Goal: Task Accomplishment & Management: Manage account settings

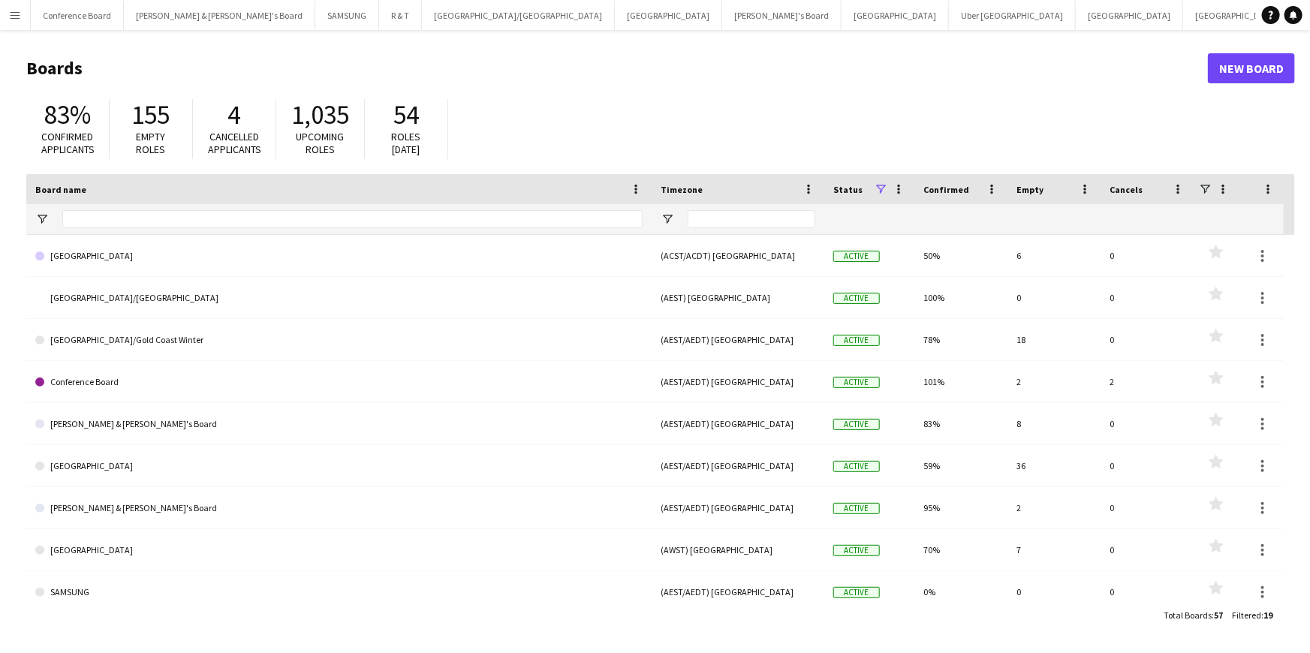
click at [901, 126] on div "83% Confirmed applicants 155 Empty roles 4 Cancelled applicants 1,035 Upcoming …" at bounding box center [660, 133] width 1269 height 83
click at [820, 90] on header "Boards New Board" at bounding box center [660, 68] width 1269 height 47
click at [165, 22] on button "[PERSON_NAME] & [PERSON_NAME]'s Board Close" at bounding box center [219, 15] width 191 height 29
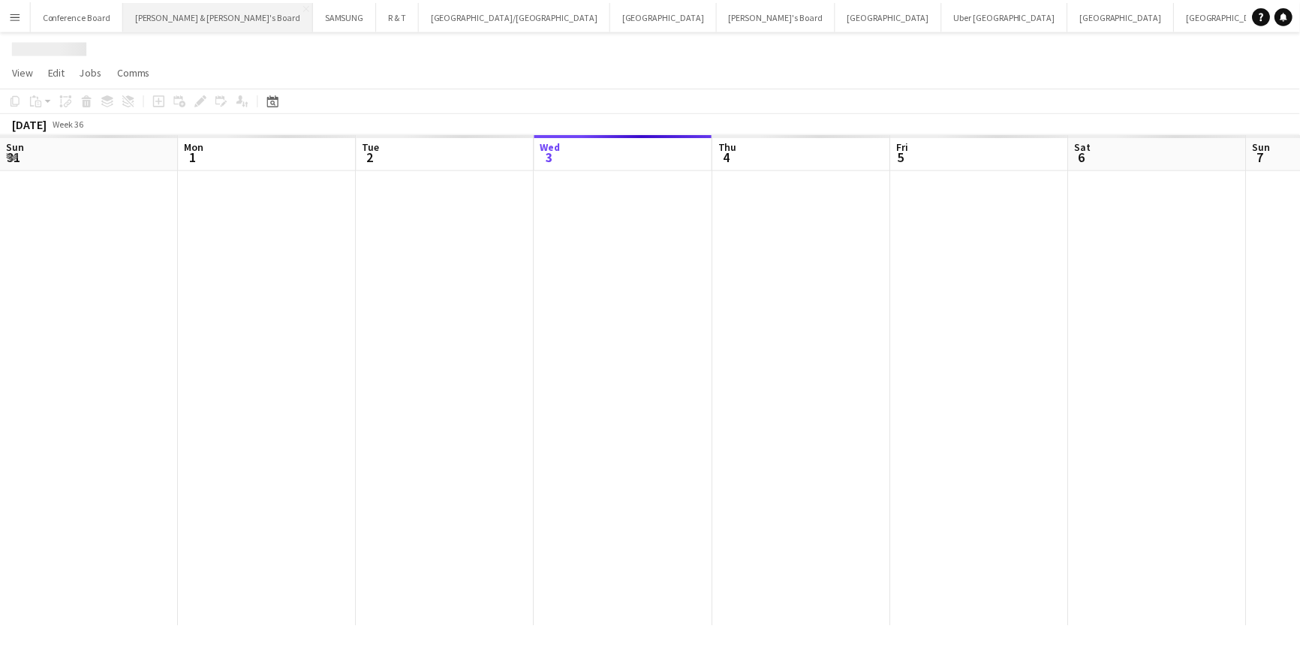
scroll to position [0, 359]
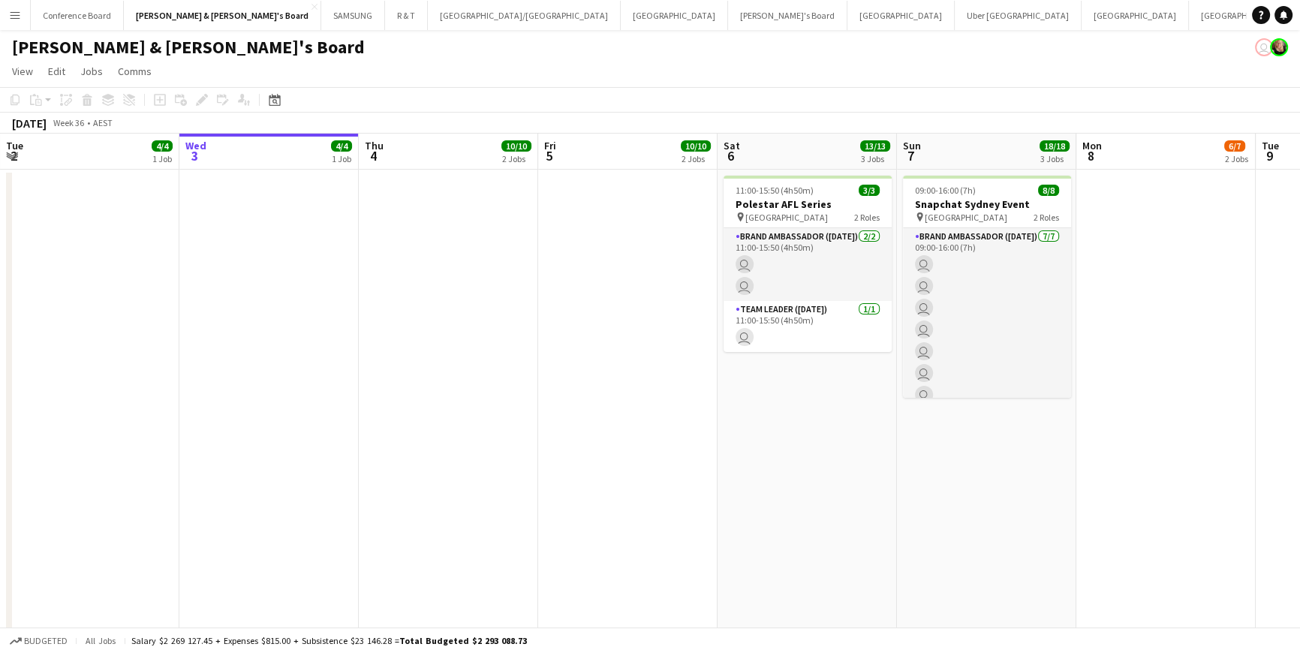
click at [1263, 44] on app-user-avatar "user" at bounding box center [1264, 47] width 18 height 18
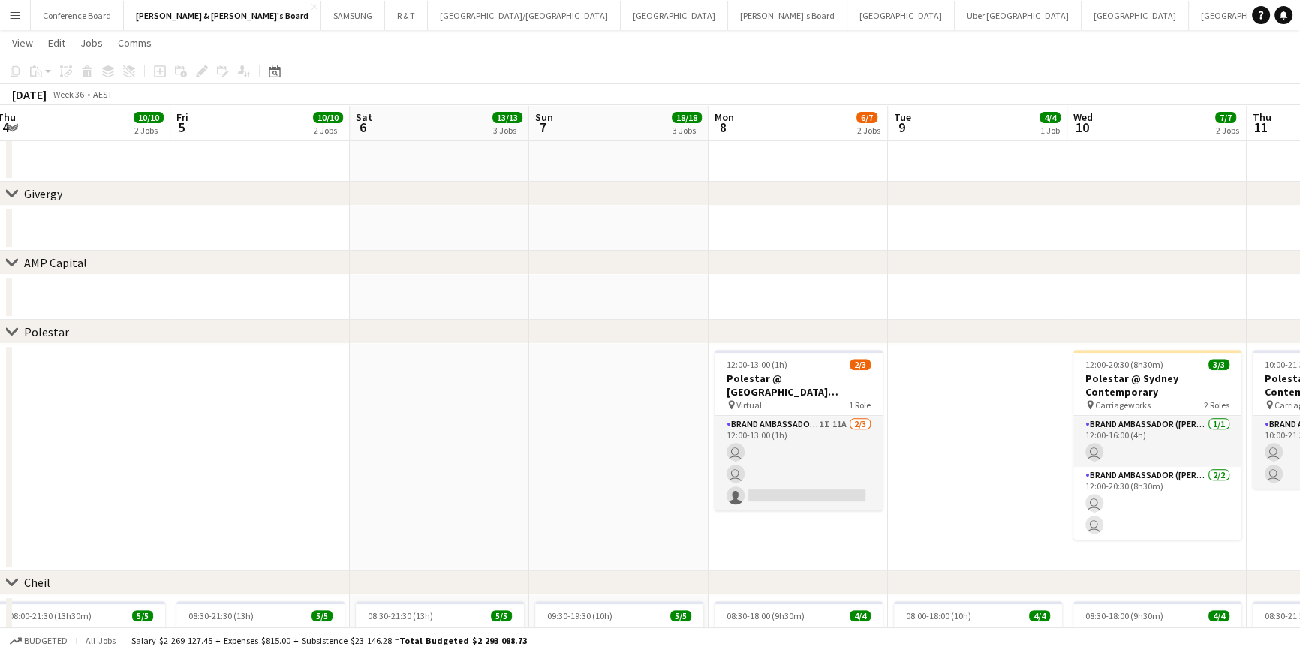
scroll to position [0, 521]
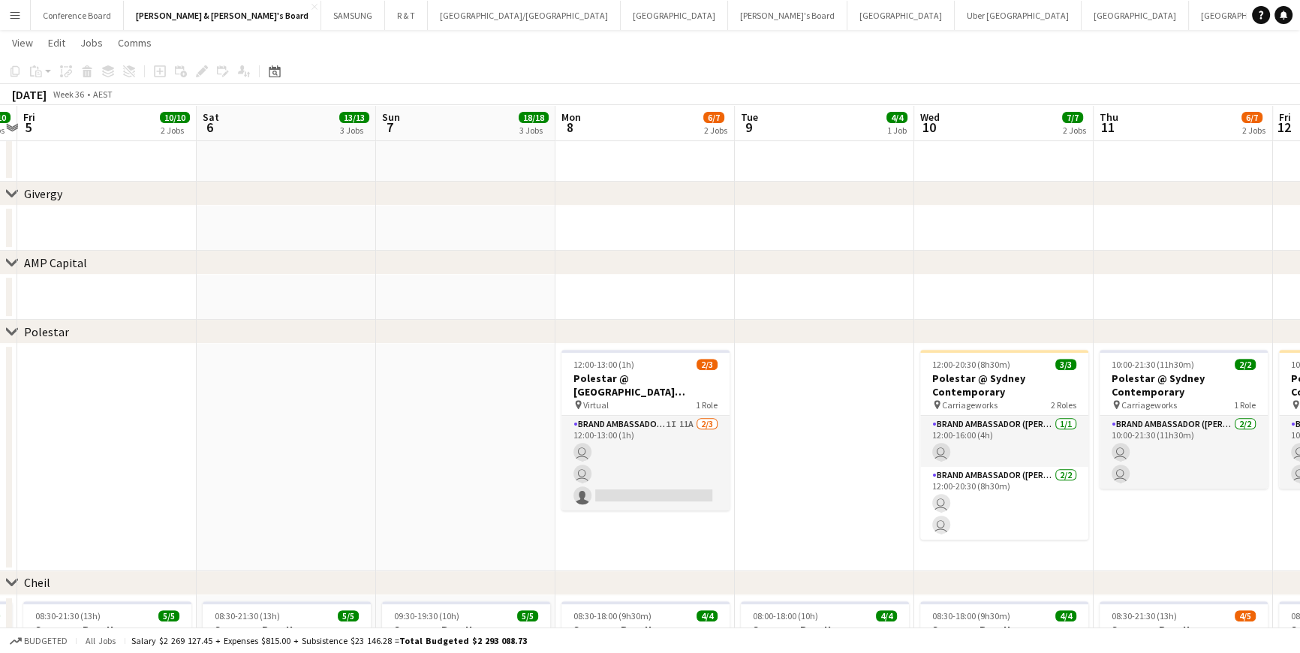
drag, startPoint x: 820, startPoint y: 521, endPoint x: 173, endPoint y: 587, distance: 651.2
click at [173, 587] on div "chevron-right [GEOGRAPHIC_DATA] chevron-right Studio Messa chevron-right Giverg…" at bounding box center [650, 228] width 1300 height 1705
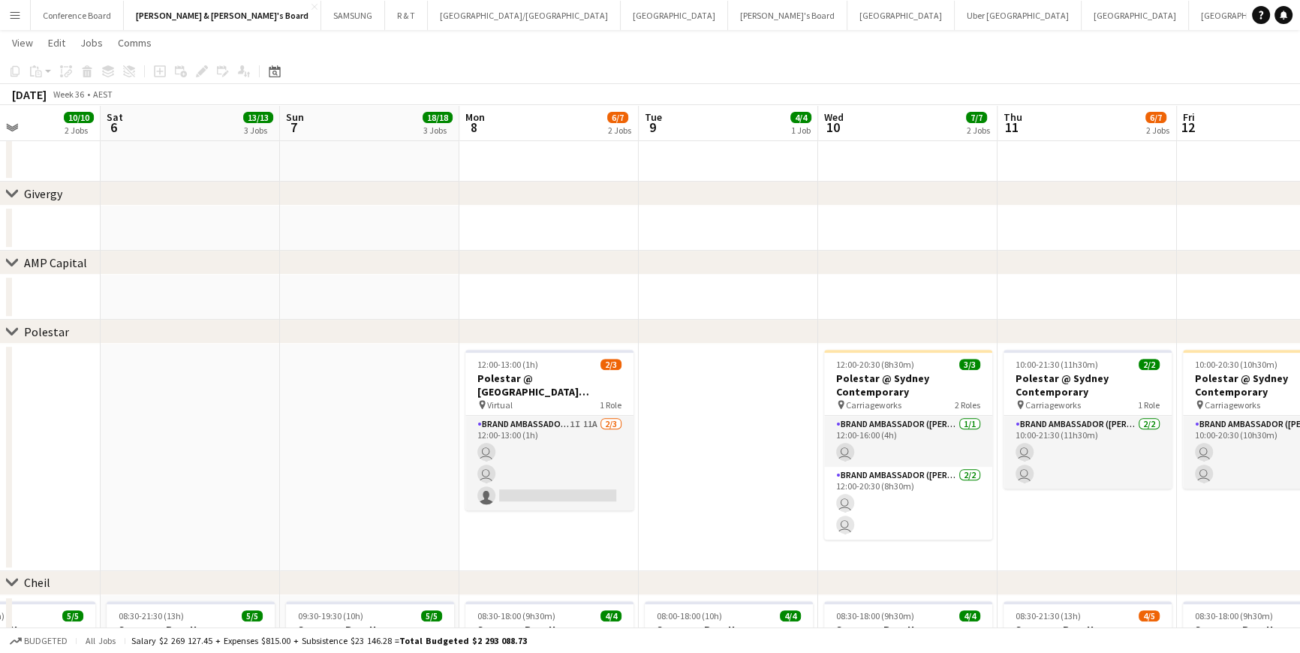
scroll to position [0, 686]
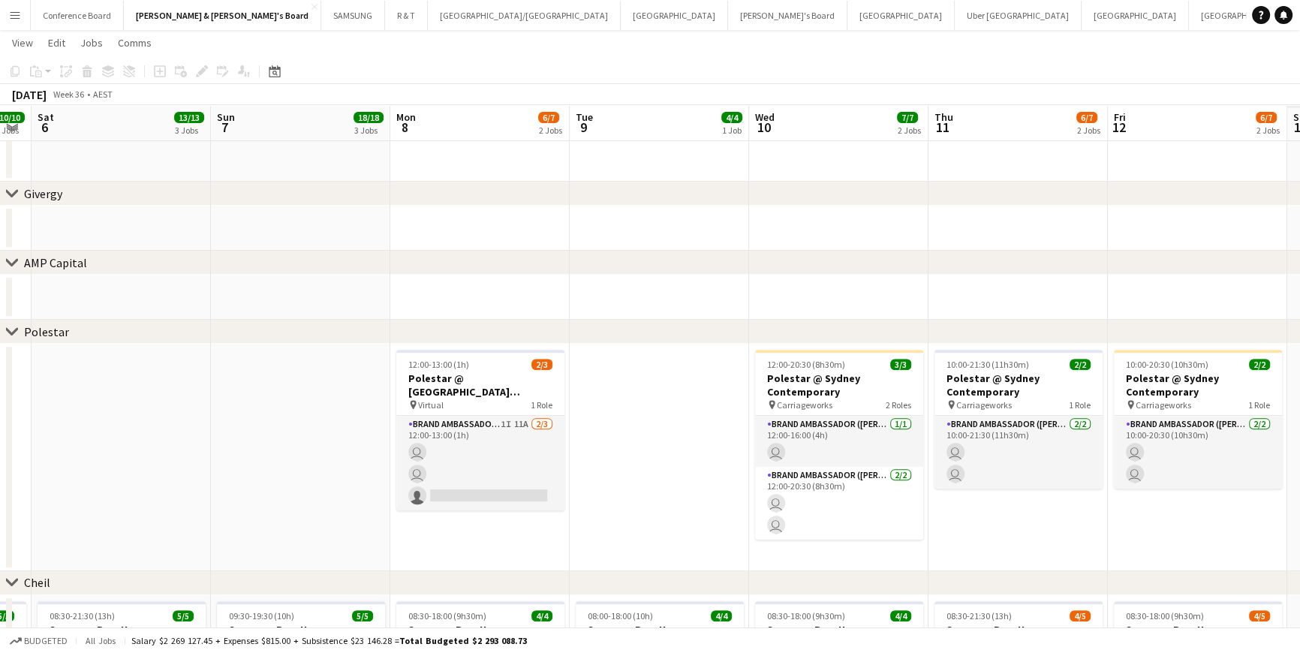
drag, startPoint x: 788, startPoint y: 555, endPoint x: 245, endPoint y: 594, distance: 544.8
click at [245, 594] on div "chevron-right [GEOGRAPHIC_DATA] chevron-right Studio Messa chevron-right Giverg…" at bounding box center [650, 228] width 1300 height 1705
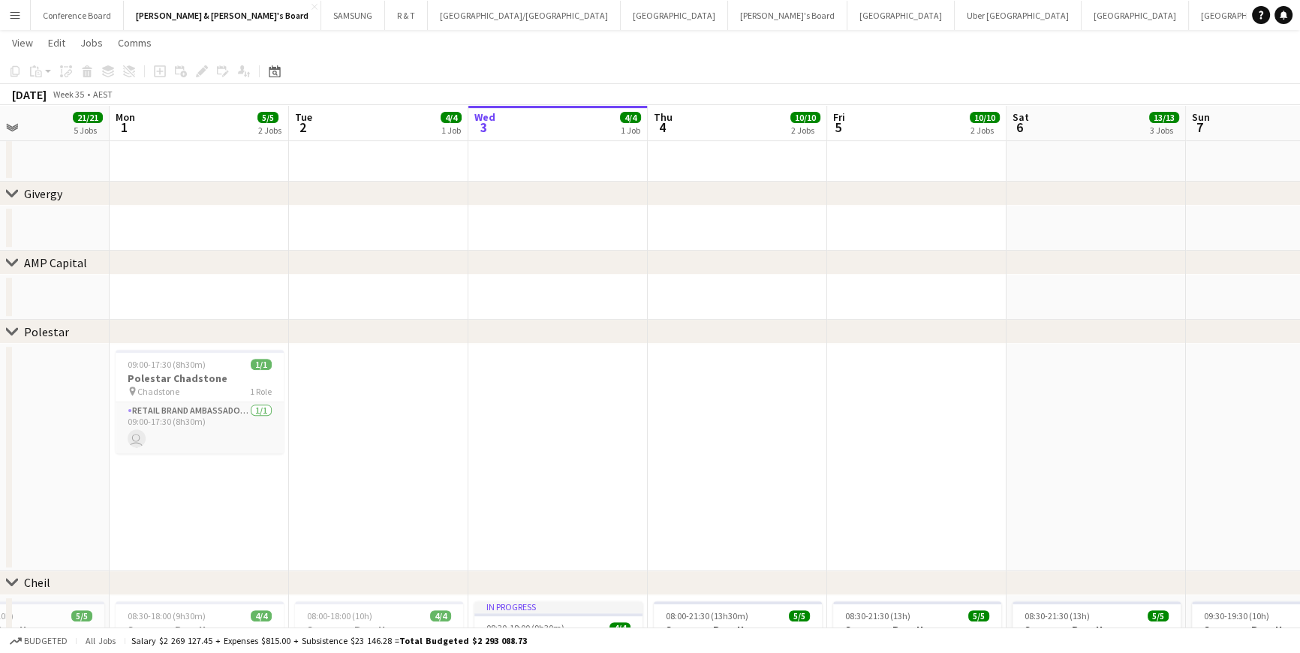
drag, startPoint x: 125, startPoint y: 510, endPoint x: 1100, endPoint y: 463, distance: 976.2
click at [1100, 463] on app-calendar-viewport "Fri 29 Sat 30 Sun 31 21/21 5 Jobs Mon 1 5/5 2 Jobs Tue 2 4/4 1 Job Wed 3 4/4 1 …" at bounding box center [650, 228] width 1300 height 1705
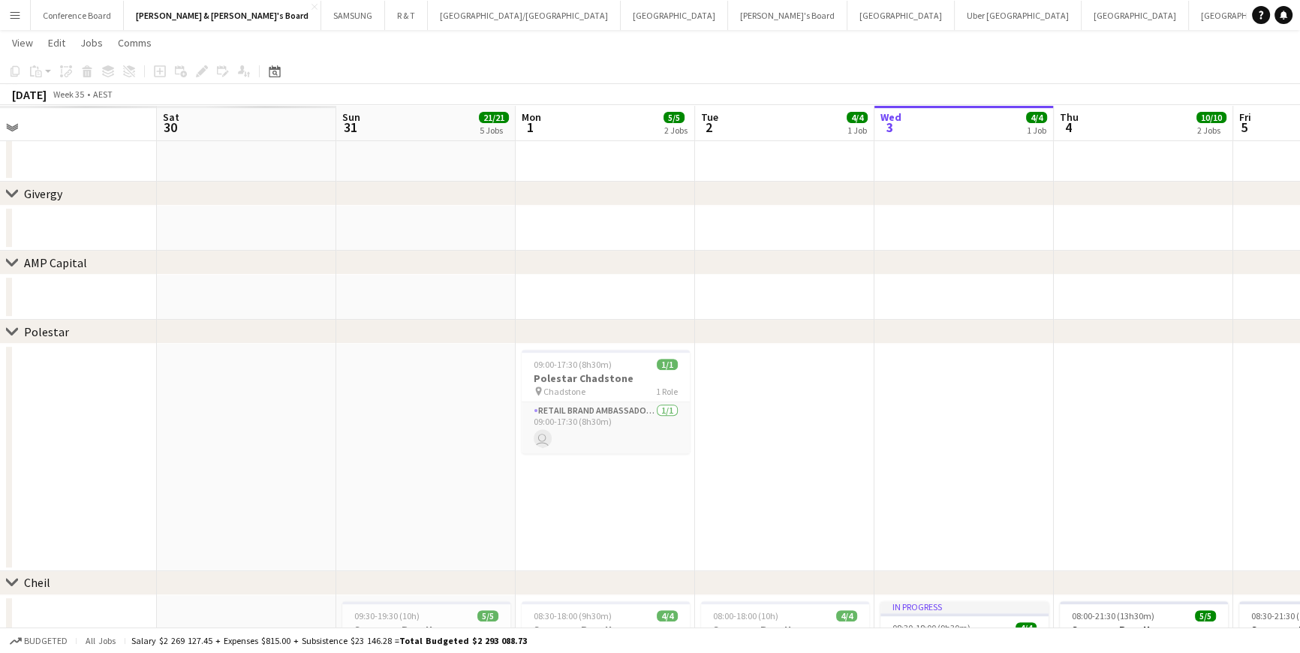
scroll to position [0, 360]
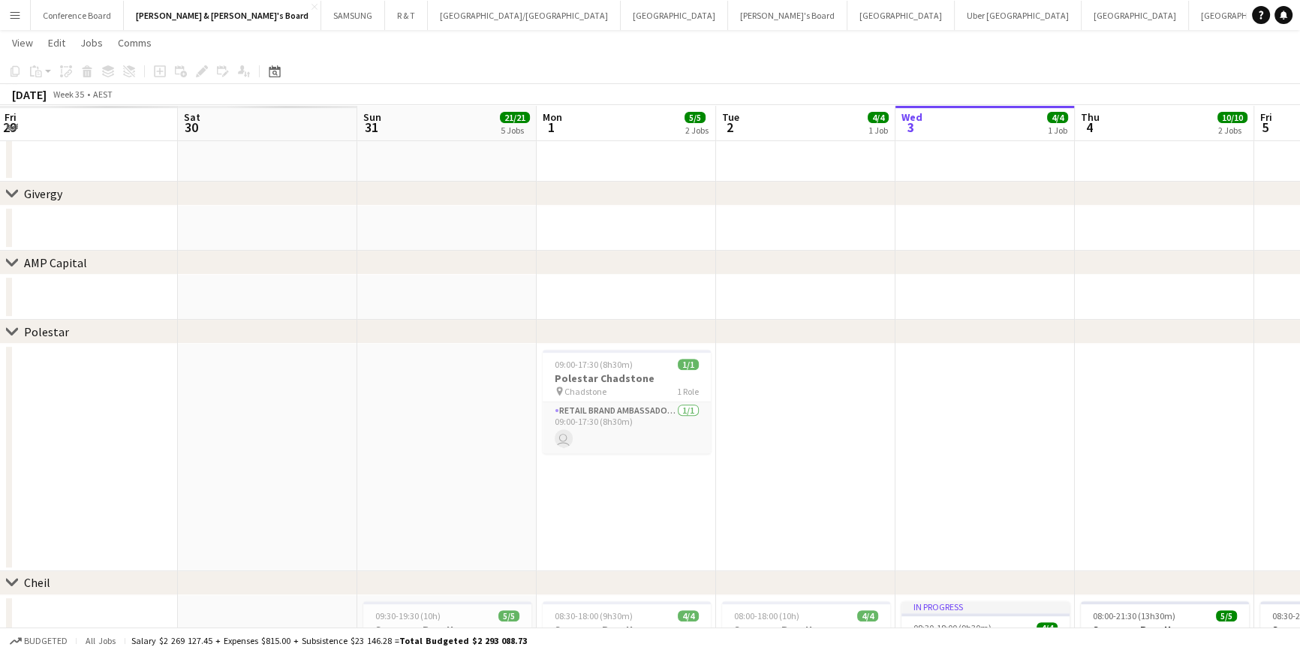
drag, startPoint x: 511, startPoint y: 463, endPoint x: 938, endPoint y: 443, distance: 427.6
click at [938, 443] on app-calendar-viewport "Wed 27 Thu 28 Fri 29 Sat 30 Sun 31 21/21 5 Jobs Mon 1 5/5 2 Jobs Tue 2 4/4 1 Jo…" at bounding box center [650, 228] width 1300 height 1705
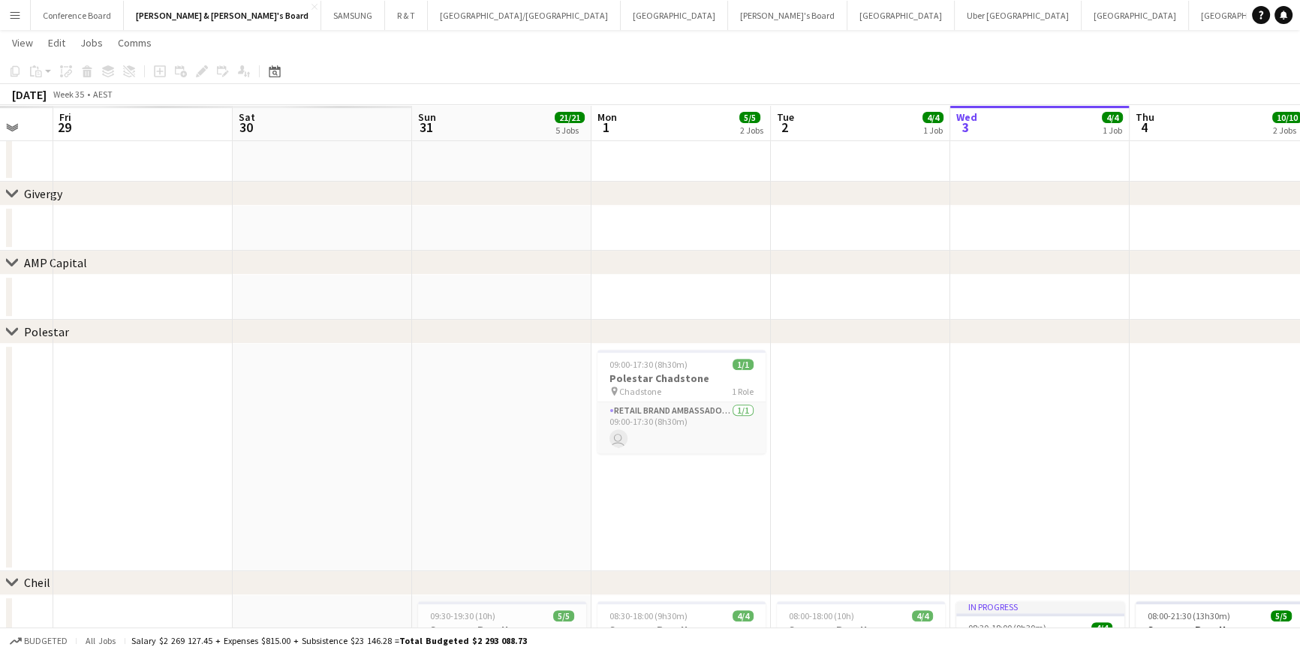
scroll to position [0, 302]
drag, startPoint x: 666, startPoint y: 506, endPoint x: 724, endPoint y: 500, distance: 58.9
click at [724, 500] on app-calendar-viewport "Wed 27 Thu 28 Fri 29 Sat 30 Sun 31 21/21 5 Jobs Mon 1 5/5 2 Jobs Tue 2 4/4 1 Jo…" at bounding box center [650, 228] width 1300 height 1705
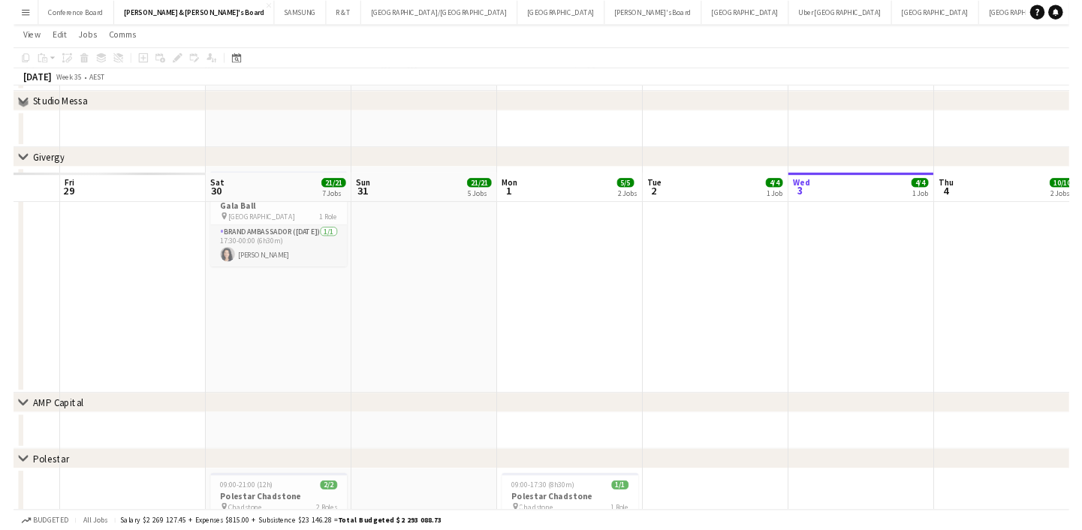
scroll to position [887, 0]
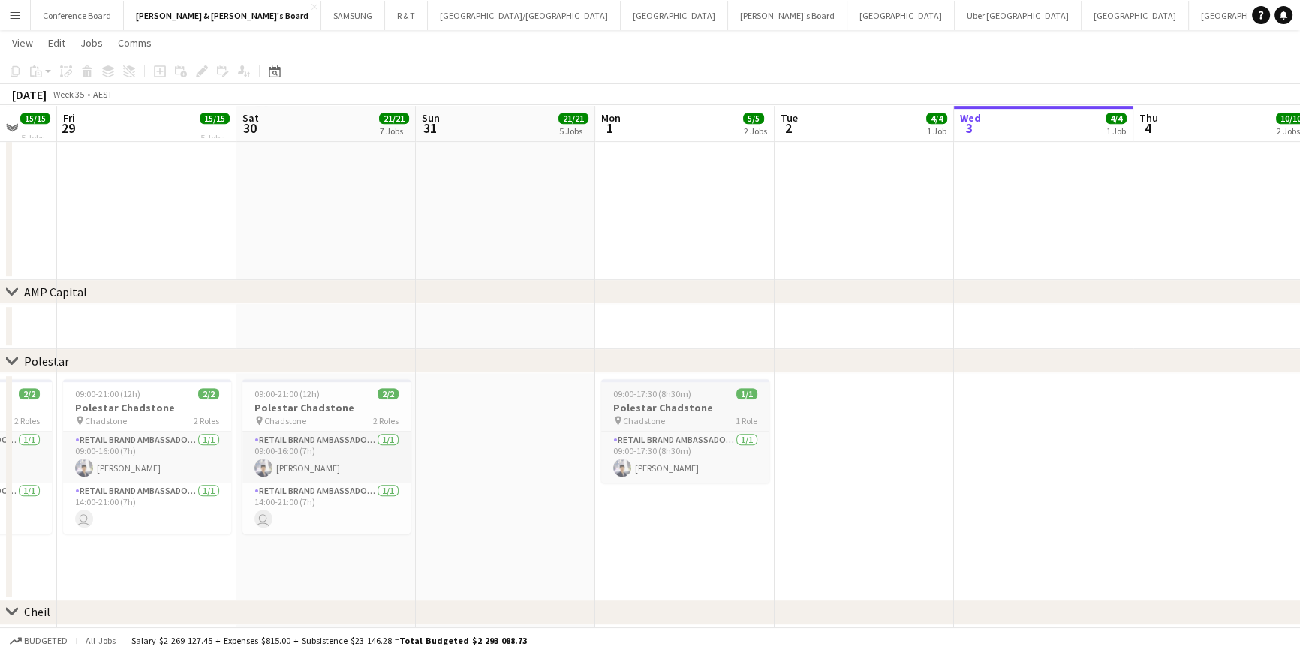
click at [690, 416] on div "pin Chadstone 1 Role" at bounding box center [685, 420] width 168 height 12
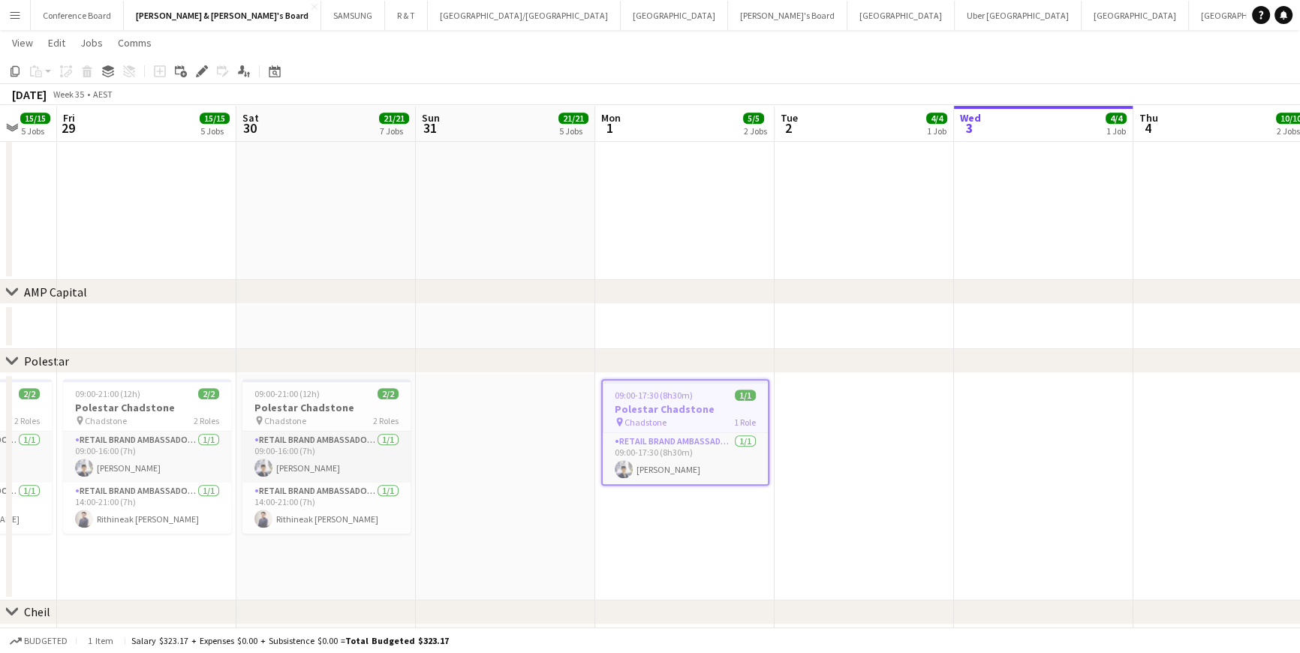
click at [651, 405] on h3 "Polestar Chadstone" at bounding box center [685, 409] width 165 height 14
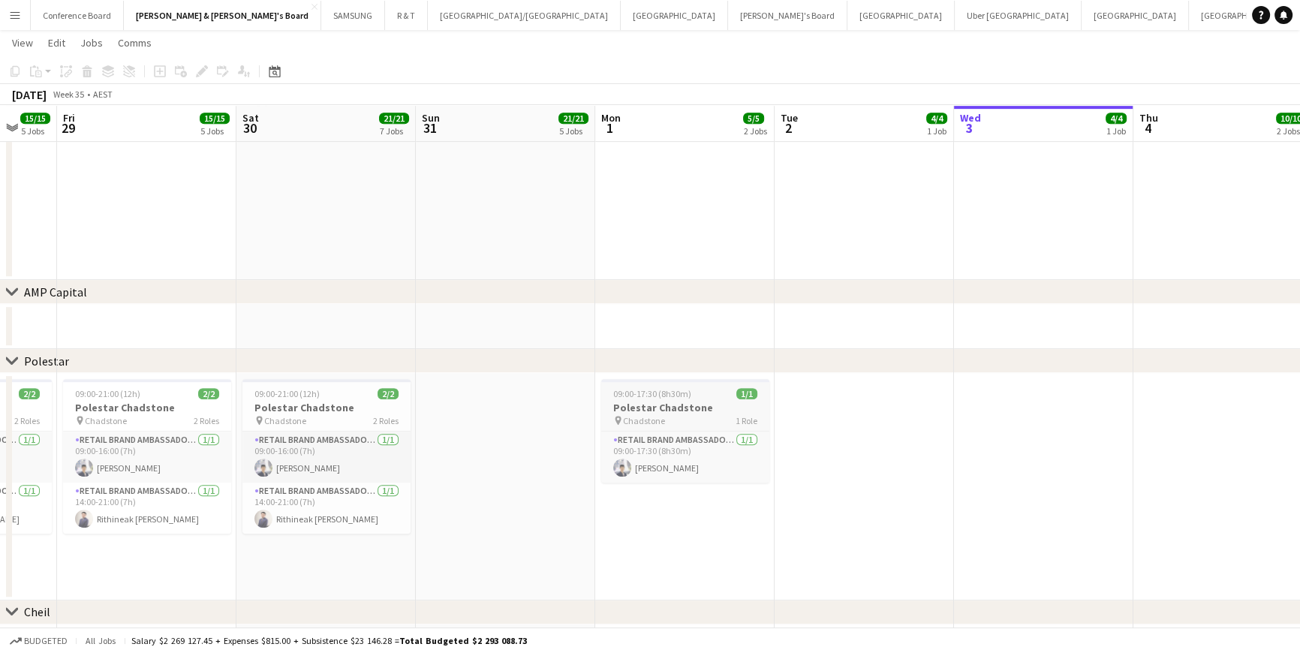
click at [651, 405] on h3 "Polestar Chadstone" at bounding box center [685, 408] width 168 height 14
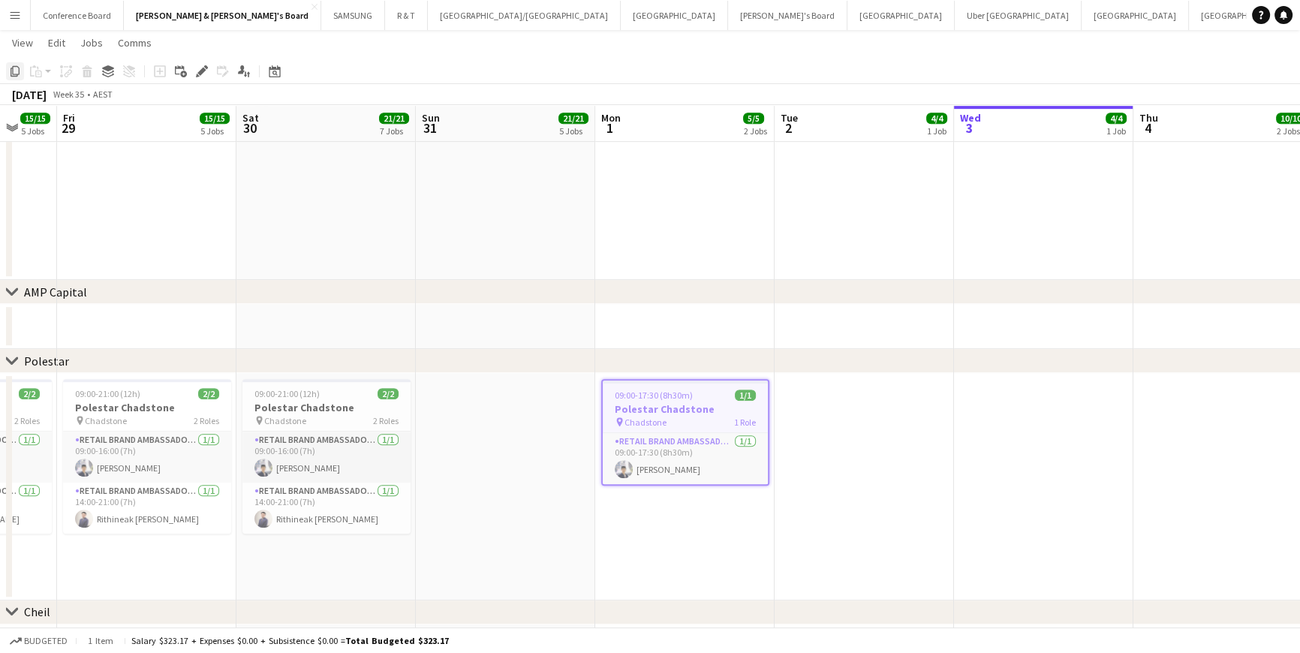
click at [16, 74] on icon "Copy" at bounding box center [15, 71] width 12 height 12
click at [841, 396] on app-date-cell at bounding box center [864, 486] width 179 height 227
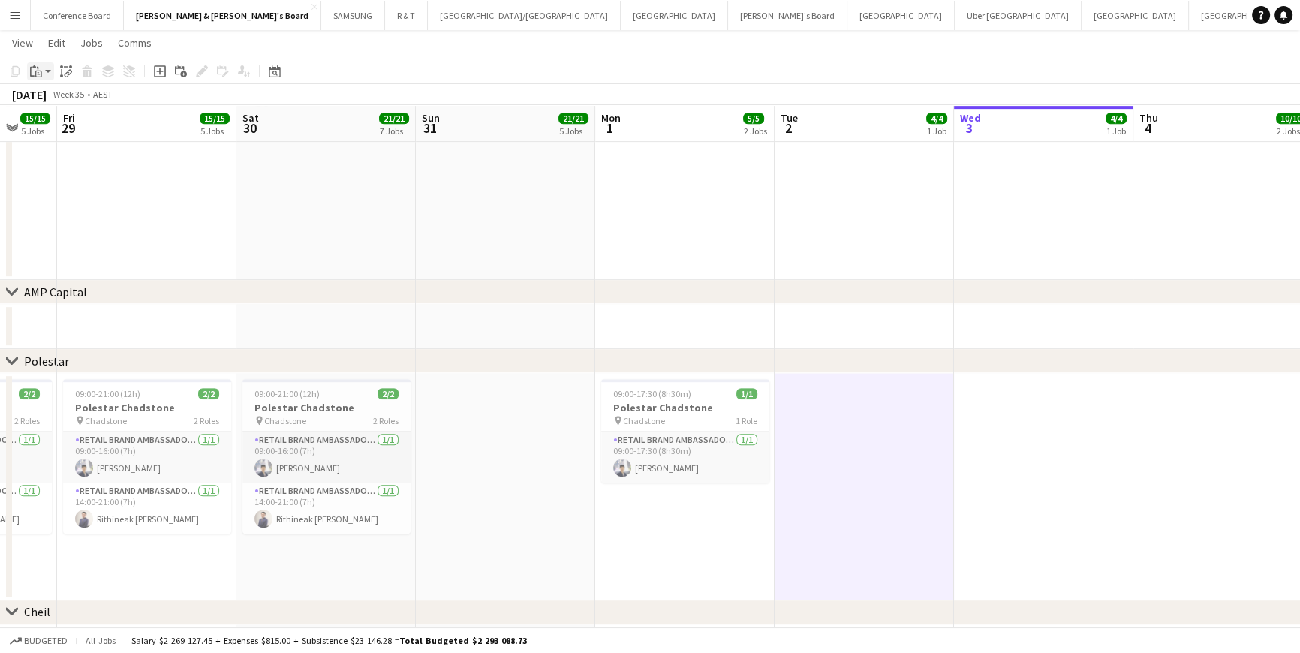
click at [37, 72] on icon "Paste" at bounding box center [36, 71] width 12 height 12
click at [75, 125] on link "Paste with crew Ctrl+Shift+V" at bounding box center [110, 126] width 141 height 14
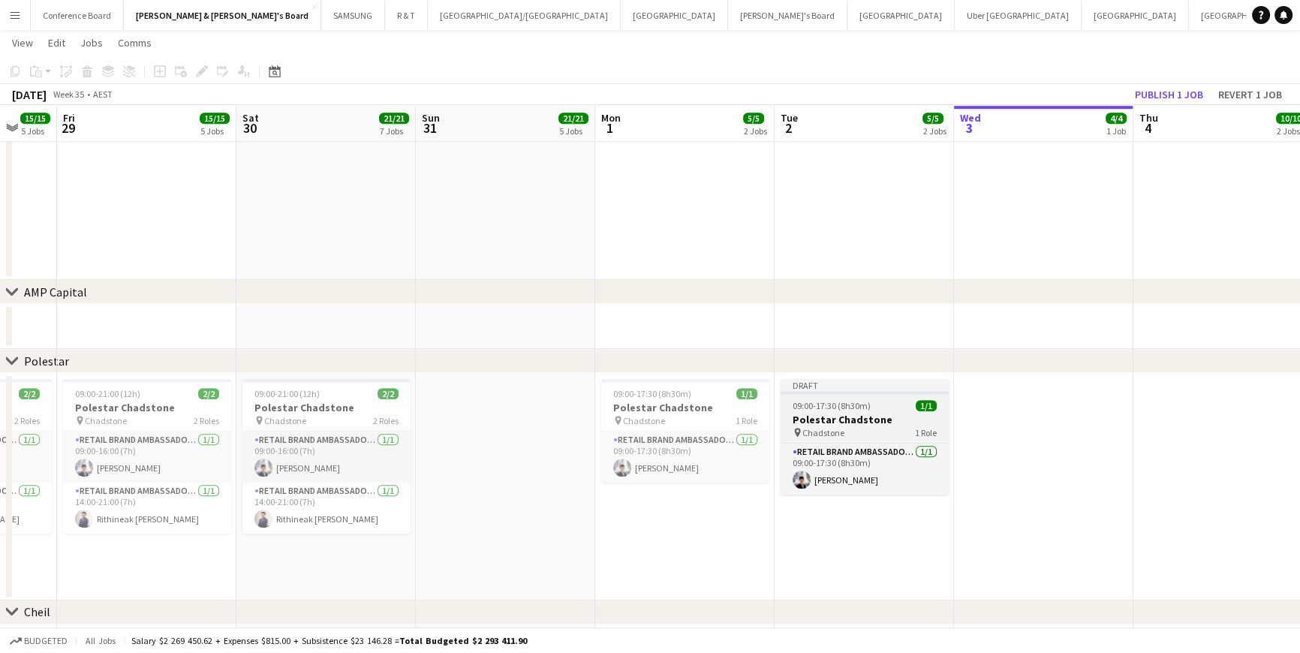
click at [899, 429] on div "pin Chadstone 1 Role" at bounding box center [865, 432] width 168 height 12
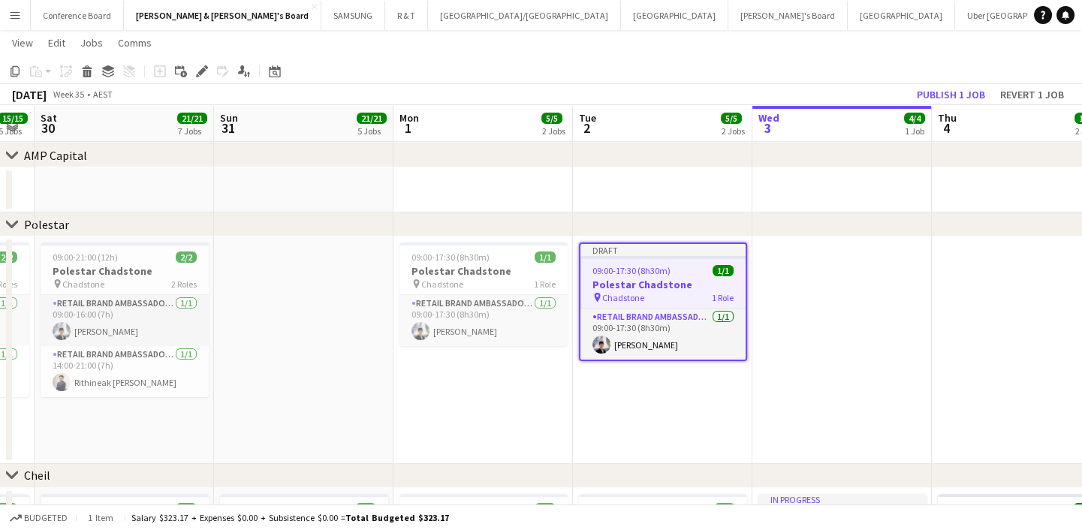
scroll to position [0, 684]
drag, startPoint x: 766, startPoint y: 411, endPoint x: 384, endPoint y: 426, distance: 382.4
click at [384, 426] on app-calendar-viewport "Tue 26 12/12 4 Jobs Wed 27 8/8 3 Jobs Thu 28 15/15 5 Jobs Fri 29 15/15 5 Jobs S…" at bounding box center [541, 4] width 1082 height 1939
click at [802, 274] on app-date-cell at bounding box center [840, 349] width 179 height 227
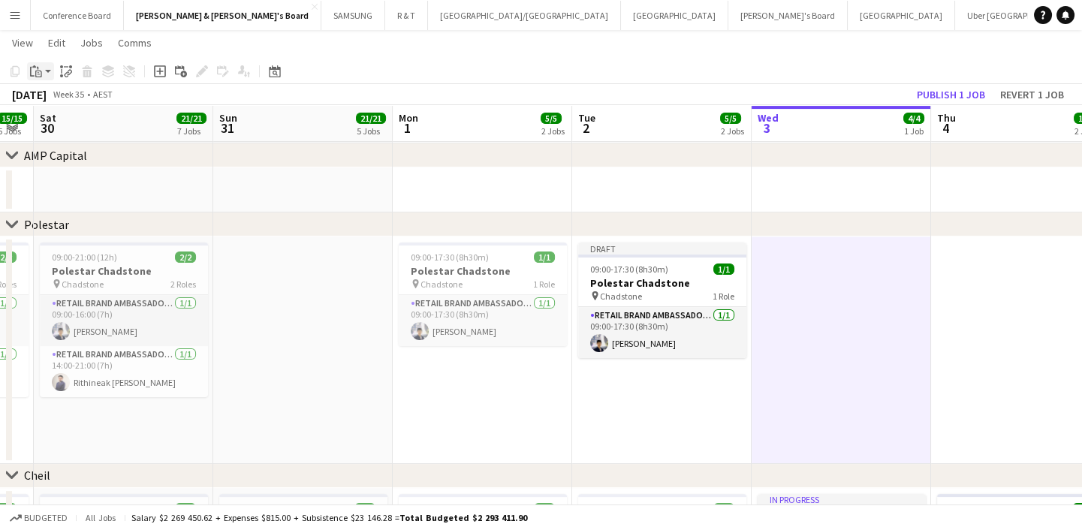
click at [41, 71] on icon "Paste" at bounding box center [36, 71] width 12 height 12
click at [63, 126] on link "Paste with crew Ctrl+Shift+V" at bounding box center [110, 126] width 141 height 14
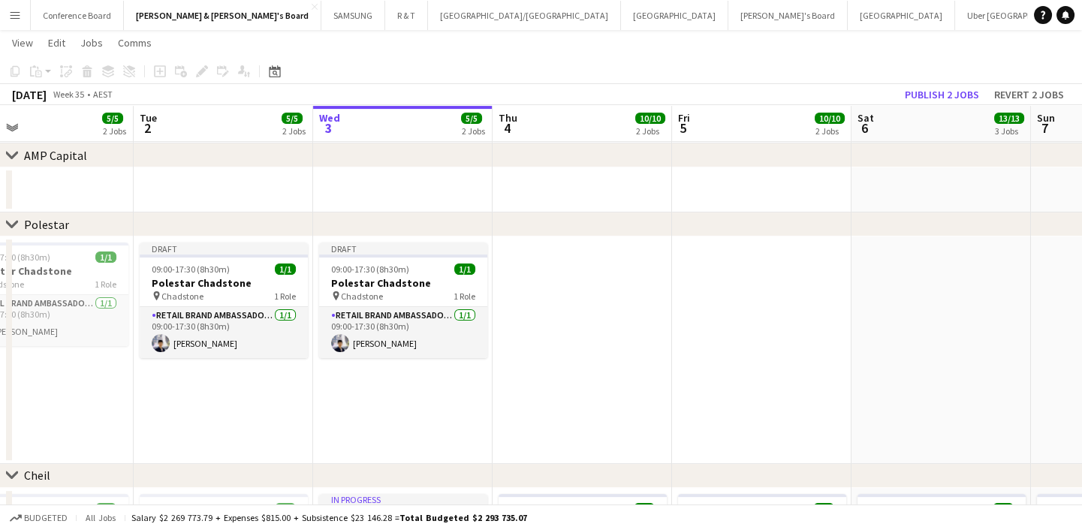
scroll to position [0, 611]
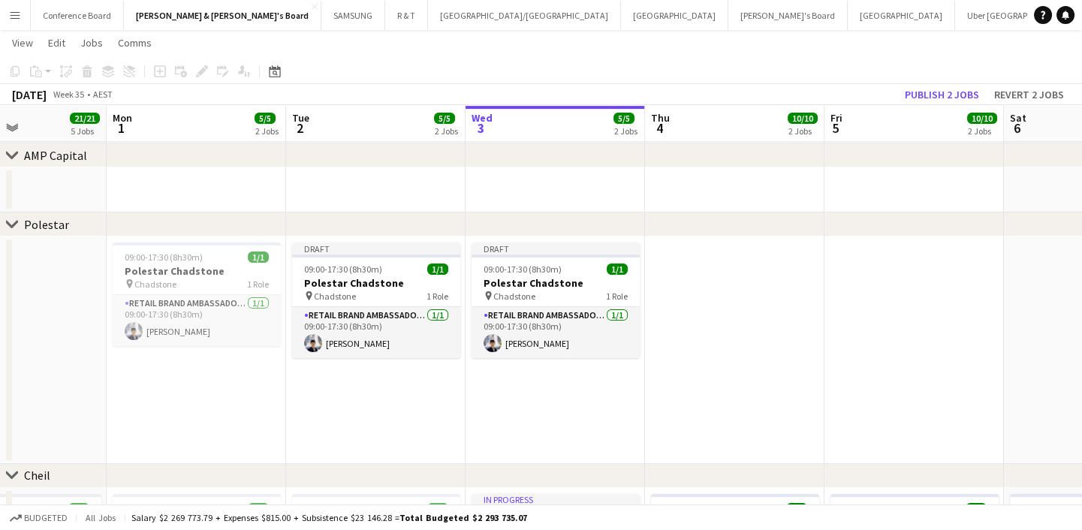
drag, startPoint x: 875, startPoint y: 405, endPoint x: 525, endPoint y: 472, distance: 356.1
click at [520, 474] on div "chevron-right [GEOGRAPHIC_DATA] chevron-right Studio Messa chevron-right Giverg…" at bounding box center [541, 4] width 1082 height 1939
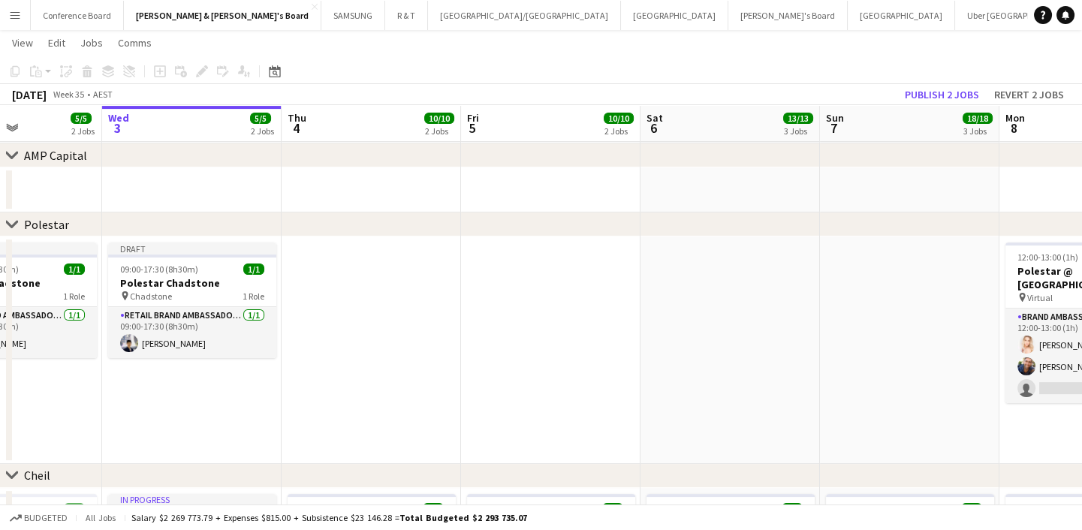
drag, startPoint x: 732, startPoint y: 435, endPoint x: 400, endPoint y: 429, distance: 331.9
click at [400, 429] on app-calendar-viewport "Sat 30 21/21 7 Jobs Sun 31 21/21 5 Jobs Mon 1 5/5 2 Jobs Tue 2 5/5 2 Jobs Wed 3…" at bounding box center [541, 4] width 1082 height 1939
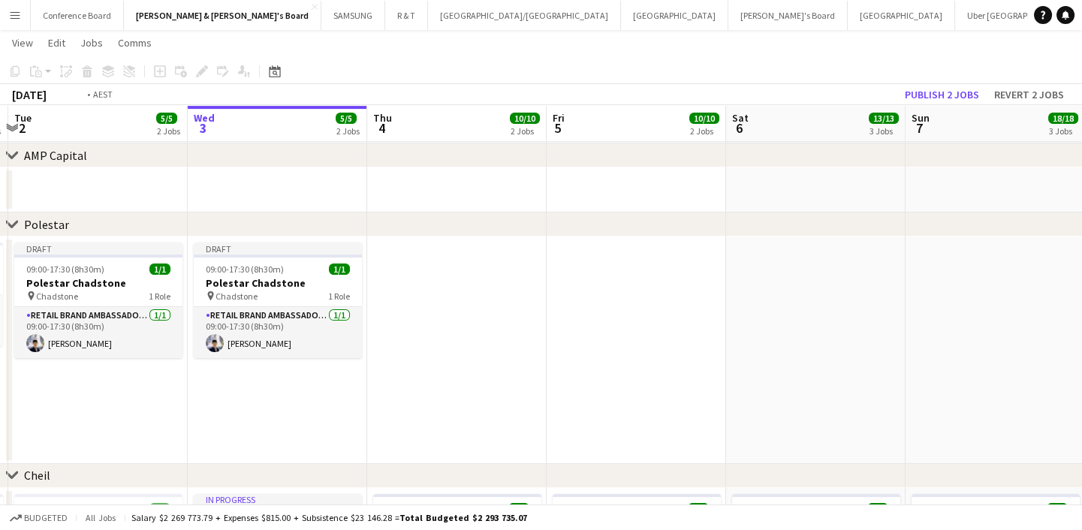
scroll to position [0, 352]
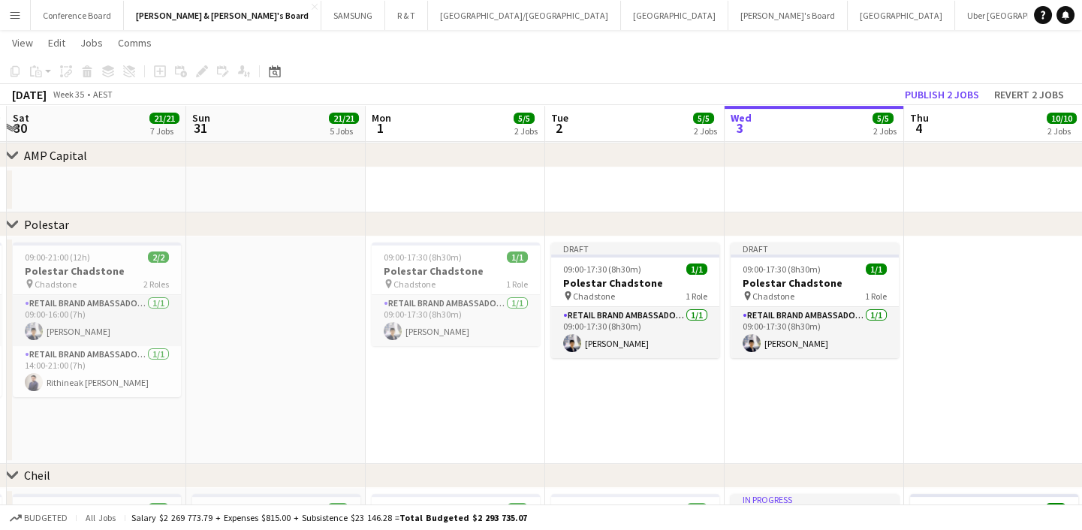
drag, startPoint x: 405, startPoint y: 426, endPoint x: 1027, endPoint y: 383, distance: 623.1
click at [1027, 383] on app-calendar-viewport "Thu 28 15/15 5 Jobs Fri 29 15/15 5 Jobs Sat 30 21/21 7 Jobs Sun 31 21/21 5 Jobs…" at bounding box center [541, 4] width 1082 height 1939
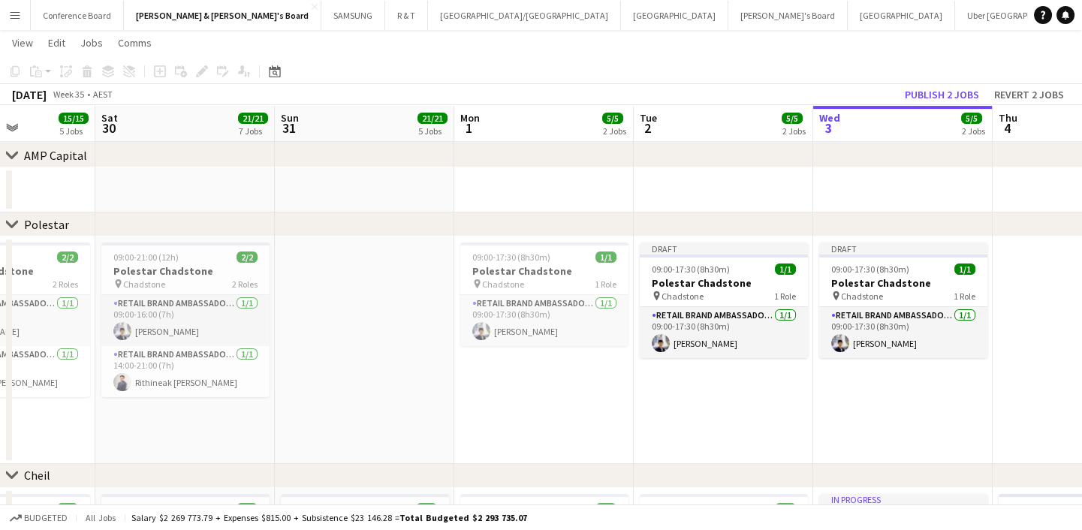
drag, startPoint x: 428, startPoint y: 405, endPoint x: 875, endPoint y: 387, distance: 447.0
click at [875, 387] on app-calendar-viewport "Wed 27 8/8 3 Jobs Thu 28 15/15 5 Jobs Fri 29 15/15 5 Jobs Sat 30 21/21 7 Jobs S…" at bounding box center [541, 4] width 1082 height 1939
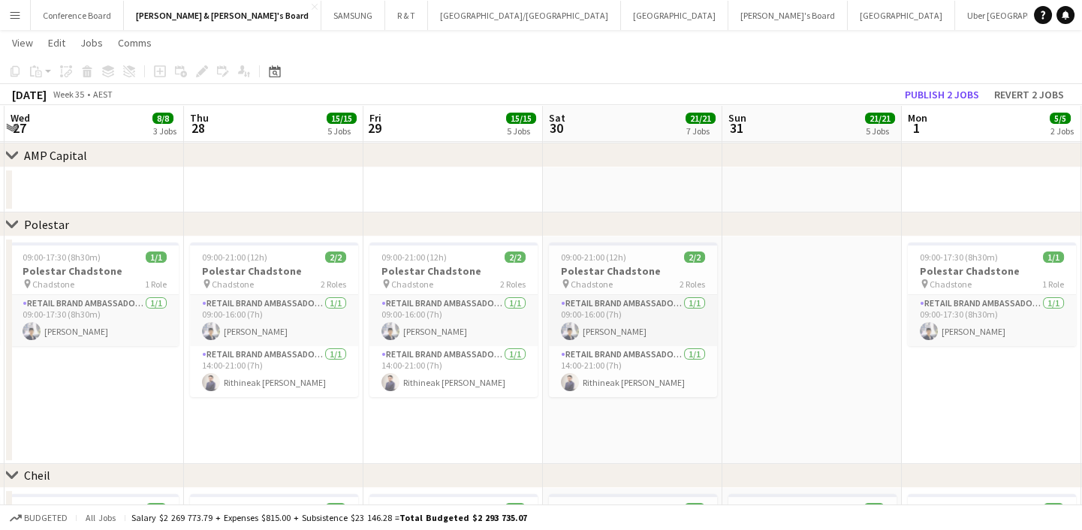
drag, startPoint x: 486, startPoint y: 430, endPoint x: 577, endPoint y: 426, distance: 90.2
click at [577, 426] on app-calendar-viewport "Mon 25 7/7 3 Jobs Tue 26 12/12 4 Jobs Wed 27 8/8 3 Jobs Thu 28 15/15 5 Jobs Fri…" at bounding box center [541, 4] width 1082 height 1939
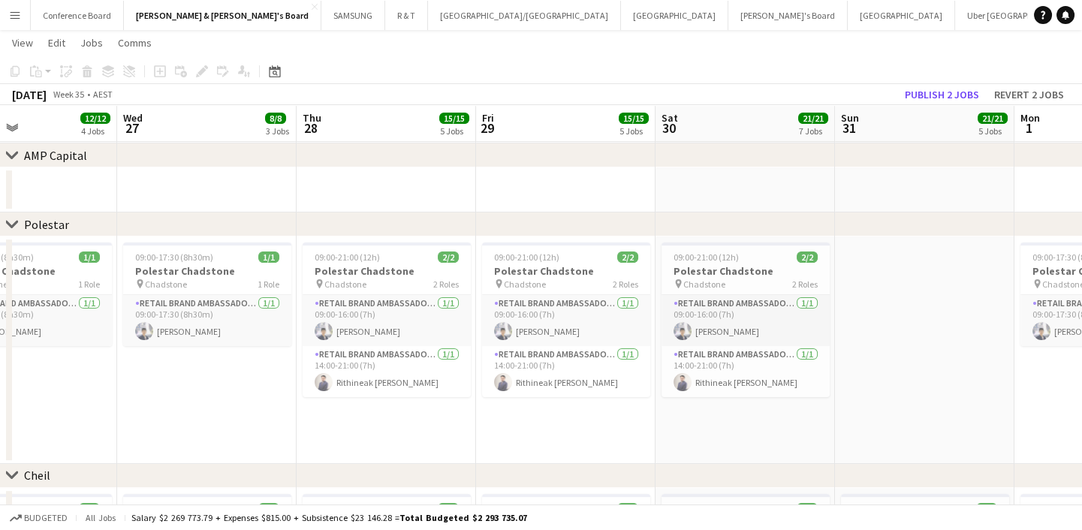
scroll to position [0, 420]
drag, startPoint x: 340, startPoint y: 417, endPoint x: 386, endPoint y: 417, distance: 45.8
click at [386, 417] on app-calendar-viewport "Sun 24 Mon 25 7/7 3 Jobs Tue 26 12/12 4 Jobs Wed 27 8/8 3 Jobs Thu 28 15/15 5 J…" at bounding box center [541, 4] width 1082 height 1939
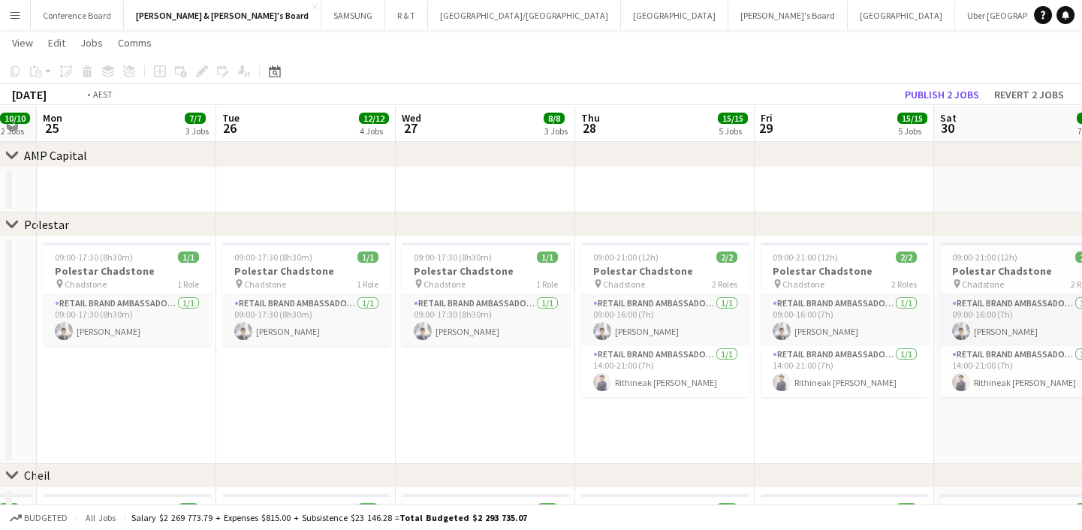
drag, startPoint x: 266, startPoint y: 400, endPoint x: 914, endPoint y: 357, distance: 648.5
click at [914, 357] on app-calendar-viewport "Sat 23 Sun 24 10/10 2 Jobs Mon 25 7/7 3 Jobs Tue 26 12/12 4 Jobs Wed 27 8/8 3 J…" at bounding box center [541, 4] width 1082 height 1939
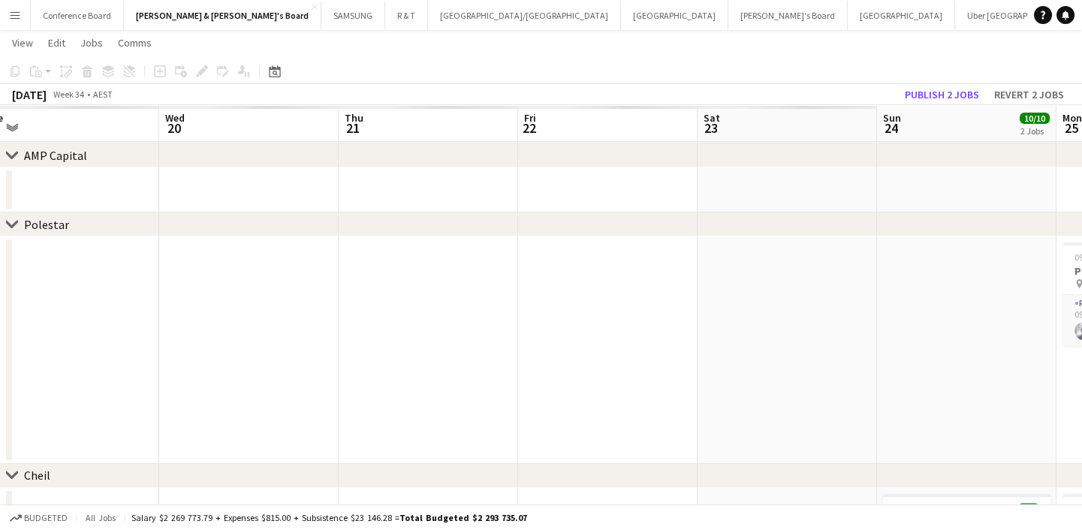
drag, startPoint x: 353, startPoint y: 378, endPoint x: 1025, endPoint y: 384, distance: 672.6
click at [1025, 384] on app-calendar-viewport "Sun 17 Mon 18 Tue 19 Wed 20 Thu 21 Fri 22 Sat 23 Sun 24 10/10 2 Jobs Mon 25 7/7…" at bounding box center [541, 4] width 1082 height 1939
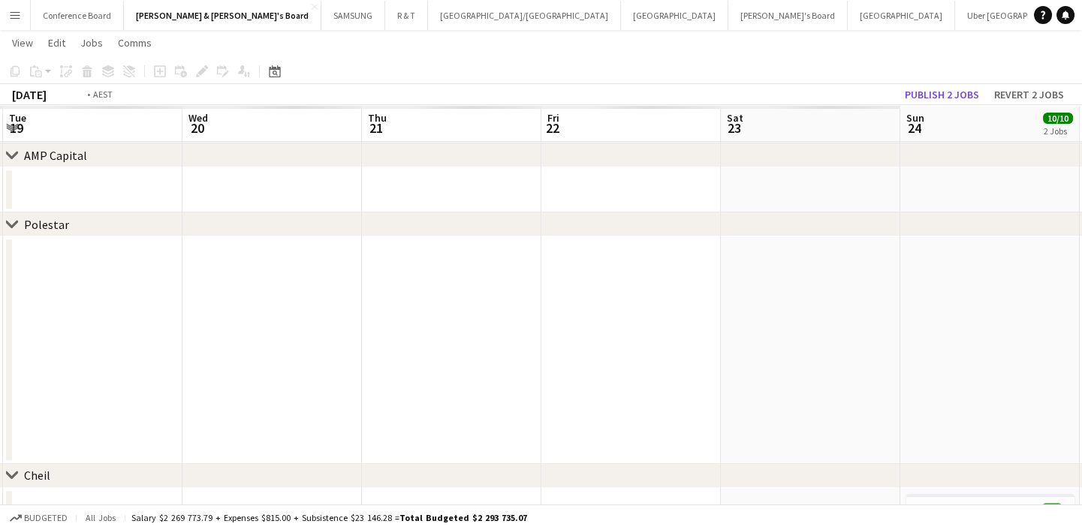
drag, startPoint x: 465, startPoint y: 379, endPoint x: 950, endPoint y: 382, distance: 484.9
click at [950, 382] on app-calendar-viewport "Sun 17 Mon 18 Tue 19 Wed 20 Thu 21 Fri 22 Sat 23 Sun 24 10/10 2 Jobs Mon 25 7/7…" at bounding box center [541, 4] width 1082 height 1939
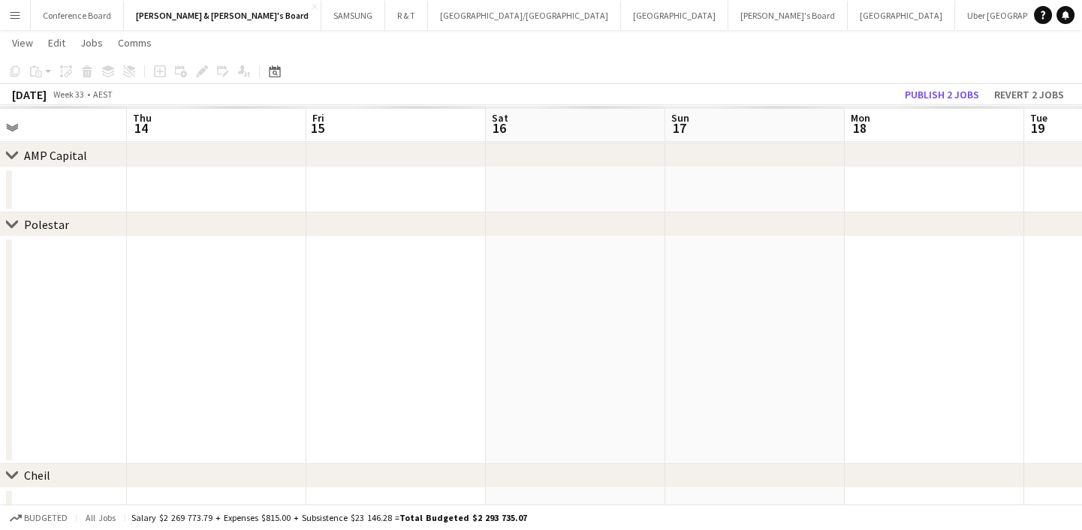
drag, startPoint x: 259, startPoint y: 366, endPoint x: 793, endPoint y: 356, distance: 533.8
click at [793, 356] on app-calendar-viewport "Mon 11 Tue 12 Wed 13 Thu 14 Fri 15 Sat 16 Sun 17 Mon 18 Tue 19 Wed 20 Thu 21 Fr…" at bounding box center [541, 4] width 1082 height 1939
drag, startPoint x: 679, startPoint y: 362, endPoint x: 727, endPoint y: 352, distance: 49.8
click at [881, 351] on app-calendar-viewport "Sat 9 Sun 10 Mon 11 Tue 12 Wed 13 Thu 14 Fri 15 Sat 16 Sun 17 Mon 18 Tue 19 Wed…" at bounding box center [541, 4] width 1082 height 1939
drag, startPoint x: 215, startPoint y: 367, endPoint x: 427, endPoint y: 369, distance: 211.7
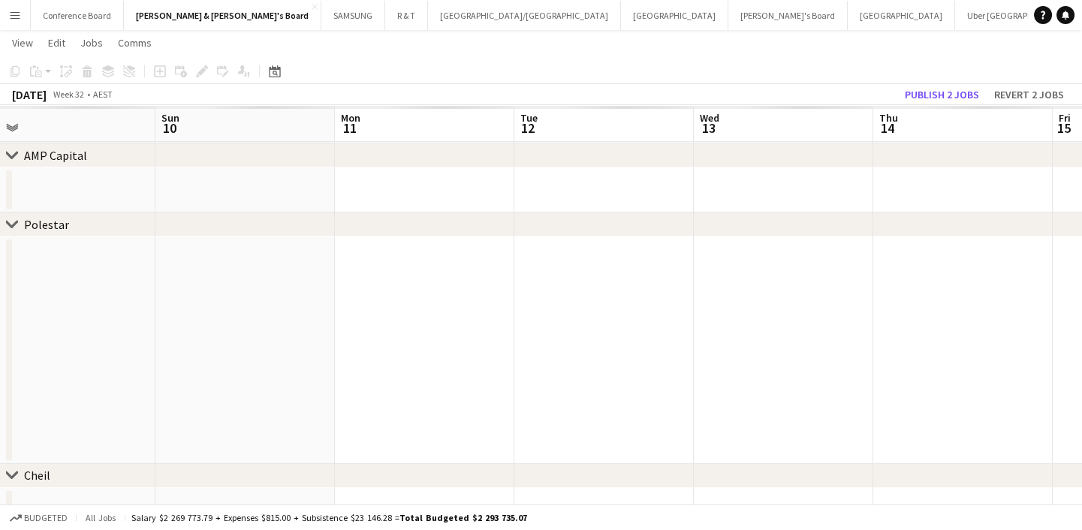
click at [427, 369] on app-calendar-viewport "Thu 7 Fri 8 Sat 9 Sun 10 Mon 11 Tue 12 Wed 13 Thu 14 Fri 15 Sat 16 Sun 17 Mon 18" at bounding box center [541, 4] width 1082 height 1939
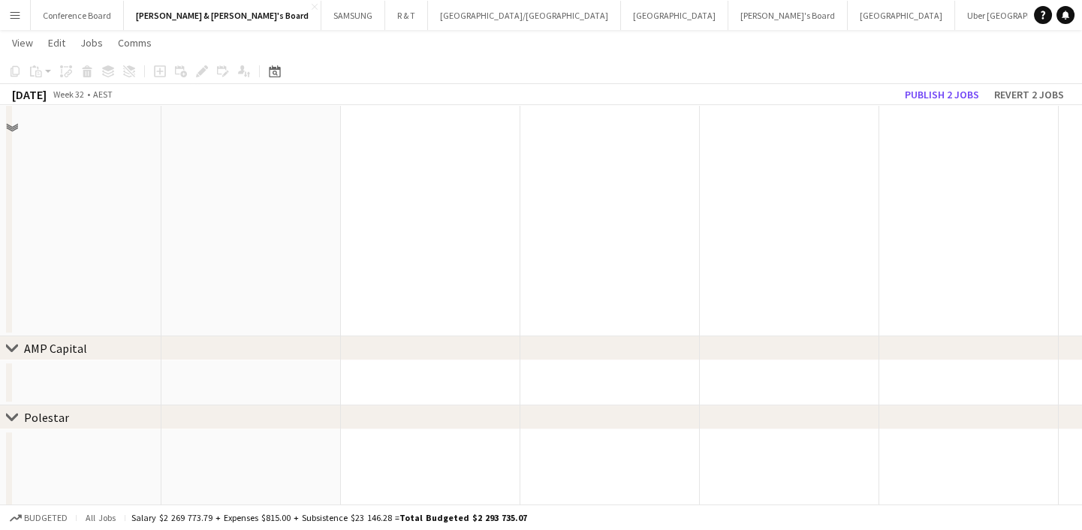
scroll to position [955, 0]
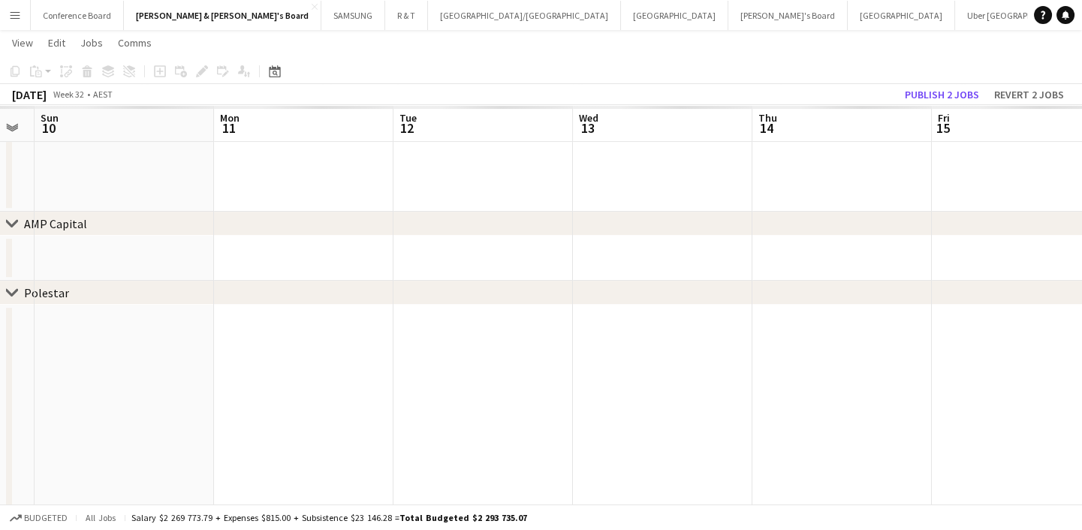
drag, startPoint x: 278, startPoint y: 404, endPoint x: 123, endPoint y: 423, distance: 155.9
click at [123, 423] on app-calendar-viewport "Wed 6 Thu 7 Fri 8 Sat 9 Sun 10 Mon 11 Tue 12 Wed 13 Thu 14 Fri 15 Sat 16 Sun 17" at bounding box center [541, 73] width 1082 height 1939
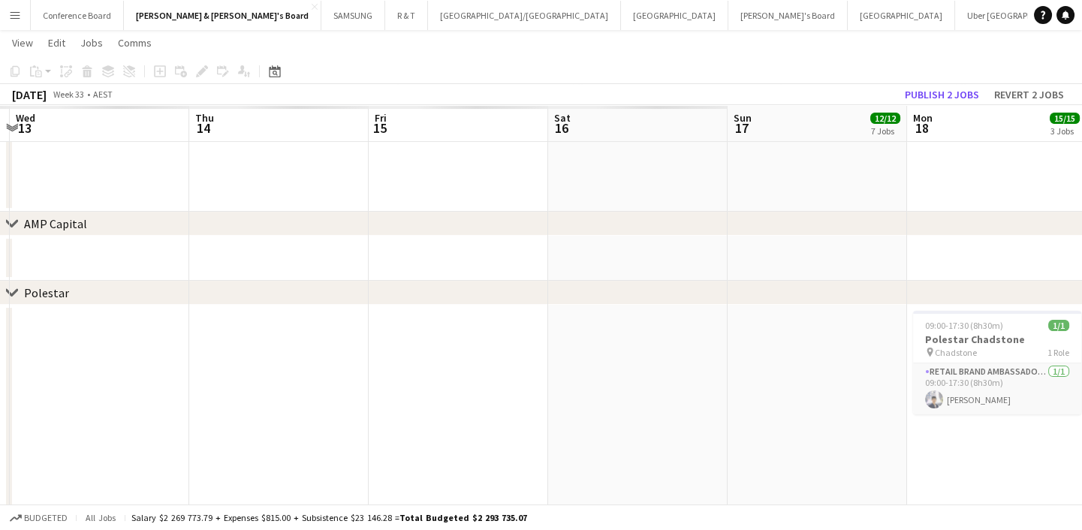
drag, startPoint x: 703, startPoint y: 431, endPoint x: 122, endPoint y: 471, distance: 583.1
click at [122, 471] on app-calendar-viewport "Sat 9 Sun 10 Mon 11 Tue 12 Wed 13 Thu 14 Fri 15 Sat 16 Sun 17 12/12 7 Jobs Mon …" at bounding box center [541, 270] width 1082 height 2332
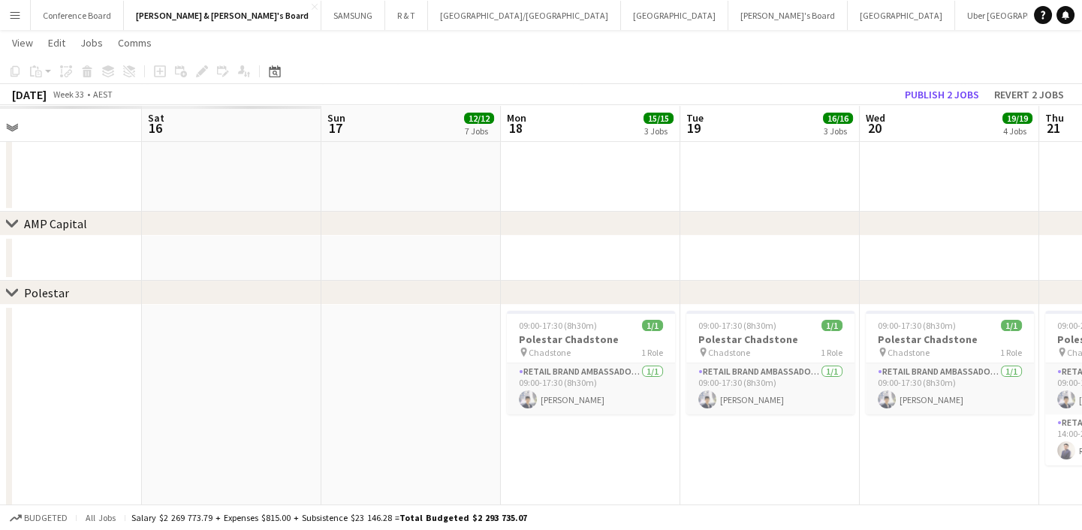
drag, startPoint x: 575, startPoint y: 447, endPoint x: 202, endPoint y: 447, distance: 373.1
click at [203, 447] on app-calendar-viewport "Mon 11 Tue 12 Wed 13 Thu 14 Fri 15 Sat 16 Sun 17 12/12 7 Jobs Mon 18 15/15 3 Jo…" at bounding box center [541, 270] width 1082 height 2332
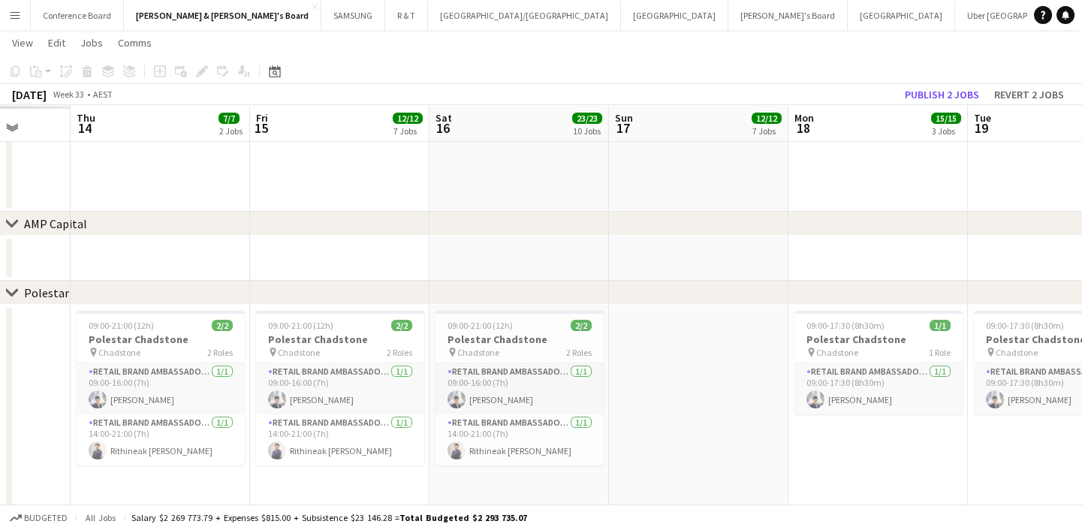
scroll to position [0, 466]
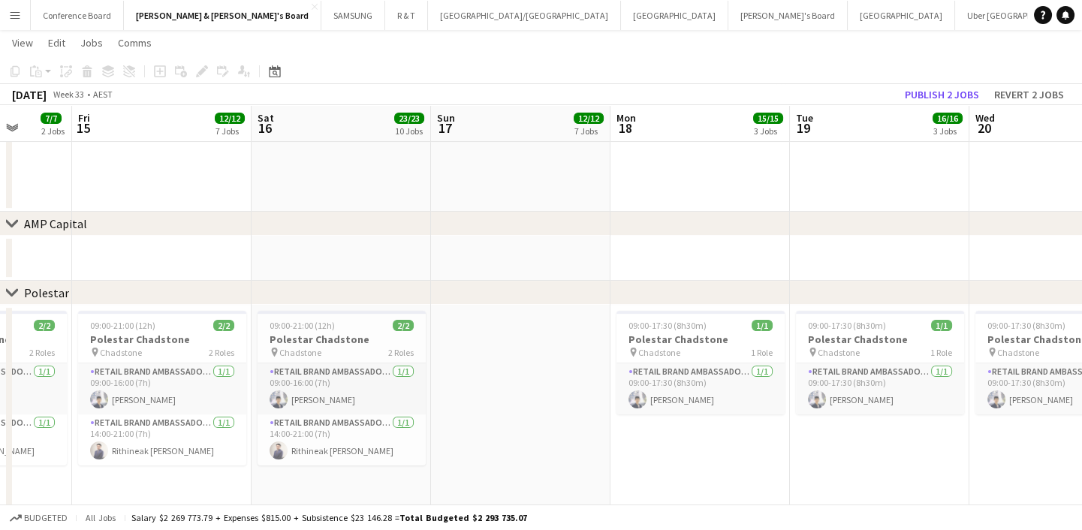
drag, startPoint x: 645, startPoint y: 458, endPoint x: 989, endPoint y: 405, distance: 348.6
click at [989, 405] on app-calendar-viewport "Tue 12 Wed 13 Thu 14 7/7 2 Jobs Fri 15 12/12 7 Jobs Sat 16 23/23 10 Jobs Sun 17…" at bounding box center [541, 270] width 1082 height 2332
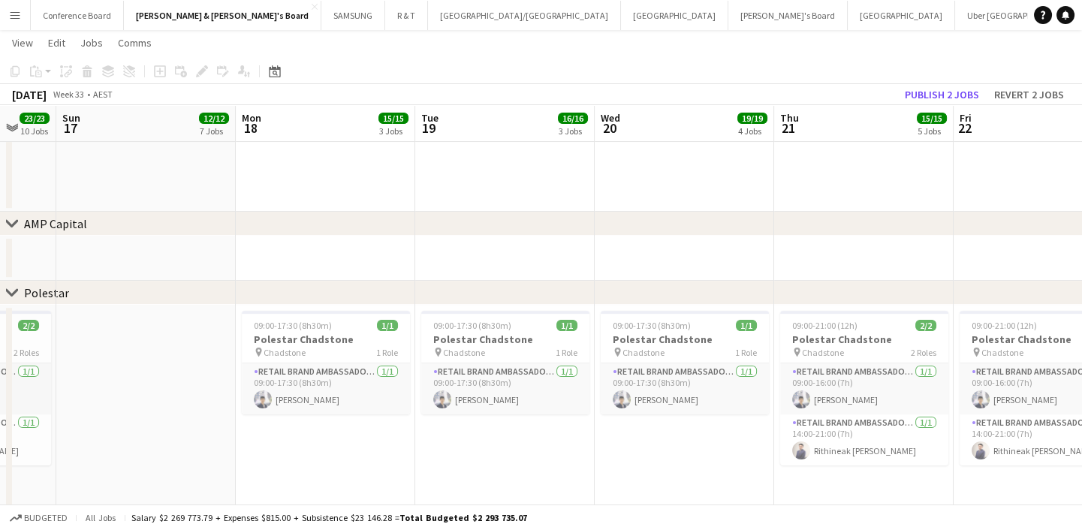
drag, startPoint x: 893, startPoint y: 443, endPoint x: 342, endPoint y: 446, distance: 551.0
click at [339, 446] on app-calendar-viewport "Wed 13 Thu 14 7/7 2 Jobs Fri 15 12/12 7 Jobs Sat 16 23/23 10 Jobs Sun 17 12/12 …" at bounding box center [541, 270] width 1082 height 2332
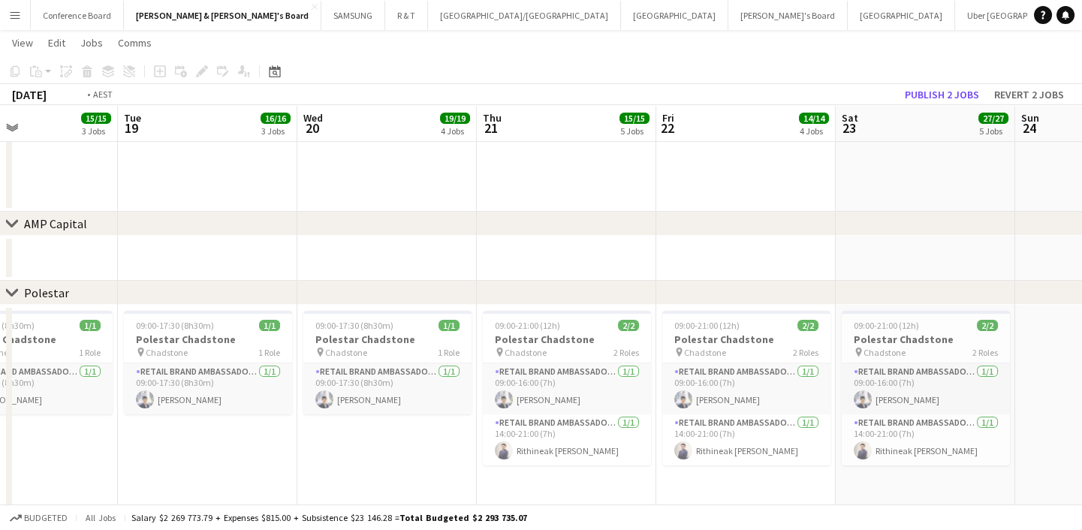
drag, startPoint x: 763, startPoint y: 466, endPoint x: 107, endPoint y: 474, distance: 656.1
click at [107, 474] on app-calendar-viewport "Fri 15 12/12 7 Jobs Sat 16 23/23 10 Jobs Sun 17 12/12 7 Jobs Mon 18 15/15 3 Job…" at bounding box center [541, 270] width 1082 height 2332
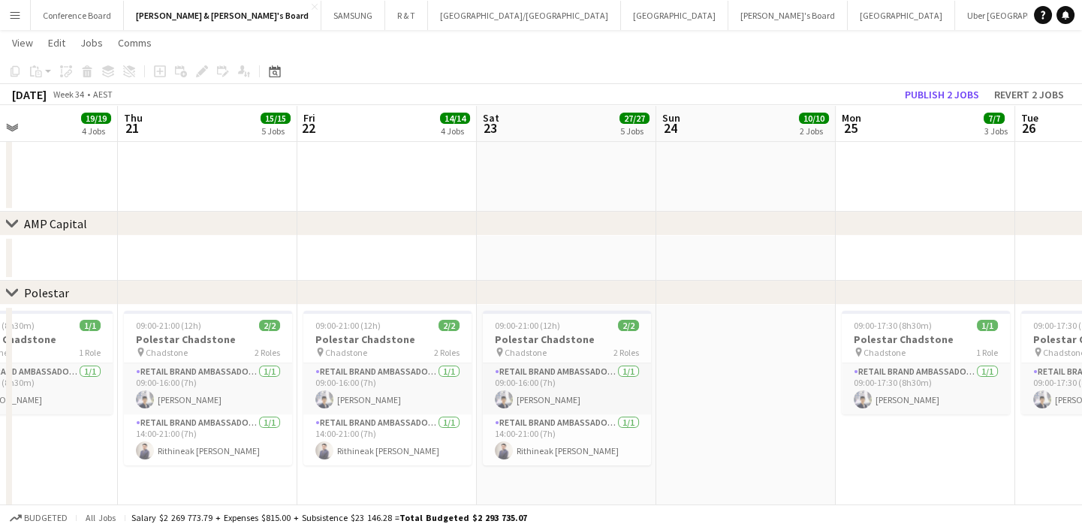
scroll to position [0, 602]
click at [245, 352] on div "pin Chadstone 2 Roles" at bounding box center [206, 352] width 168 height 12
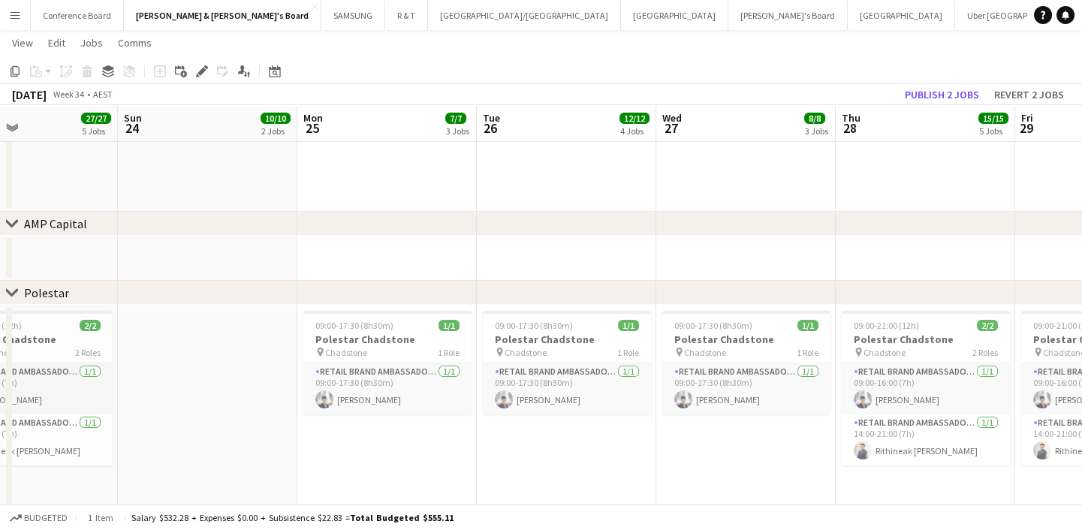
drag, startPoint x: 778, startPoint y: 420, endPoint x: 256, endPoint y: 399, distance: 522.9
click at [240, 399] on app-calendar-viewport "Tue 19 16/16 3 Jobs Wed 20 19/19 4 Jobs Thu 21 15/15 5 Jobs Fri 22 14/14 4 Jobs…" at bounding box center [541, 270] width 1082 height 2332
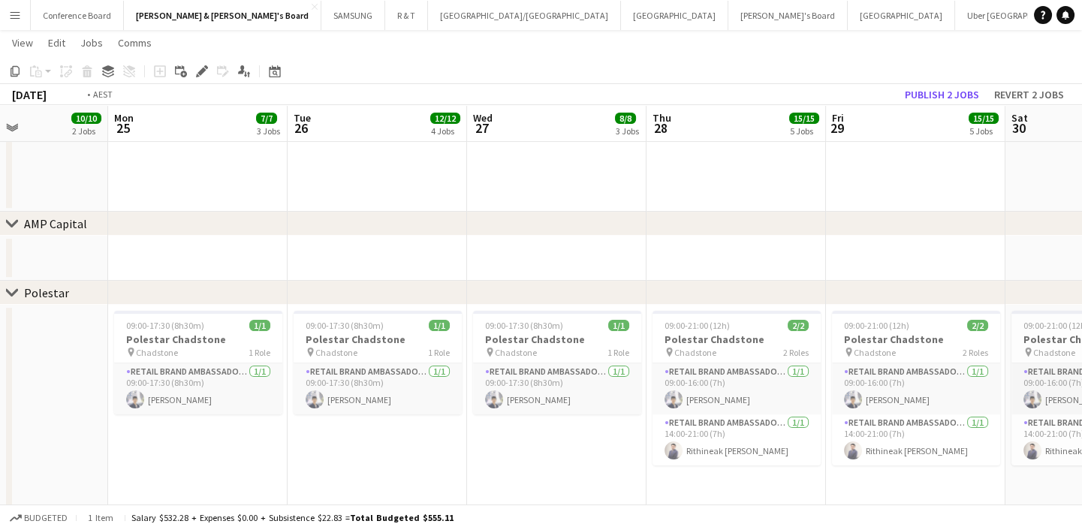
drag, startPoint x: 623, startPoint y: 428, endPoint x: 69, endPoint y: 408, distance: 554.3
click at [70, 408] on app-calendar-viewport "Thu 21 15/15 5 Jobs Fri 22 14/14 4 Jobs Sat 23 27/27 5 Jobs Sun 24 10/10 2 Jobs…" at bounding box center [541, 270] width 1082 height 2332
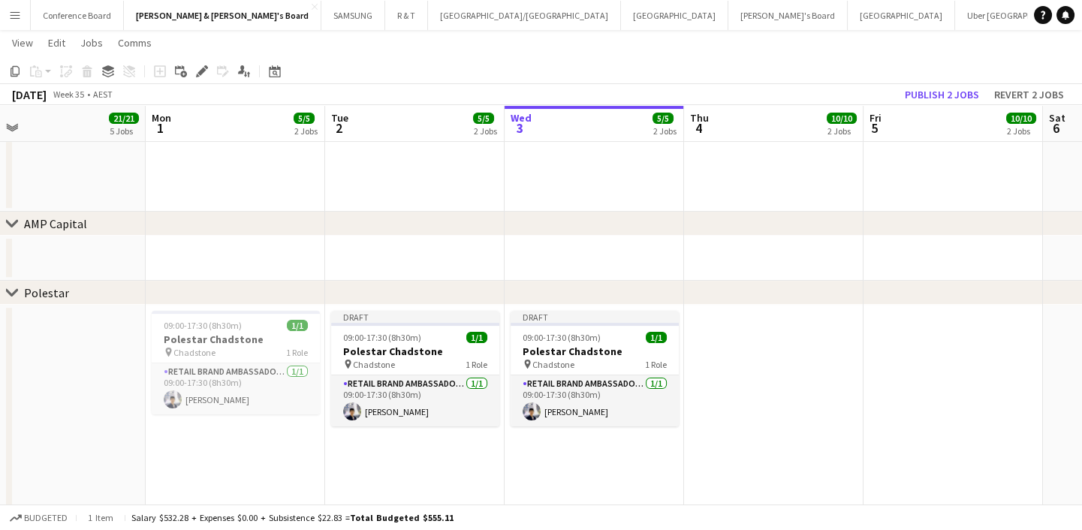
drag, startPoint x: 883, startPoint y: 411, endPoint x: 30, endPoint y: 371, distance: 853.7
click at [30, 371] on app-calendar-viewport "Thu 28 15/15 5 Jobs Fri 29 15/15 5 Jobs Sat 30 21/21 7 Jobs Sun 31 21/21 5 Jobs…" at bounding box center [541, 270] width 1082 height 2332
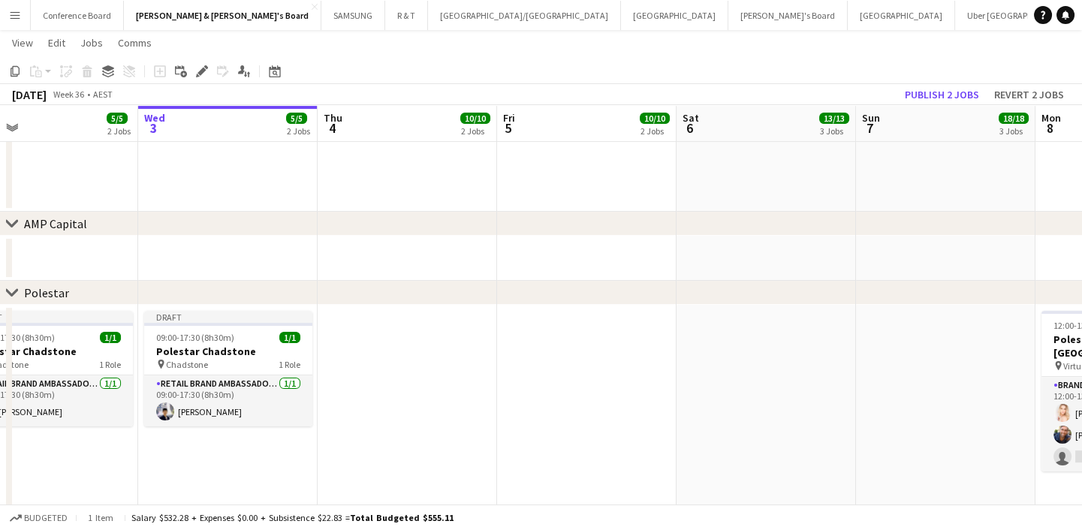
drag, startPoint x: 729, startPoint y: 378, endPoint x: 357, endPoint y: 383, distance: 371.6
click at [357, 383] on app-calendar-viewport "Sat 30 21/21 7 Jobs Sun 31 21/21 5 Jobs Mon 1 5/5 2 Jobs Tue 2 5/5 2 Jobs Wed 3…" at bounding box center [541, 270] width 1082 height 2332
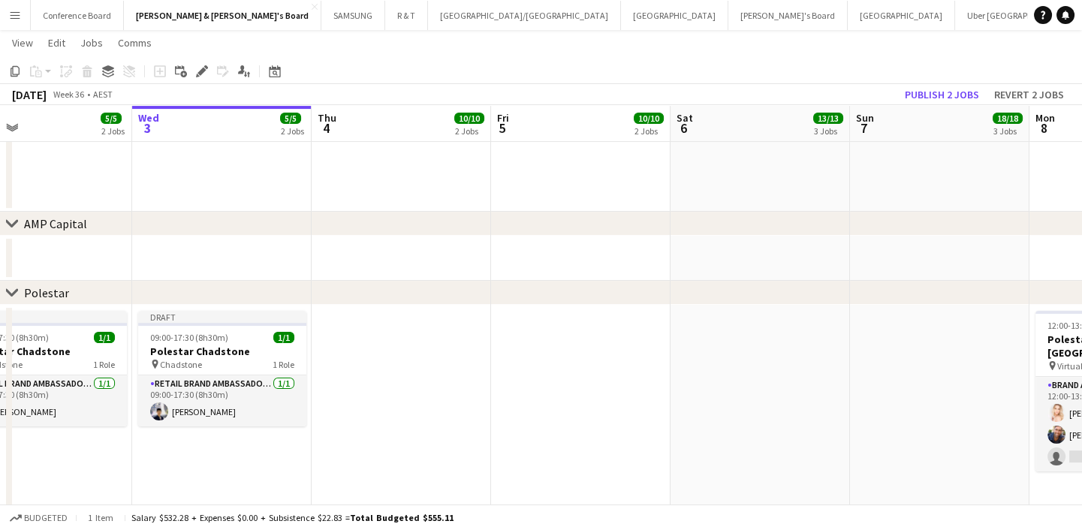
click at [390, 357] on app-date-cell at bounding box center [401, 418] width 179 height 227
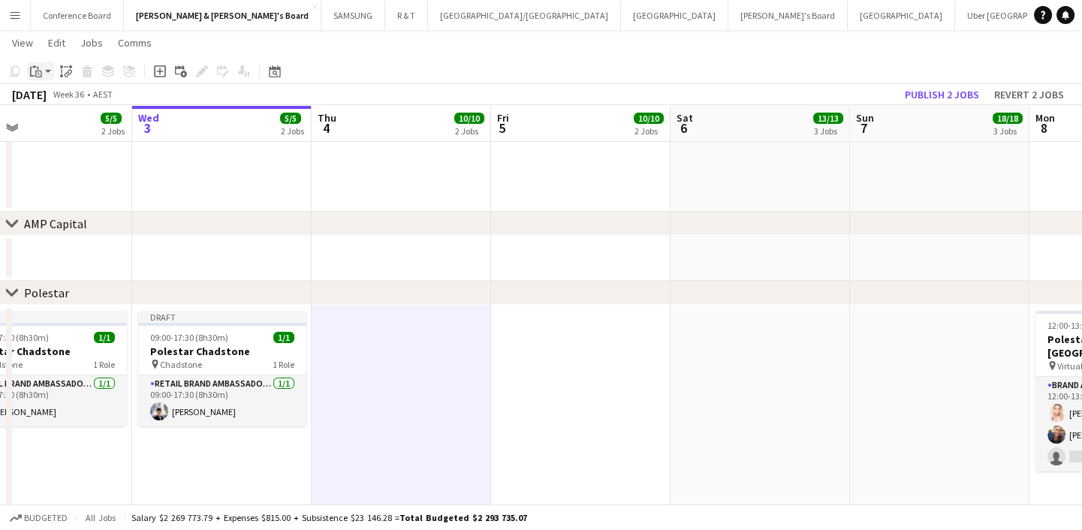
click at [38, 67] on icon "Paste" at bounding box center [36, 71] width 12 height 12
click at [67, 97] on link "Paste Ctrl+V" at bounding box center [110, 100] width 141 height 14
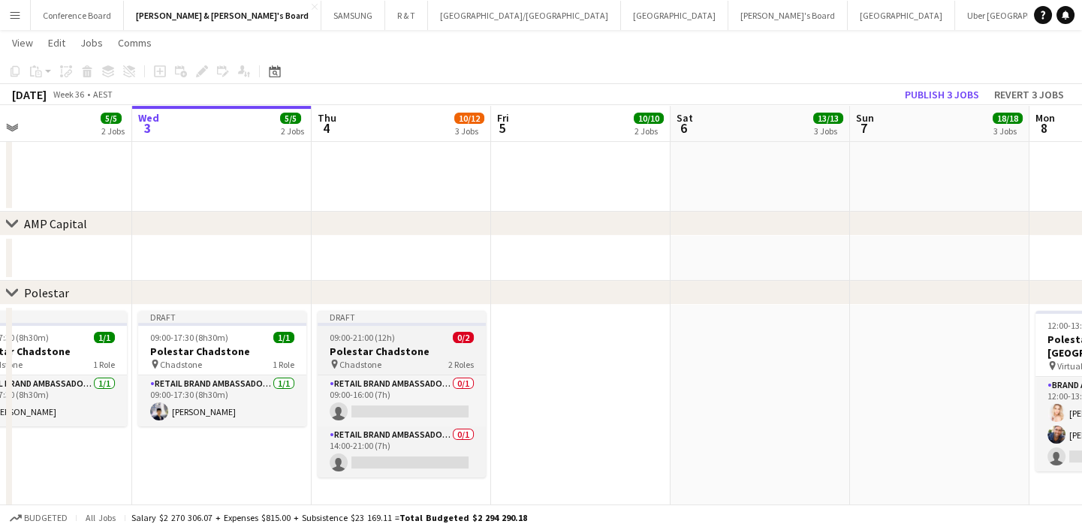
click at [408, 352] on h3 "Polestar Chadstone" at bounding box center [402, 352] width 168 height 14
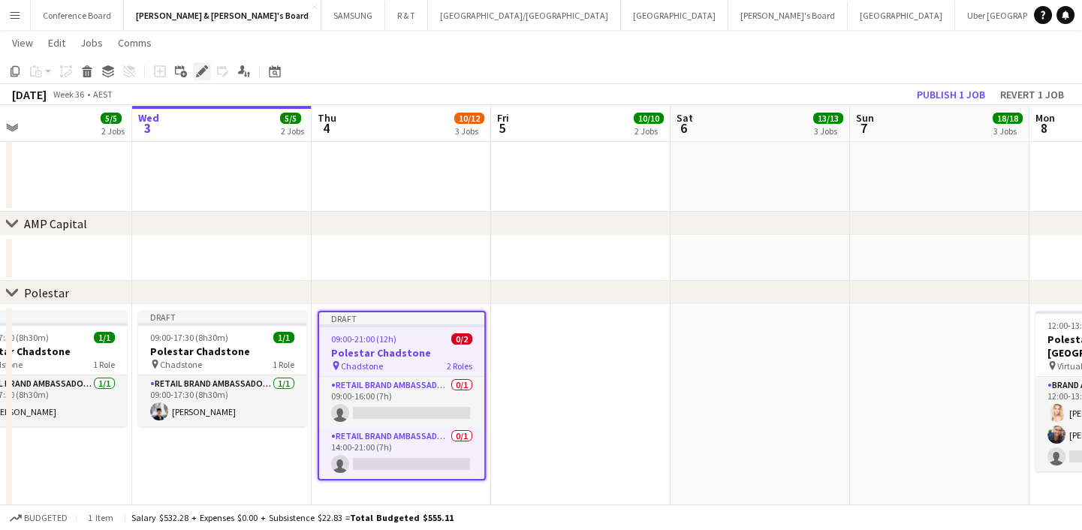
click at [200, 75] on icon "Edit" at bounding box center [202, 71] width 12 height 12
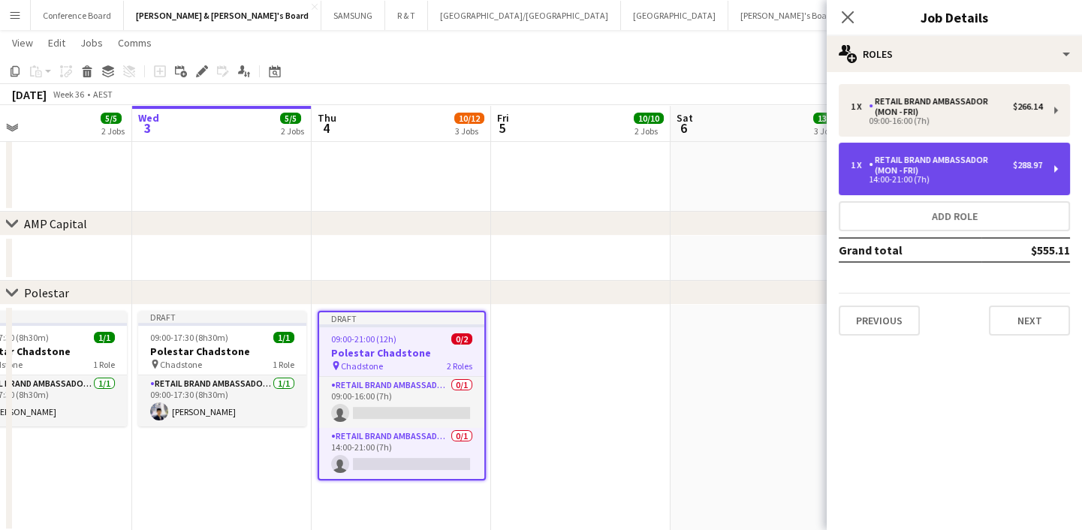
click at [1016, 170] on div "$288.97" at bounding box center [1027, 165] width 29 height 11
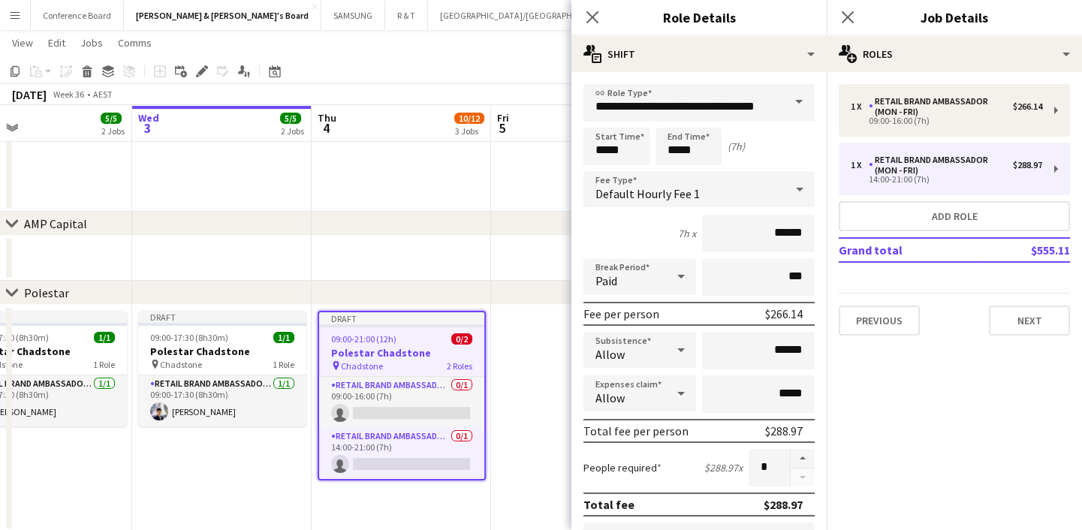
click at [790, 103] on span at bounding box center [799, 102] width 32 height 36
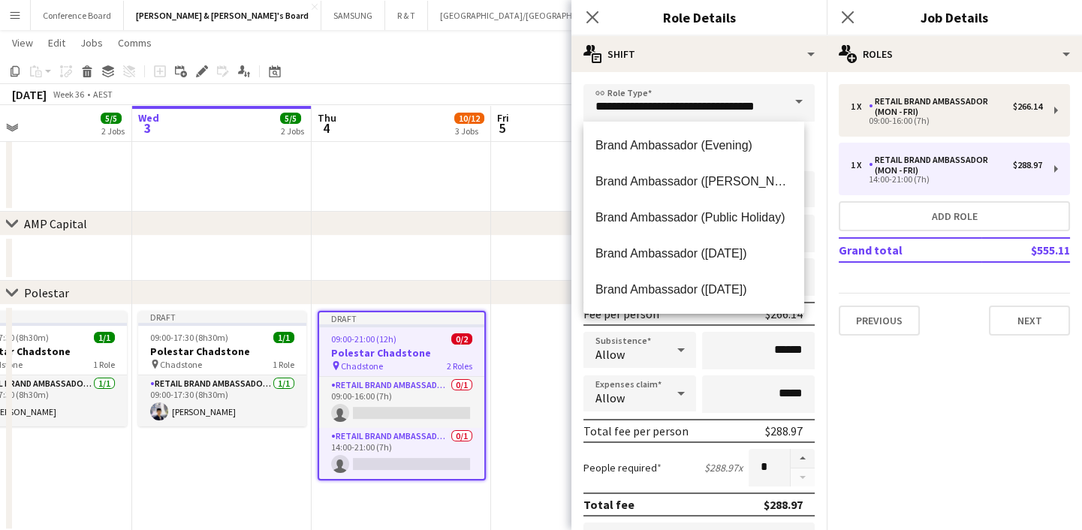
click at [790, 103] on span at bounding box center [799, 102] width 32 height 36
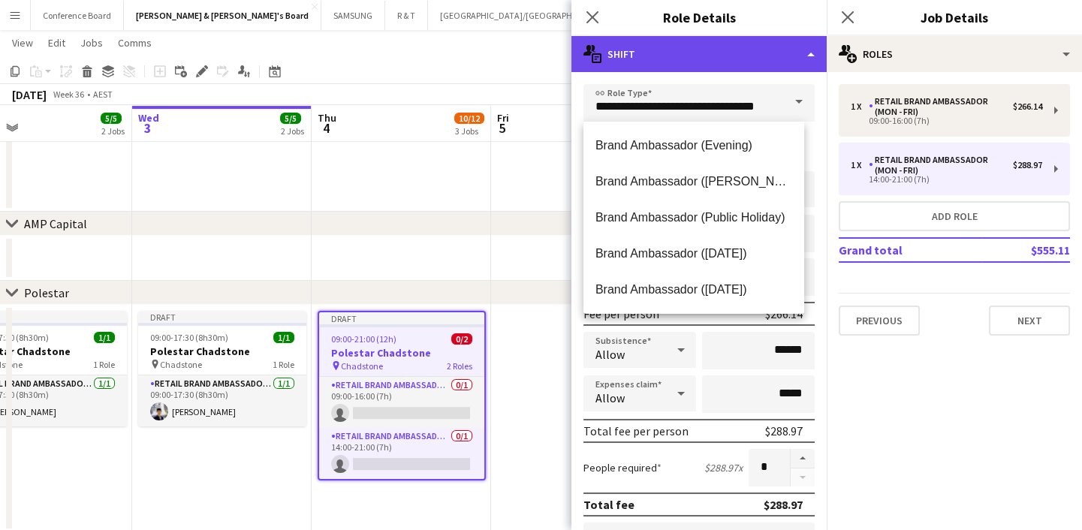
click at [806, 53] on div "multiple-actions-text Shift" at bounding box center [698, 54] width 255 height 36
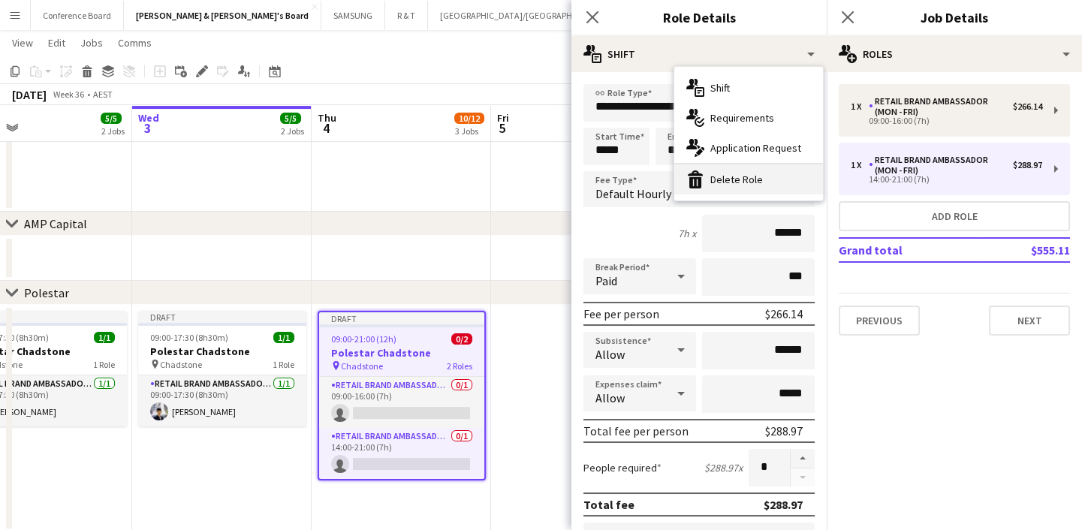
click at [745, 185] on div "bin-2 Delete Role" at bounding box center [748, 179] width 149 height 30
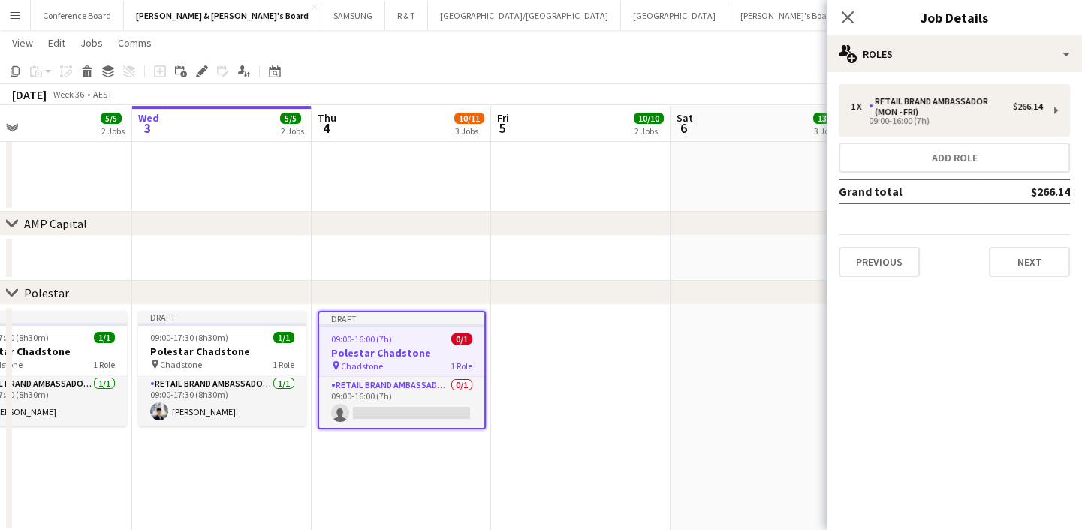
click at [980, 342] on mat-expansion-panel "pencil3 General details 1 x RETAIL Brand Ambassador (Mon - Fri) $266.14 09:00-1…" at bounding box center [953, 301] width 255 height 458
click at [1019, 259] on button "Next" at bounding box center [1029, 262] width 81 height 30
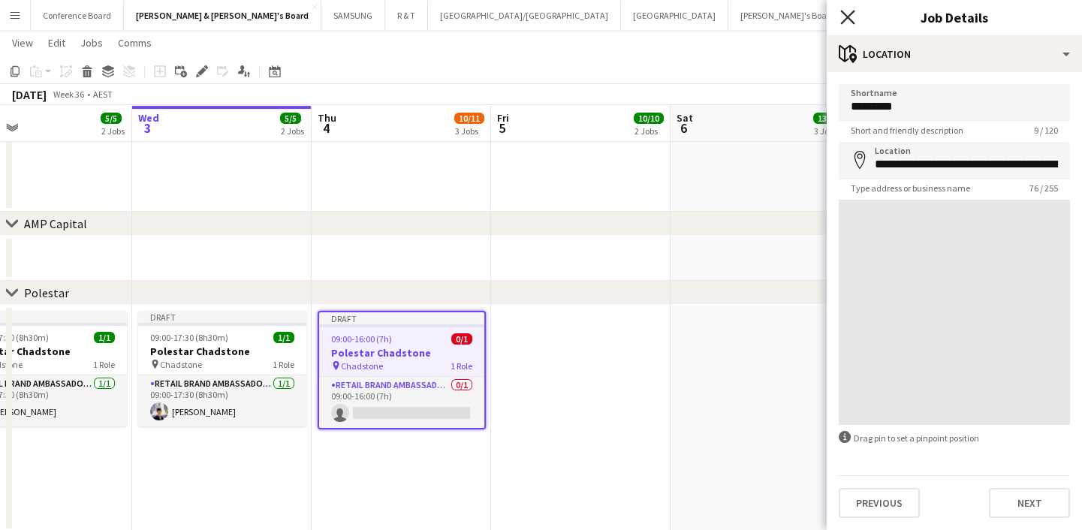
click at [853, 15] on icon "Close pop-in" at bounding box center [847, 17] width 14 height 14
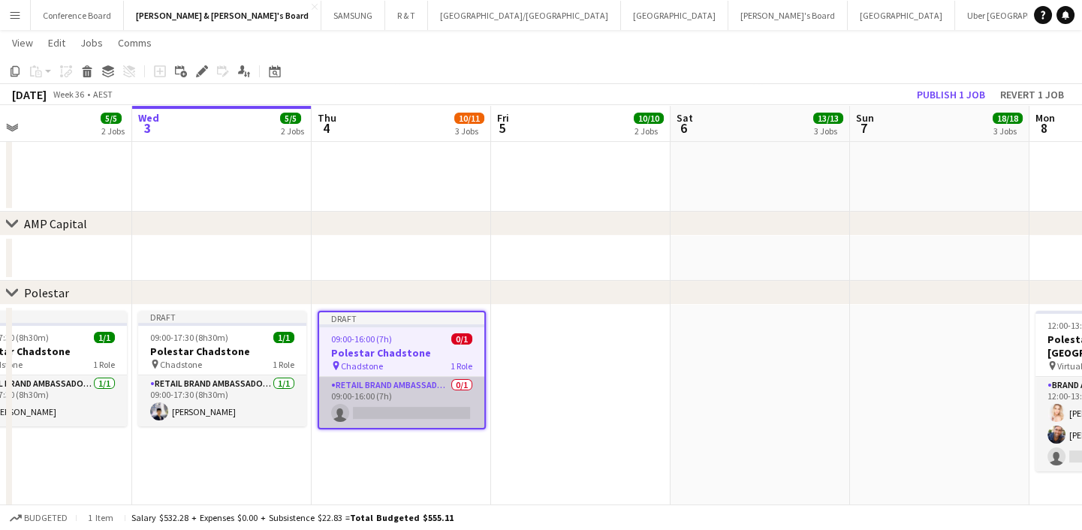
click at [381, 380] on app-card-role "RETAIL Brand Ambassador (Mon - Fri) 0/1 09:00-16:00 (7h) single-neutral-actions" at bounding box center [401, 402] width 165 height 51
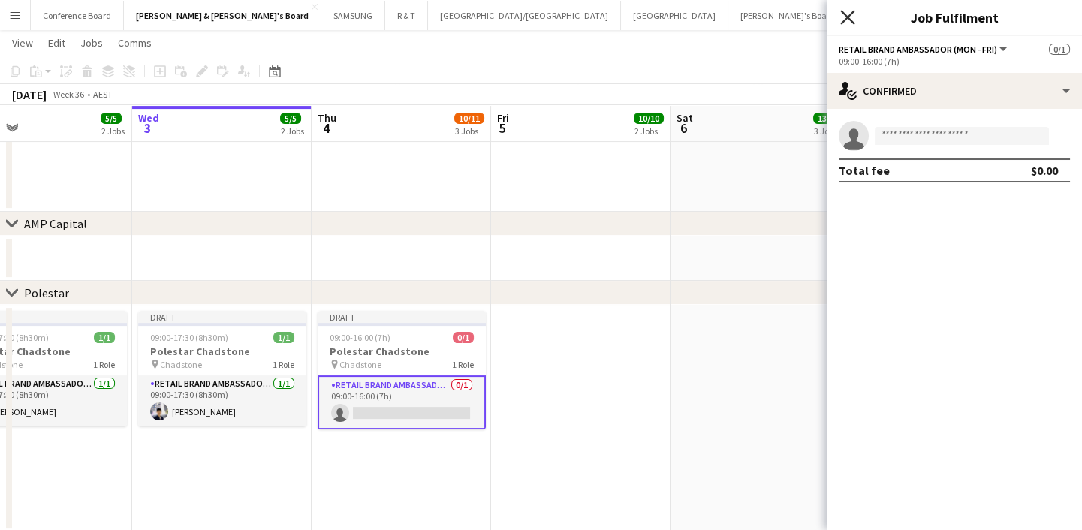
click at [847, 18] on icon at bounding box center [847, 17] width 14 height 14
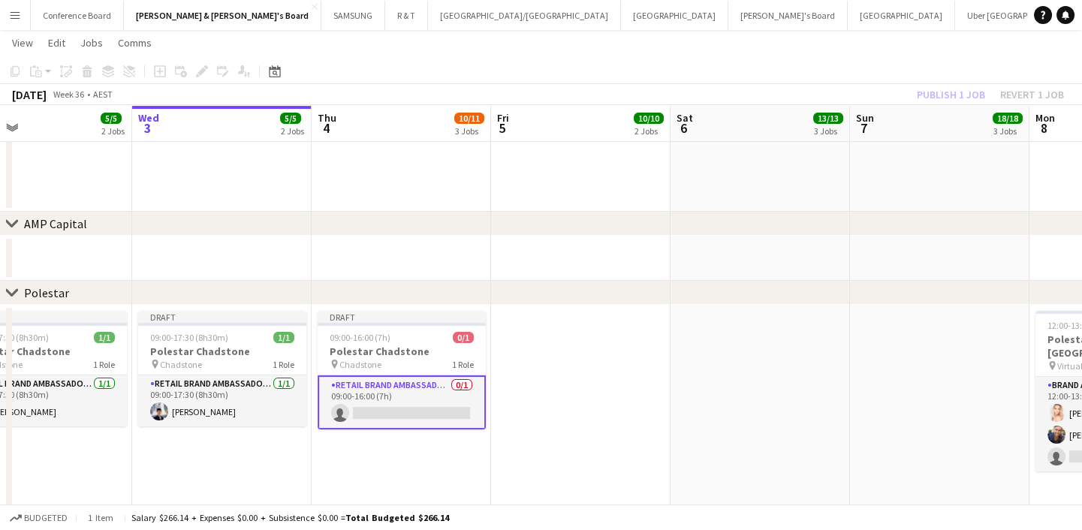
click at [610, 404] on app-date-cell at bounding box center [580, 418] width 179 height 227
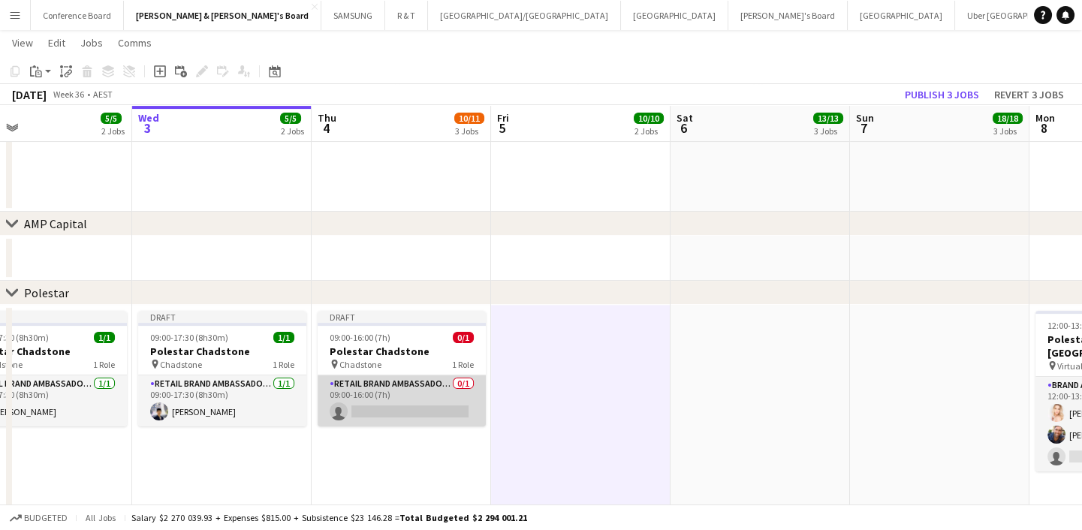
click at [405, 411] on app-card-role "RETAIL Brand Ambassador (Mon - Fri) 0/1 09:00-16:00 (7h) single-neutral-actions" at bounding box center [402, 400] width 168 height 51
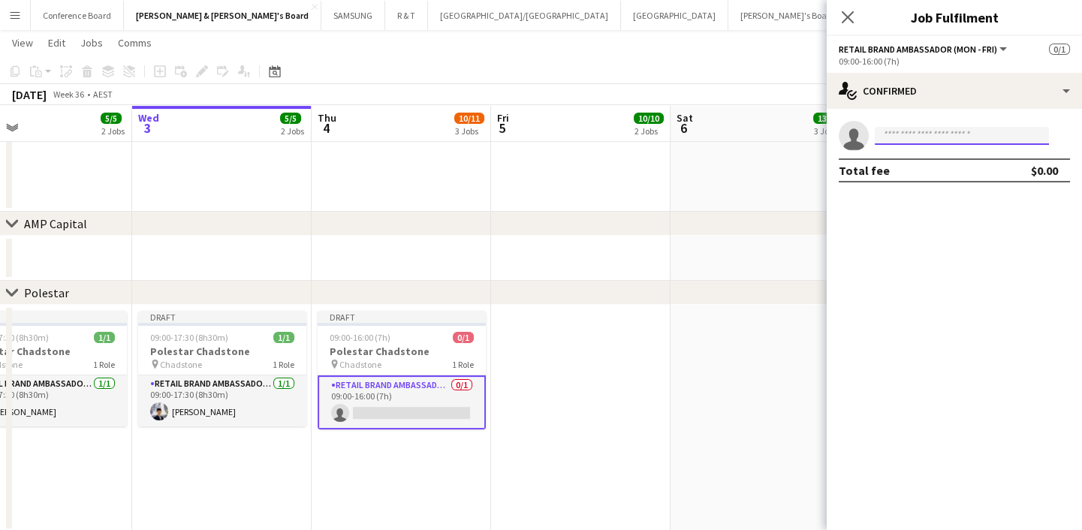
click at [910, 141] on input at bounding box center [962, 136] width 174 height 18
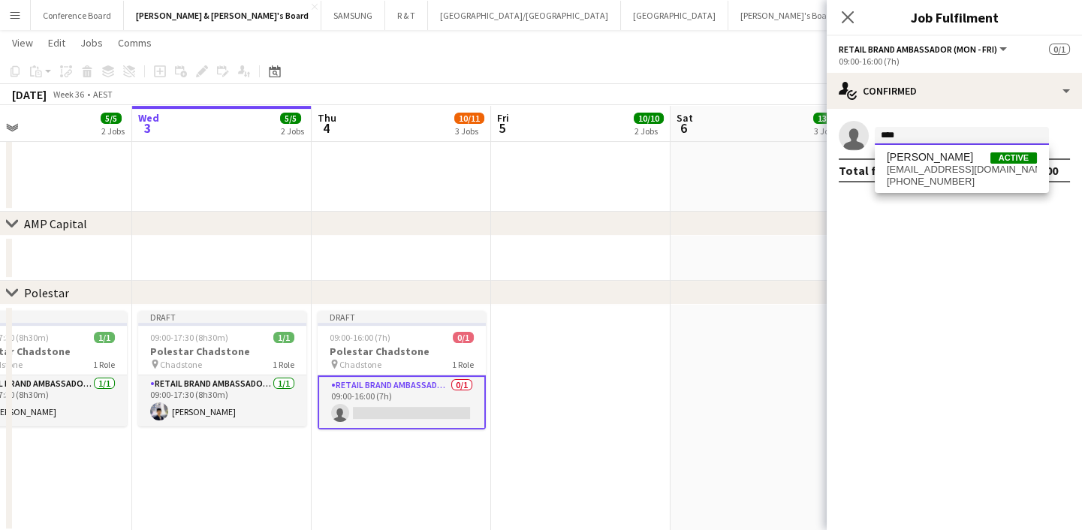
type input "****"
click at [922, 164] on span "[EMAIL_ADDRESS][DOMAIN_NAME]" at bounding box center [962, 170] width 150 height 12
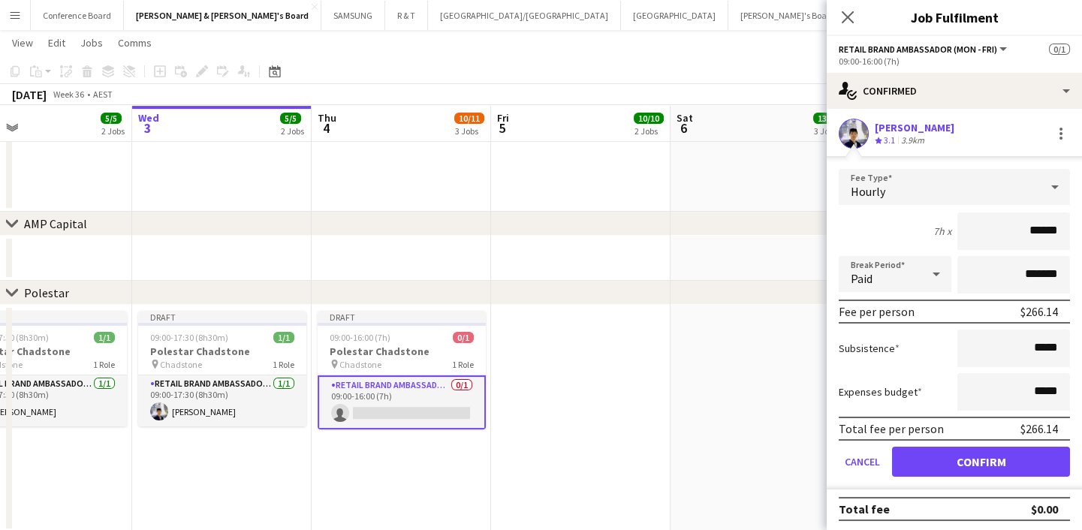
scroll to position [3, 0]
click at [990, 462] on button "Confirm" at bounding box center [981, 461] width 178 height 30
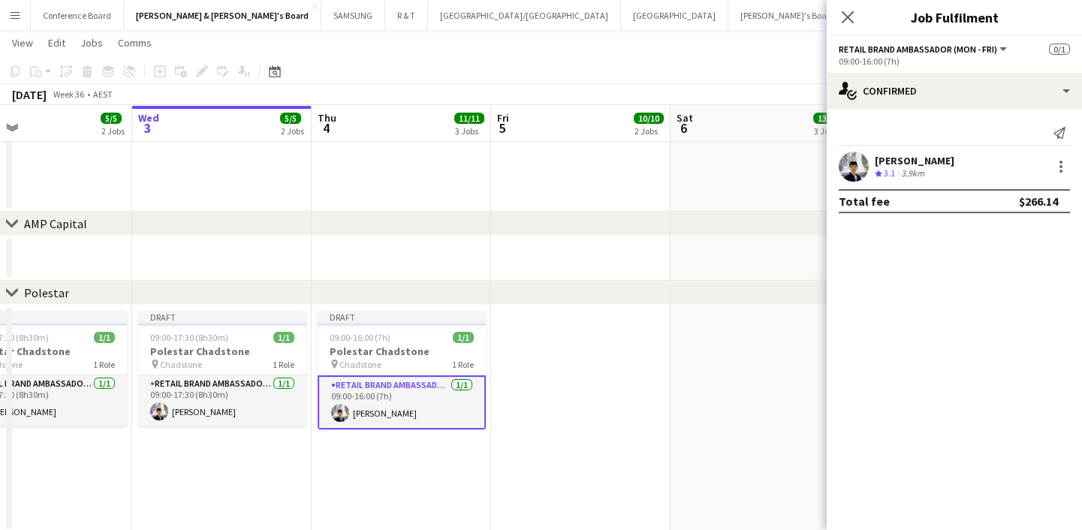
scroll to position [0, 0]
click at [850, 11] on icon "Close pop-in" at bounding box center [847, 17] width 14 height 14
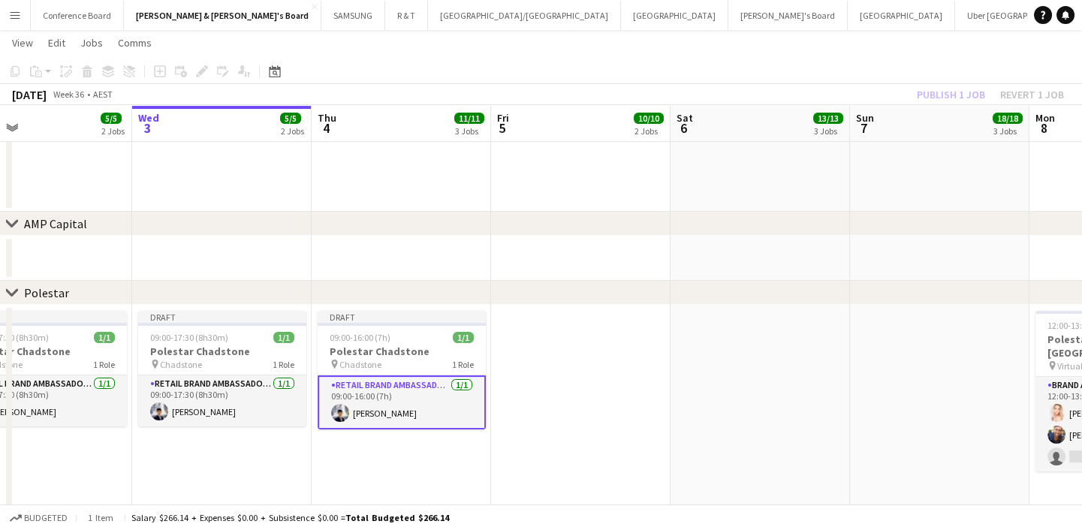
click at [561, 417] on app-date-cell at bounding box center [580, 418] width 179 height 227
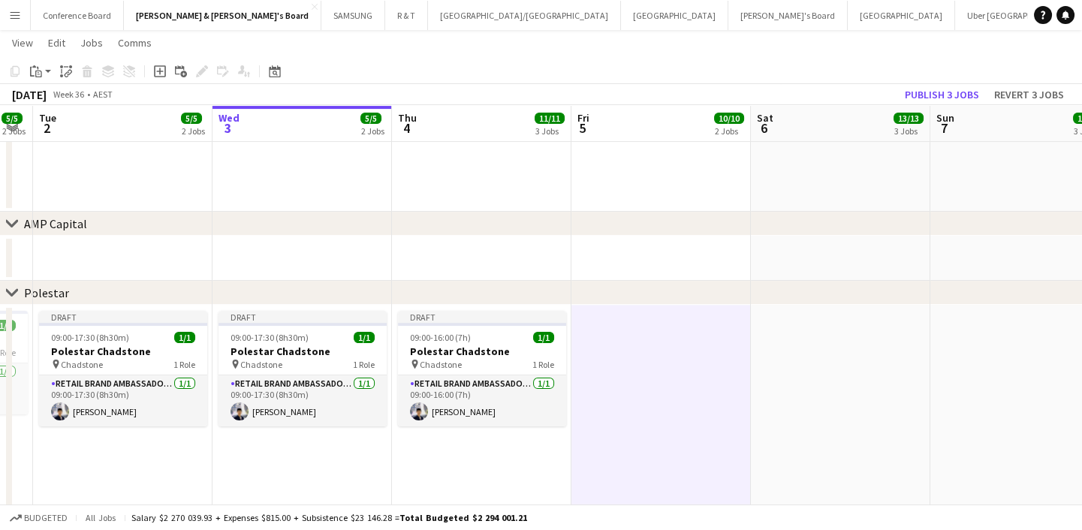
scroll to position [0, 500]
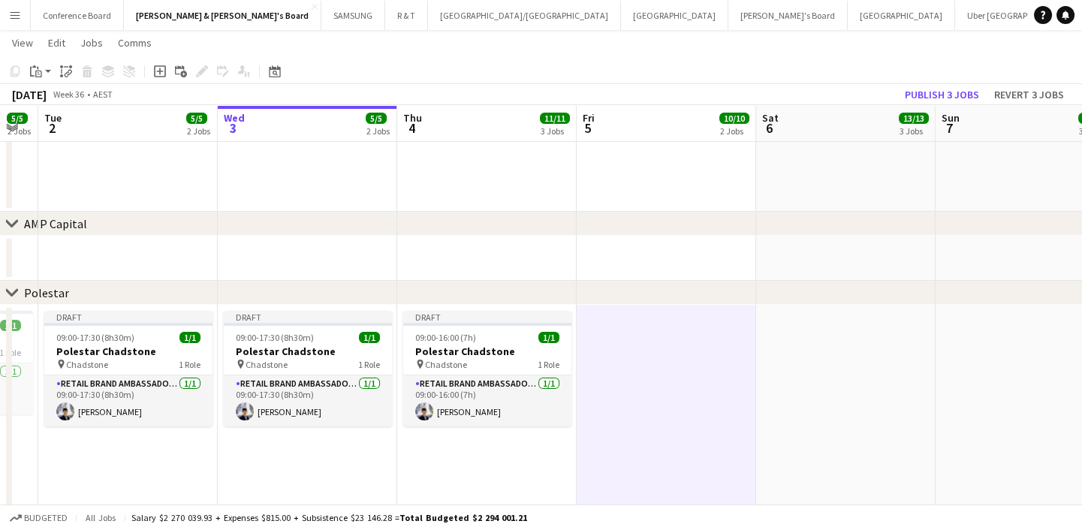
drag, startPoint x: 578, startPoint y: 410, endPoint x: 664, endPoint y: 387, distance: 89.4
click at [664, 387] on app-calendar-viewport "Sat 30 21/21 7 Jobs Sun 31 21/21 5 Jobs Mon 1 5/5 2 Jobs Tue 2 5/5 2 Jobs Wed 3…" at bounding box center [541, 270] width 1082 height 2332
click at [480, 360] on div "pin Chadstone 1 Role" at bounding box center [487, 364] width 168 height 12
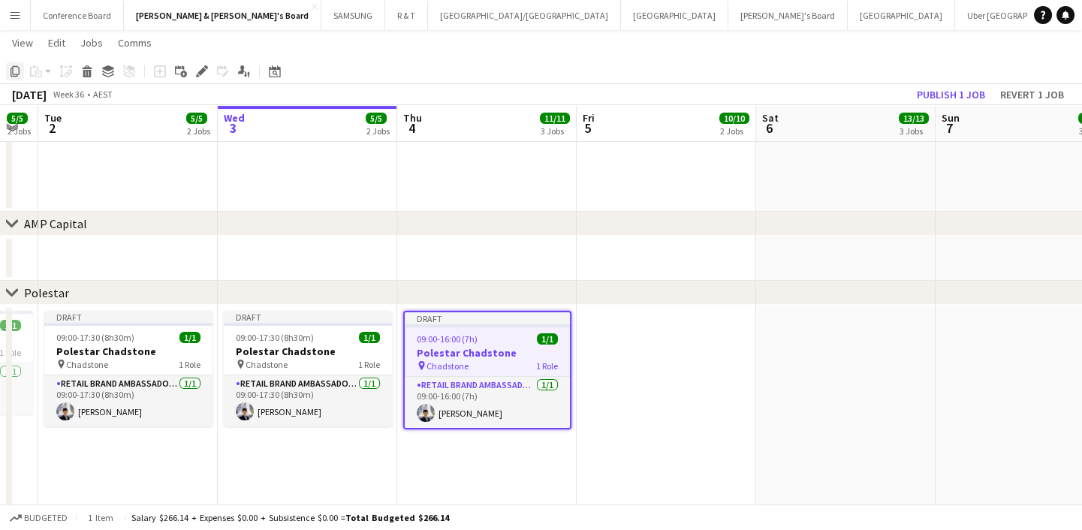
click at [17, 68] on icon "Copy" at bounding box center [15, 71] width 12 height 12
click at [643, 355] on app-date-cell at bounding box center [666, 418] width 179 height 227
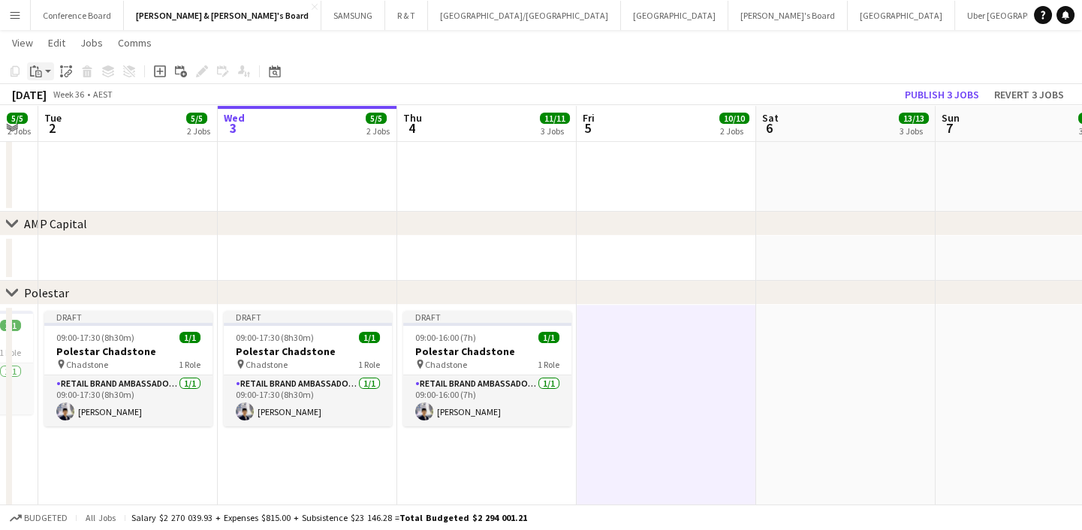
click at [38, 72] on icon at bounding box center [39, 72] width 2 height 1
click at [58, 97] on link "Paste Ctrl+V" at bounding box center [110, 100] width 141 height 14
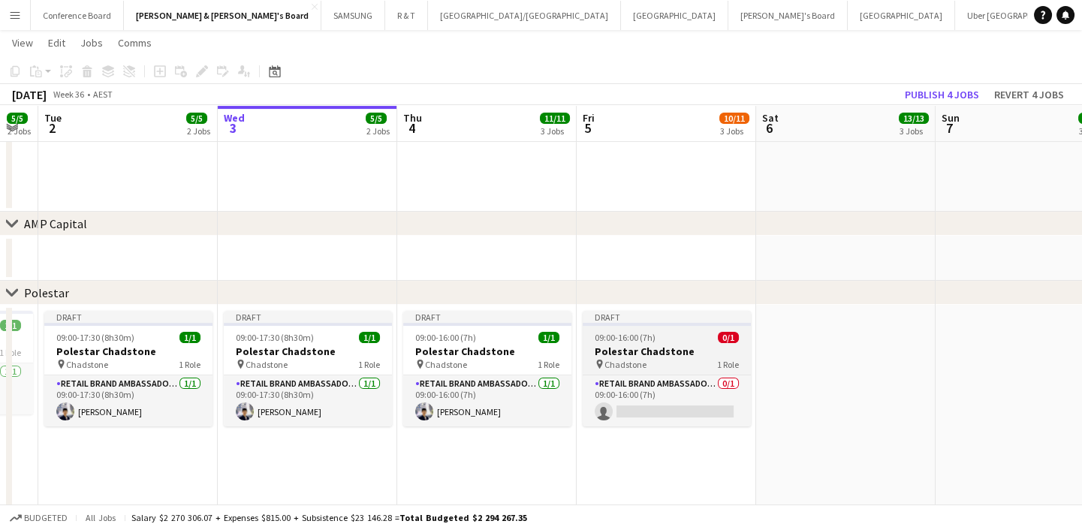
click at [614, 359] on span "Chadstone" at bounding box center [625, 364] width 42 height 11
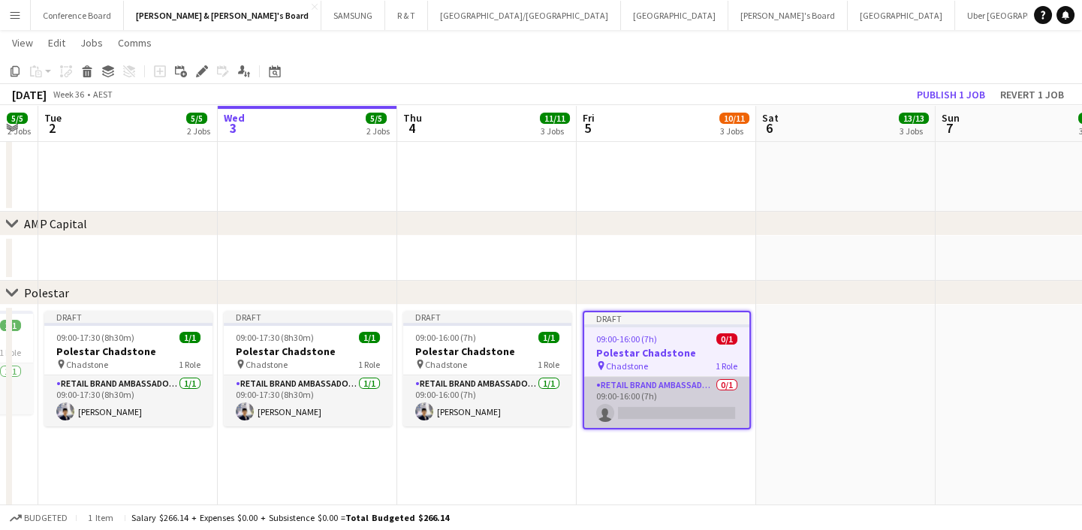
click at [623, 411] on app-card-role "RETAIL Brand Ambassador (Mon - Fri) 0/1 09:00-16:00 (7h) single-neutral-actions" at bounding box center [666, 402] width 165 height 51
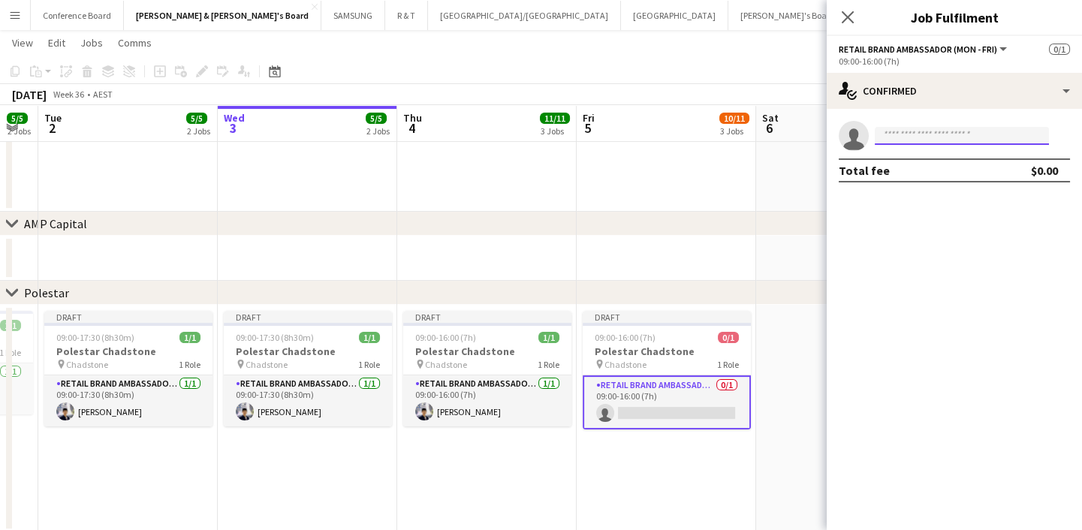
click at [900, 140] on input at bounding box center [962, 136] width 174 height 18
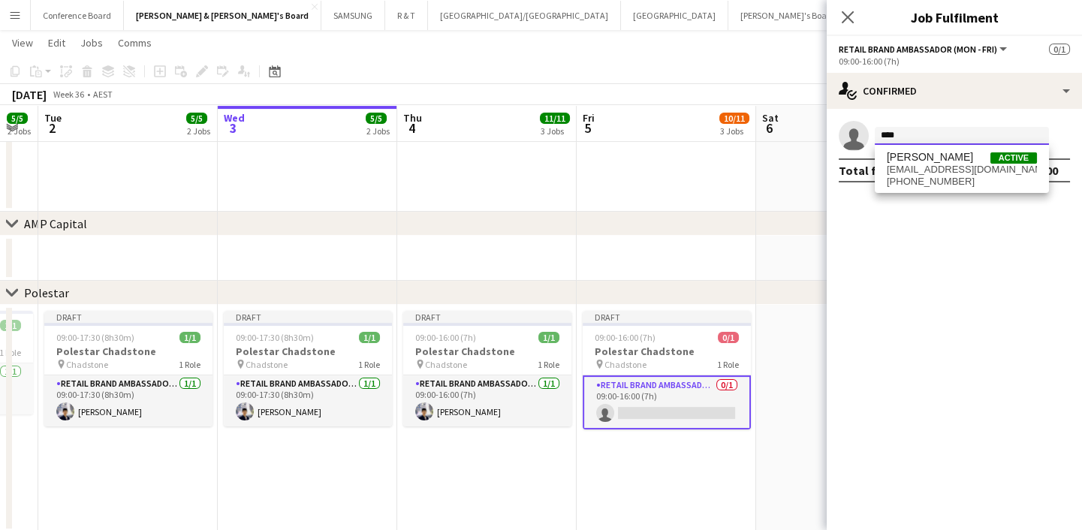
type input "****"
click at [914, 157] on span "[PERSON_NAME]" at bounding box center [930, 157] width 86 height 13
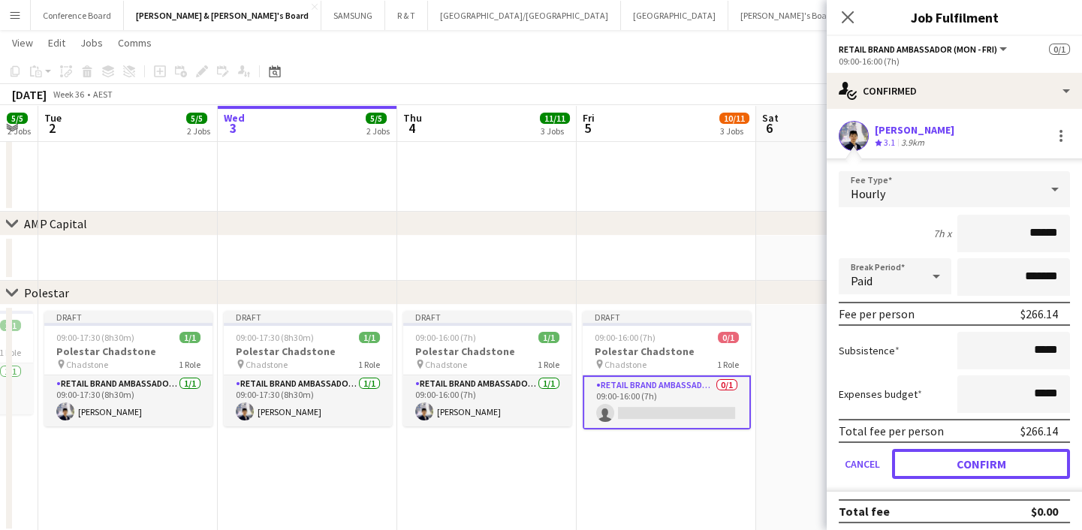
click at [945, 465] on button "Confirm" at bounding box center [981, 464] width 178 height 30
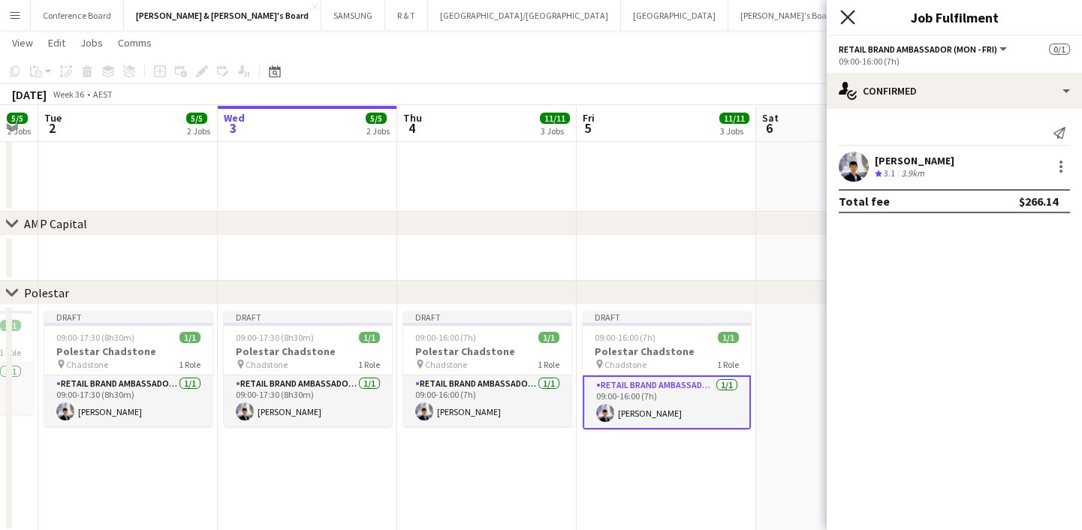
click at [847, 15] on icon at bounding box center [847, 17] width 14 height 14
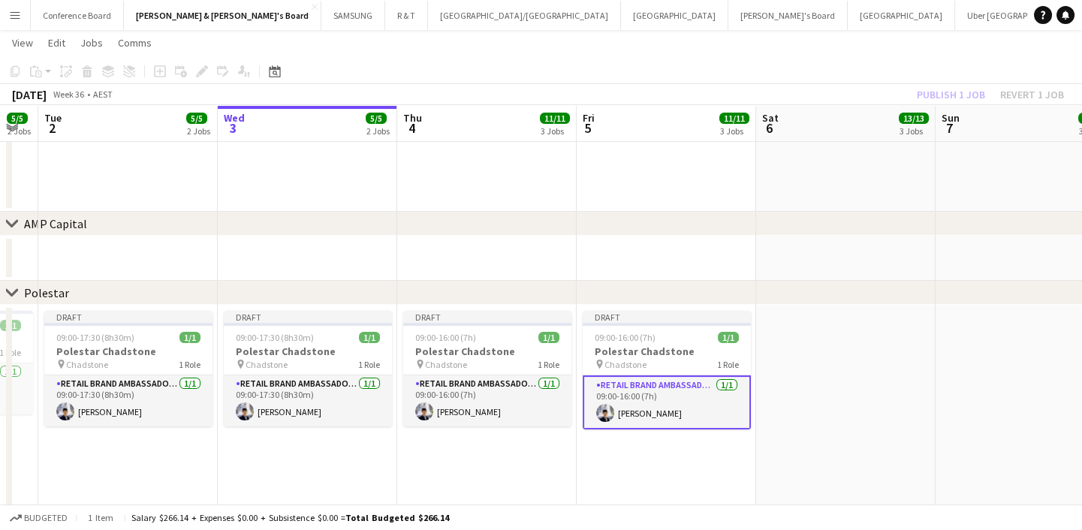
click at [826, 383] on app-date-cell at bounding box center [845, 418] width 179 height 227
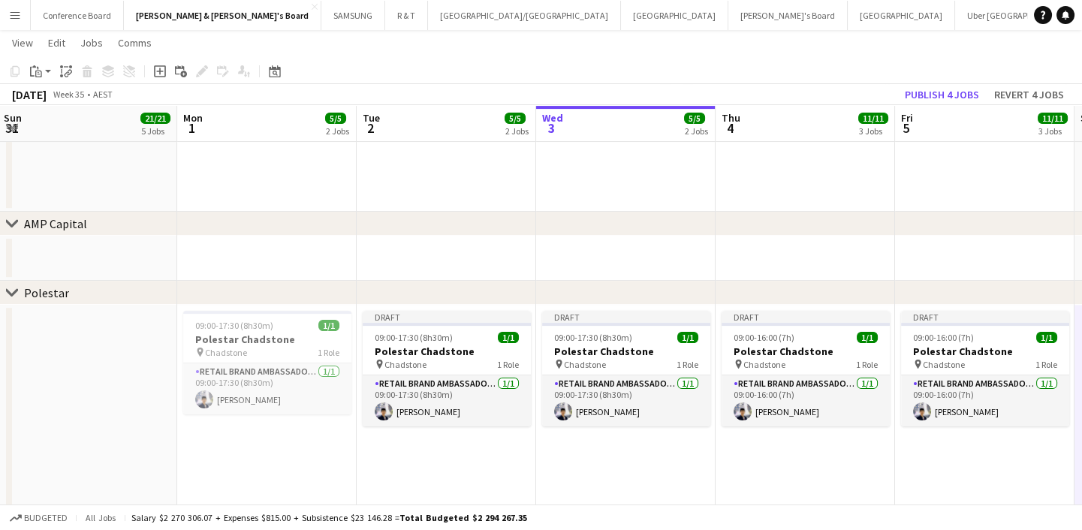
drag, startPoint x: 666, startPoint y: 491, endPoint x: 986, endPoint y: 421, distance: 328.0
click at [986, 421] on app-calendar-viewport "Fri 29 15/15 5 Jobs Sat 30 21/21 7 Jobs Sun 31 21/21 5 Jobs Mon 1 5/5 2 Jobs Tu…" at bounding box center [541, 270] width 1082 height 2332
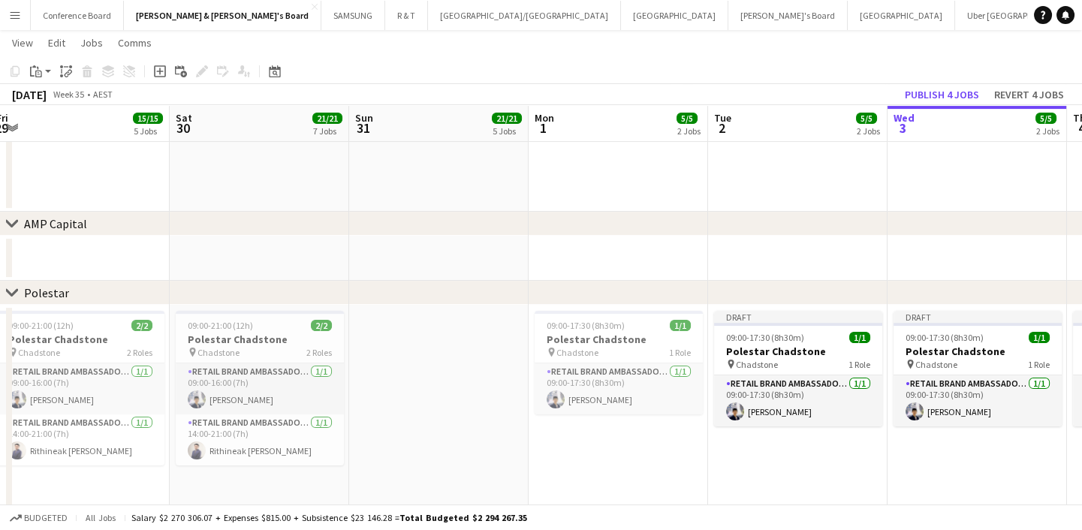
scroll to position [0, 357]
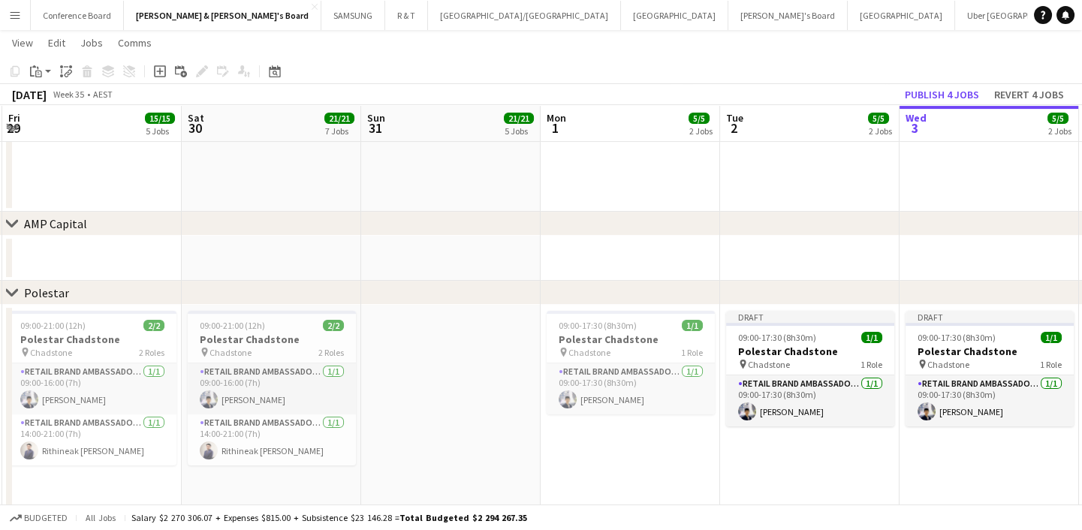
drag, startPoint x: 330, startPoint y: 453, endPoint x: 691, endPoint y: 429, distance: 361.8
click at [691, 429] on app-calendar-viewport "Wed 27 8/8 3 Jobs Thu 28 15/15 5 Jobs Fri 29 15/15 5 Jobs Sat 30 21/21 7 Jobs S…" at bounding box center [541, 270] width 1082 height 2332
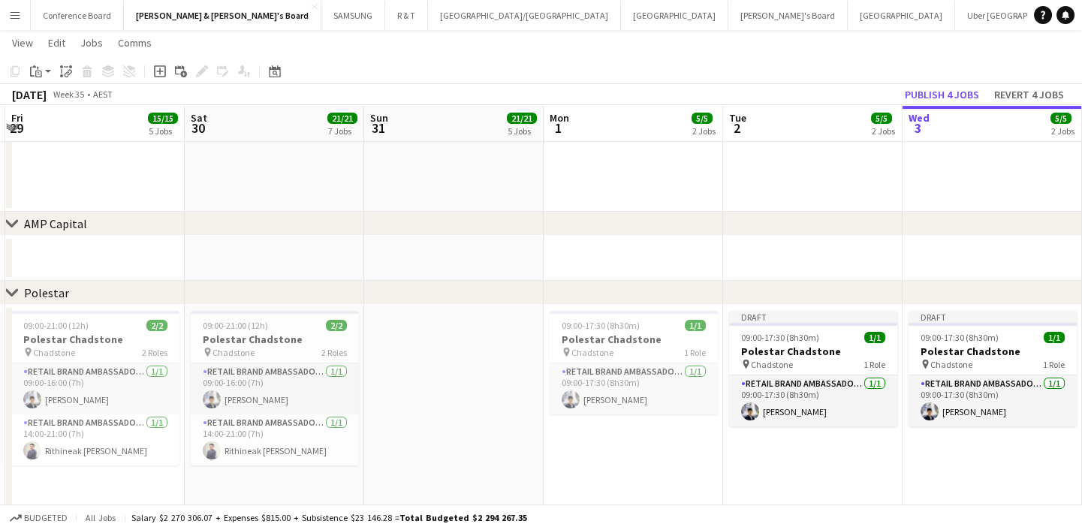
scroll to position [0, 339]
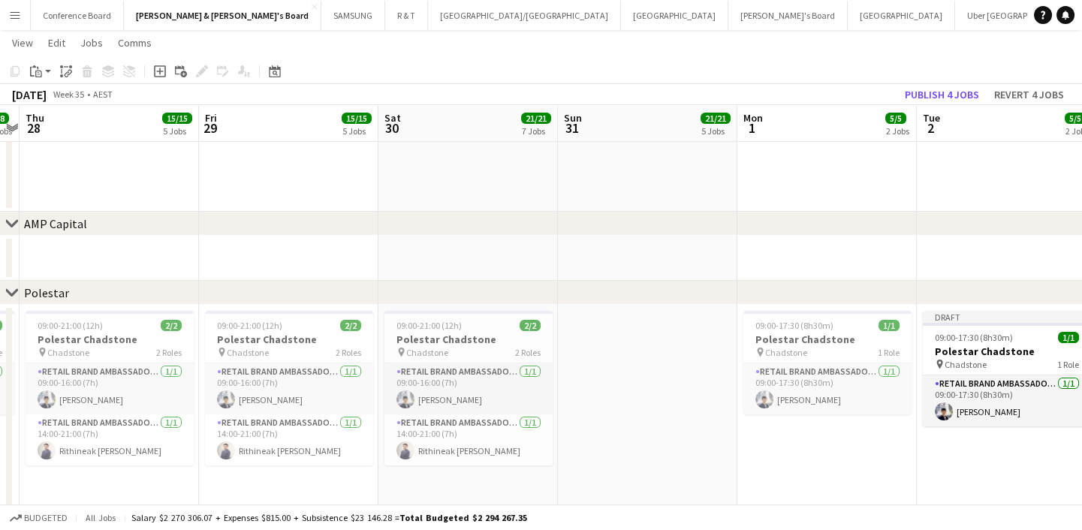
drag, startPoint x: 450, startPoint y: 418, endPoint x: 622, endPoint y: 408, distance: 173.0
click at [622, 408] on app-calendar-viewport "Tue 26 12/12 4 Jobs Wed 27 8/8 3 Jobs Thu 28 15/15 5 Jobs Fri 29 15/15 5 Jobs S…" at bounding box center [541, 270] width 1082 height 2332
click at [454, 336] on h3 "Polestar Chadstone" at bounding box center [468, 340] width 168 height 14
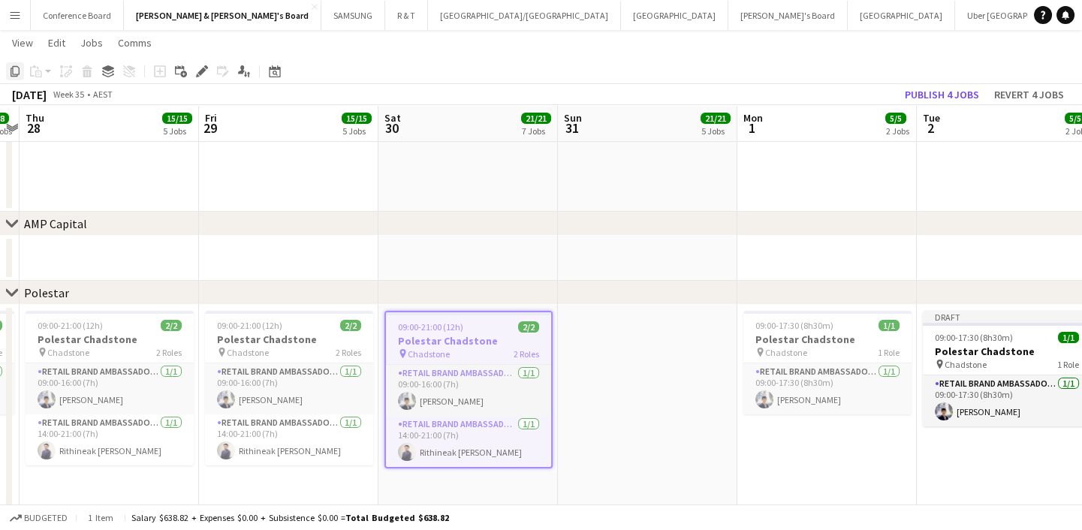
click at [16, 68] on icon "Copy" at bounding box center [15, 71] width 12 height 12
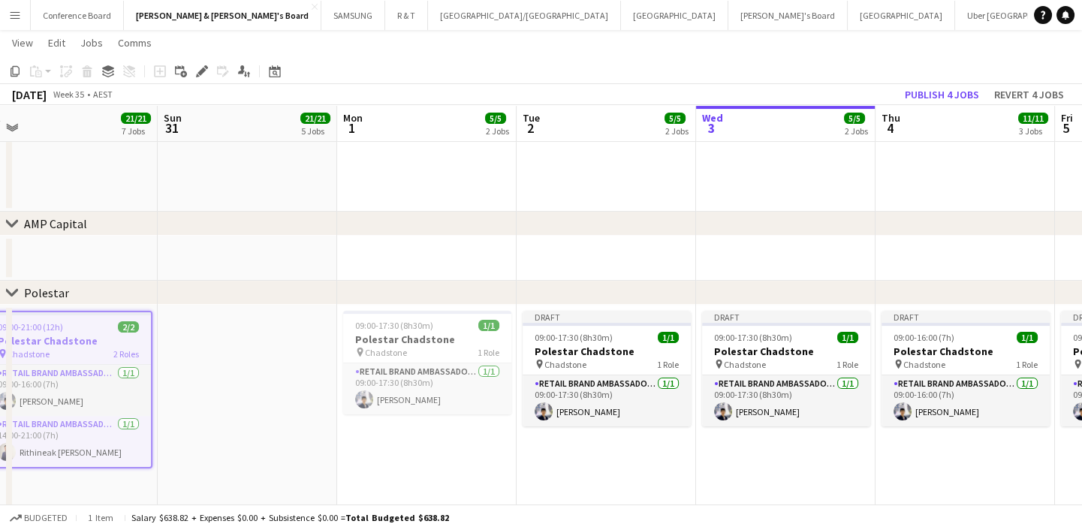
drag, startPoint x: 797, startPoint y: 460, endPoint x: 396, endPoint y: 454, distance: 400.9
click at [395, 454] on app-calendar-viewport "Tue 26 12/12 4 Jobs Wed 27 8/8 3 Jobs Thu 28 15/15 5 Jobs Fri 29 15/15 5 Jobs S…" at bounding box center [541, 270] width 1082 height 2332
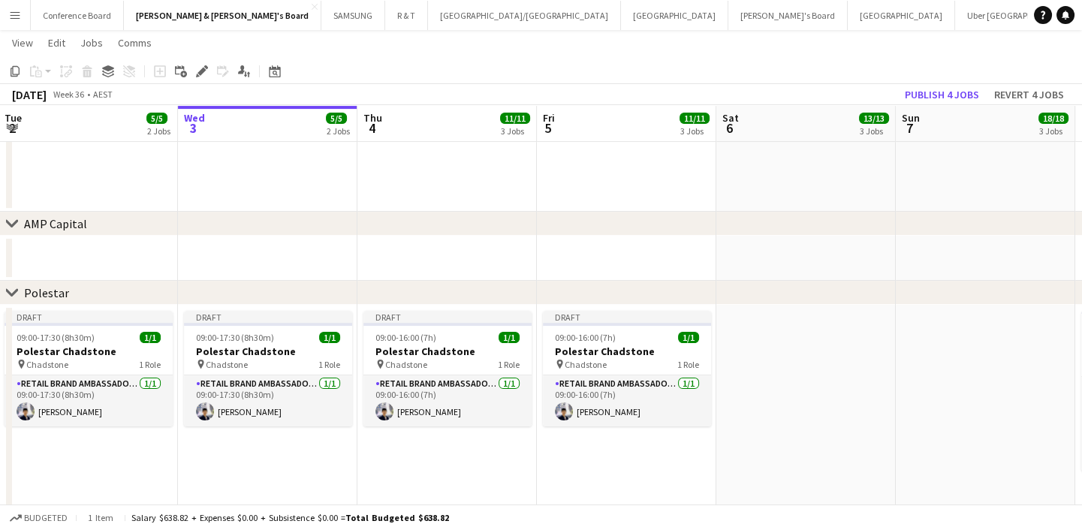
scroll to position [0, 516]
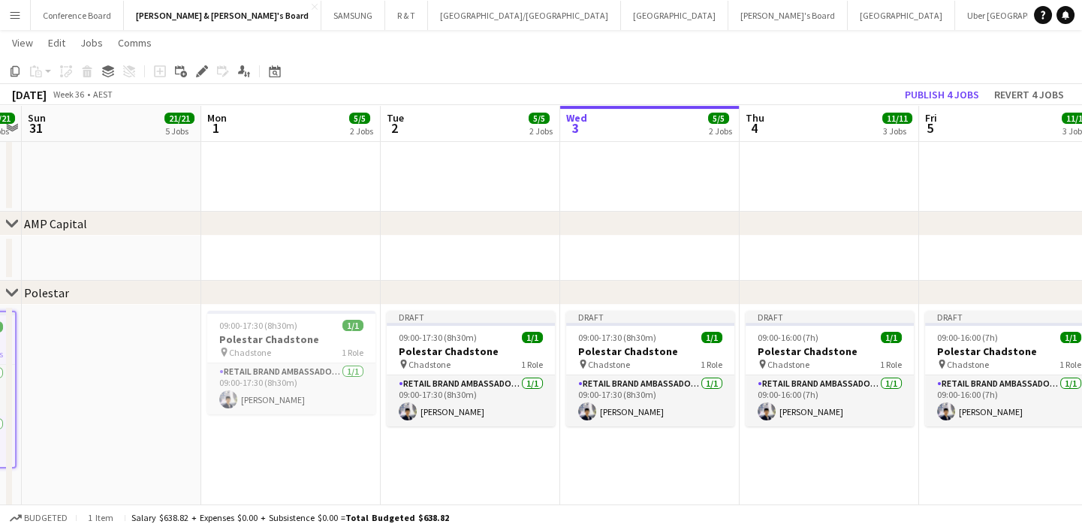
drag, startPoint x: 886, startPoint y: 477, endPoint x: 212, endPoint y: 476, distance: 673.3
click at [215, 474] on app-calendar-viewport "Thu 28 15/15 5 Jobs Fri 29 15/15 5 Jobs Sat 30 21/21 7 Jobs Sun 31 21/21 5 Jobs…" at bounding box center [541, 270] width 1082 height 2332
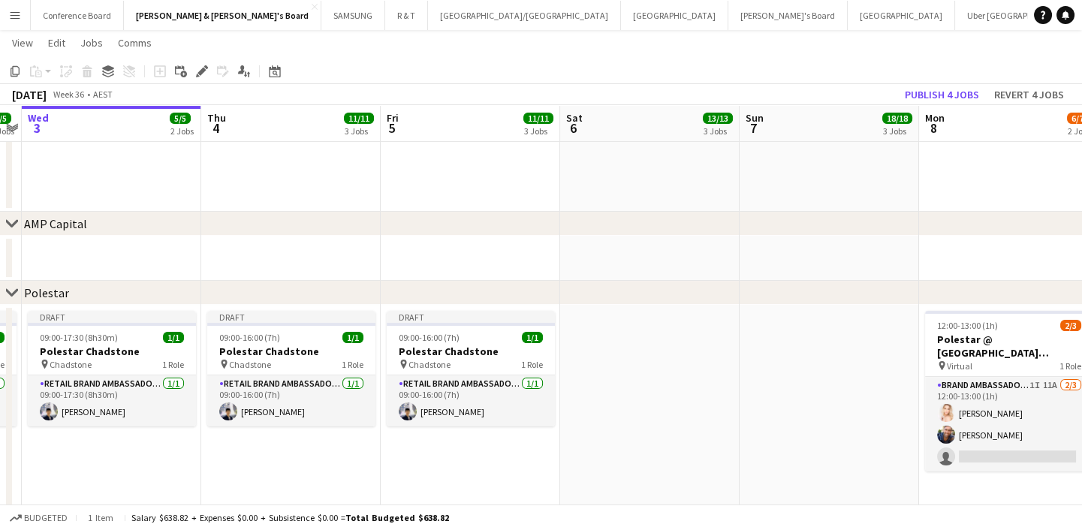
click at [652, 370] on app-date-cell at bounding box center [649, 418] width 179 height 227
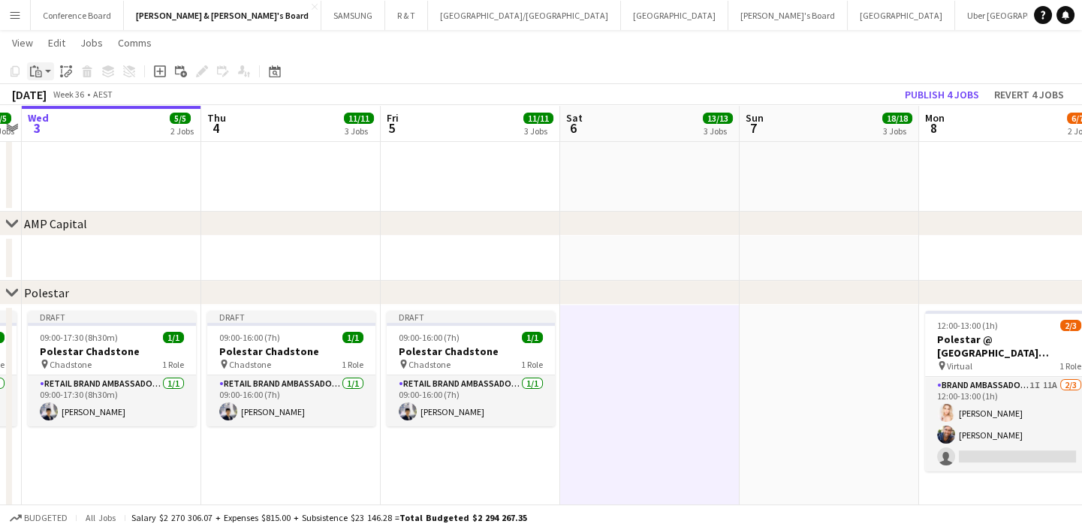
click at [35, 68] on icon at bounding box center [34, 66] width 4 height 2
click at [68, 99] on link "Paste Ctrl+V" at bounding box center [110, 100] width 141 height 14
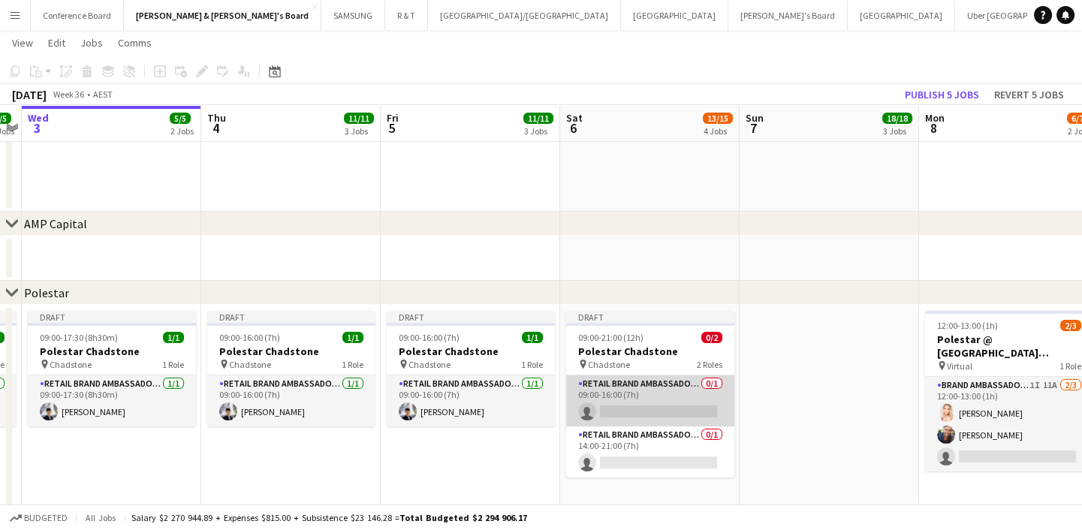
click at [644, 412] on app-card-role "RETAIL Brand Ambassador ([DATE]) 0/1 09:00-16:00 (7h) single-neutral-actions" at bounding box center [650, 400] width 168 height 51
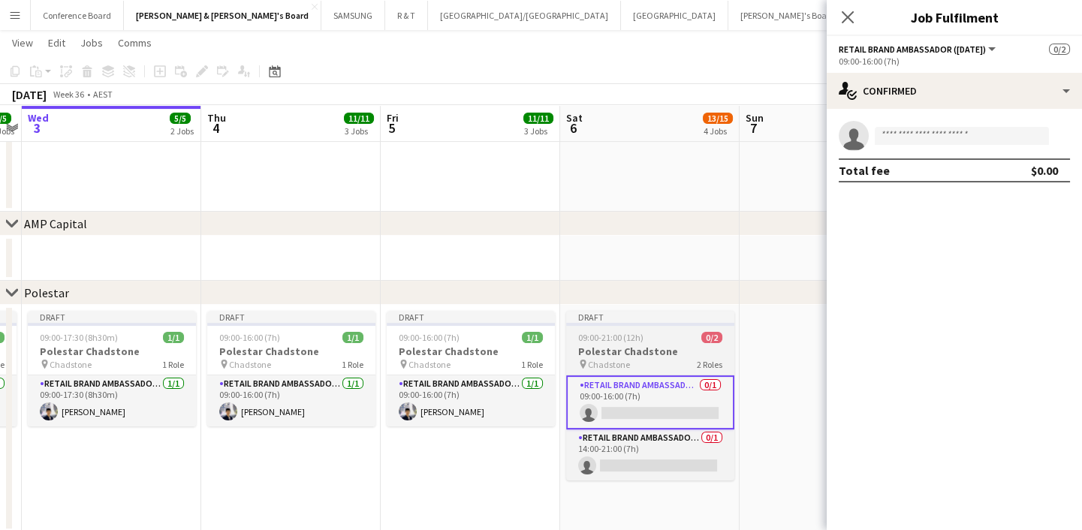
click at [651, 328] on app-job-card "Draft 09:00-21:00 (12h) 0/2 [PERSON_NAME] pin Chadstone 2 Roles RETAIL Brand Am…" at bounding box center [650, 396] width 168 height 170
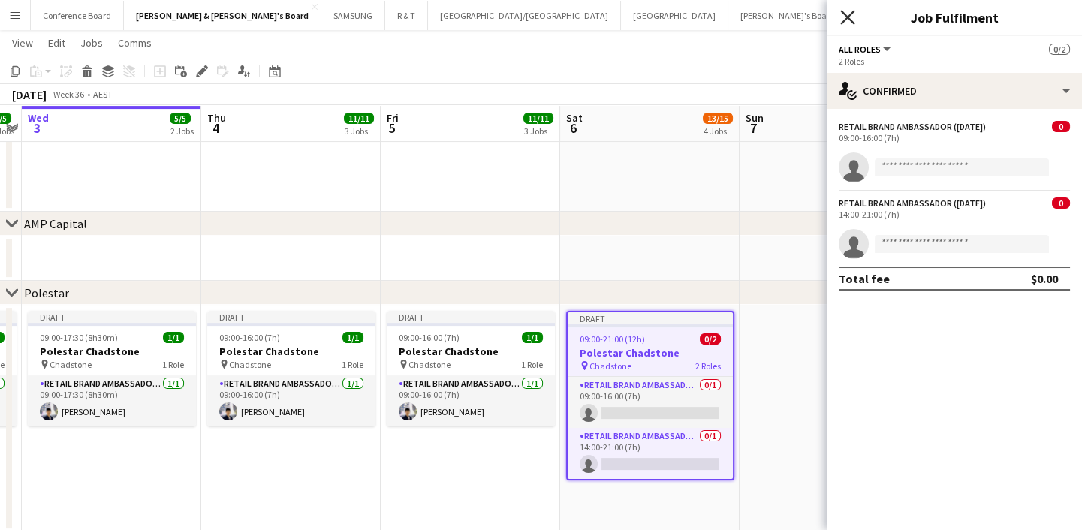
click at [847, 15] on icon "Close pop-in" at bounding box center [847, 17] width 14 height 14
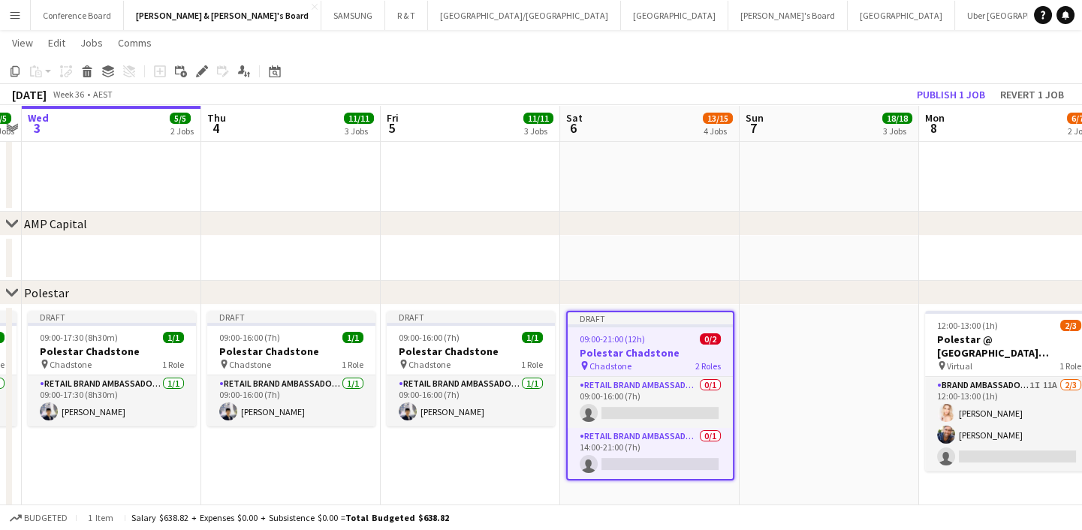
click at [781, 326] on app-date-cell at bounding box center [828, 418] width 179 height 227
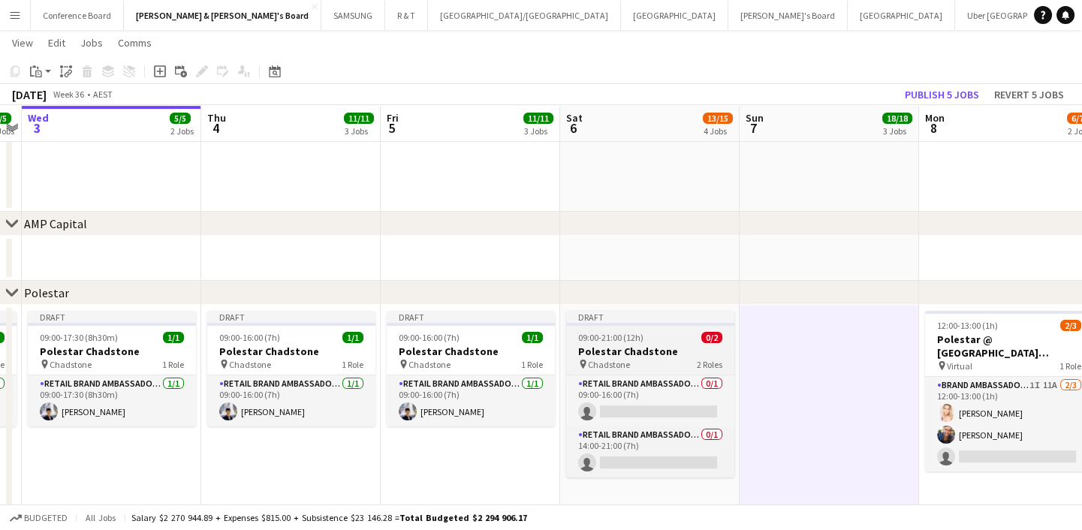
click at [682, 332] on div "09:00-21:00 (12h) 0/2" at bounding box center [650, 337] width 168 height 11
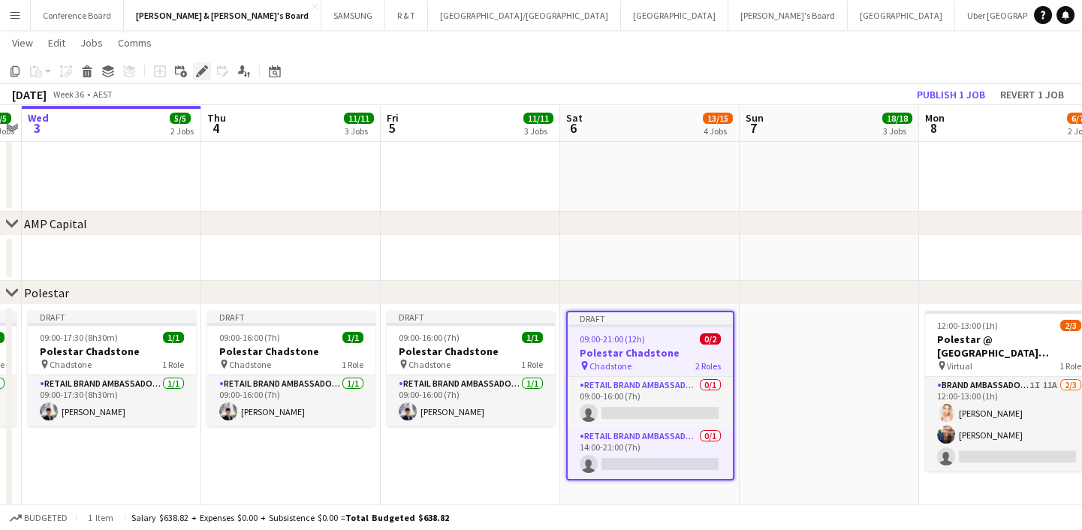
click at [197, 69] on icon "Edit" at bounding box center [202, 71] width 12 height 12
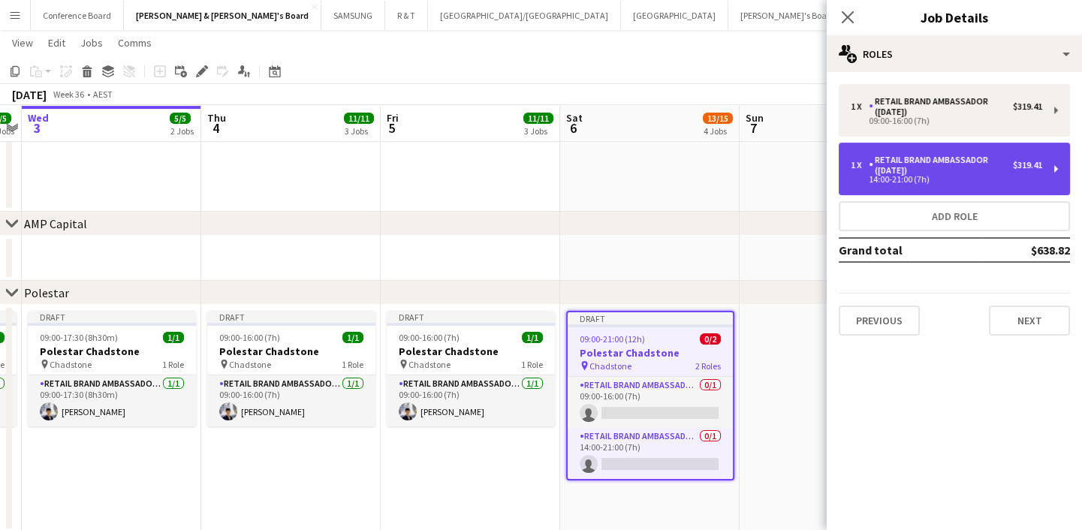
click at [931, 165] on div "RETAIL Brand Ambassador ([DATE])" at bounding box center [941, 165] width 144 height 21
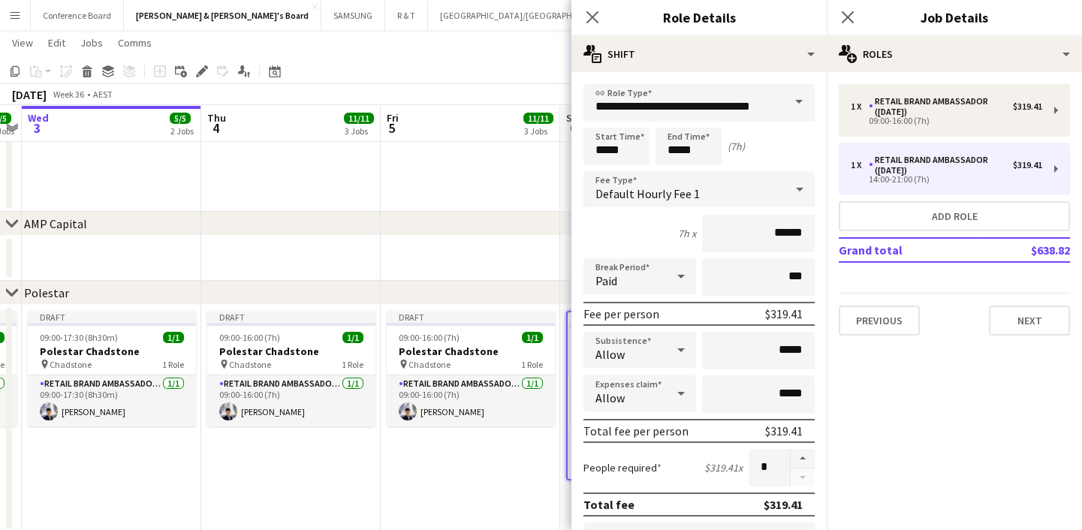
click at [791, 104] on span at bounding box center [799, 102] width 32 height 36
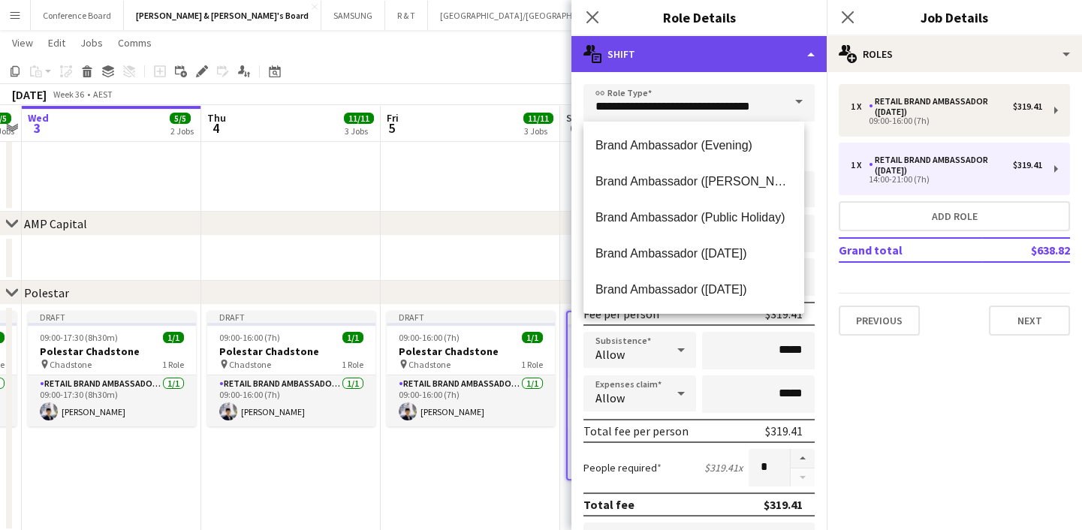
click at [801, 57] on div "multiple-actions-text Shift" at bounding box center [698, 54] width 255 height 36
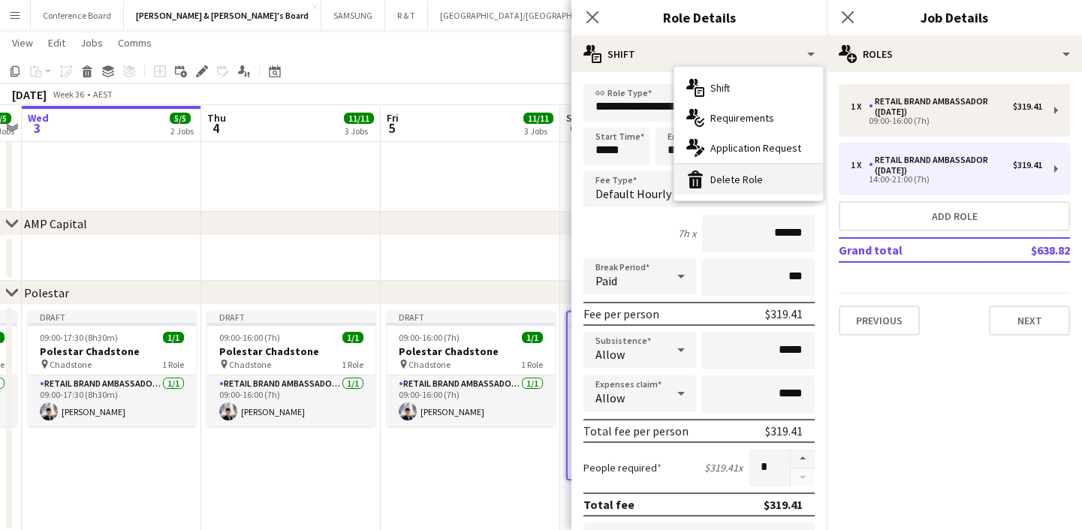
click at [770, 178] on div "bin-2 Delete Role" at bounding box center [748, 179] width 149 height 30
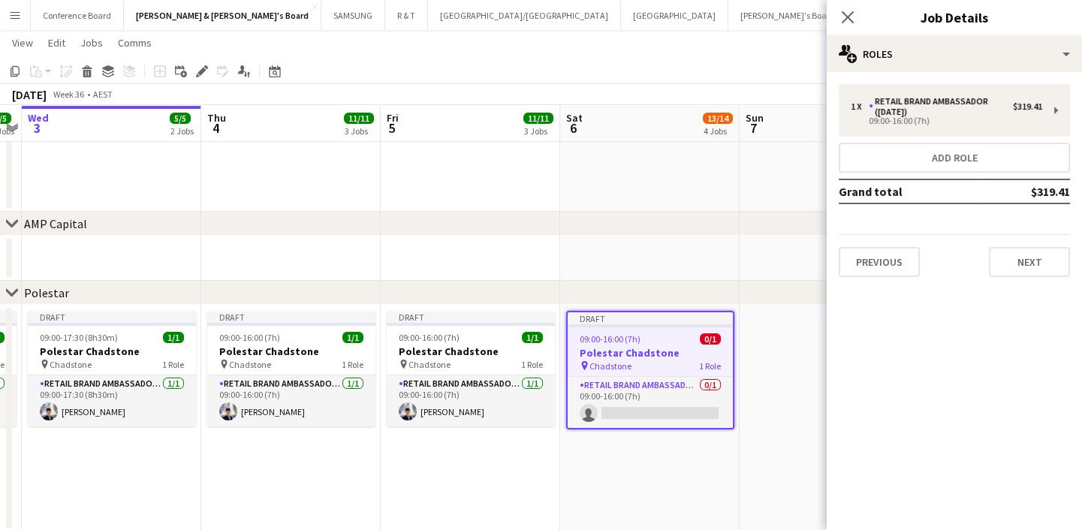
click at [774, 376] on app-date-cell at bounding box center [828, 418] width 179 height 227
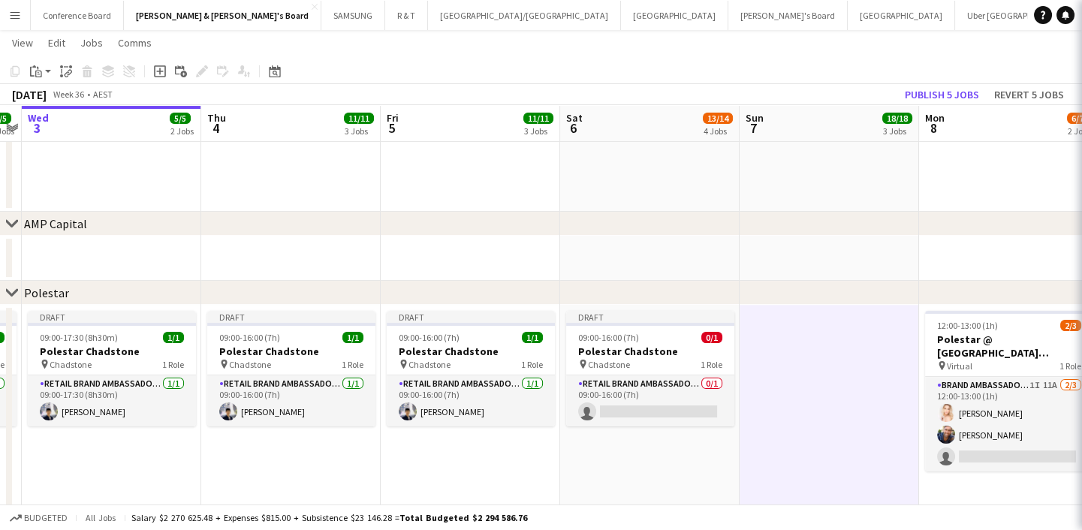
click at [640, 366] on div "pin Chadstone 1 Role" at bounding box center [650, 364] width 168 height 12
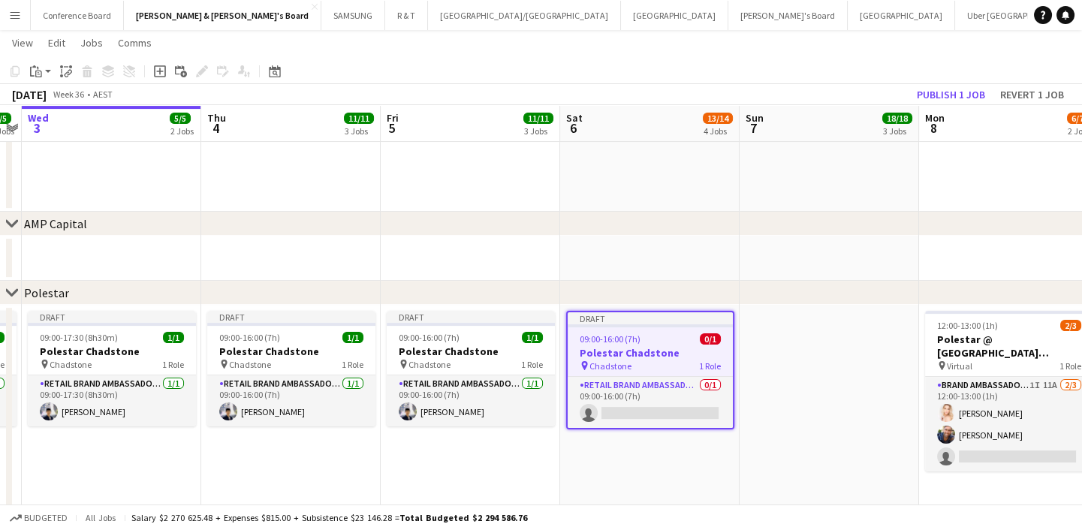
scroll to position [0, 517]
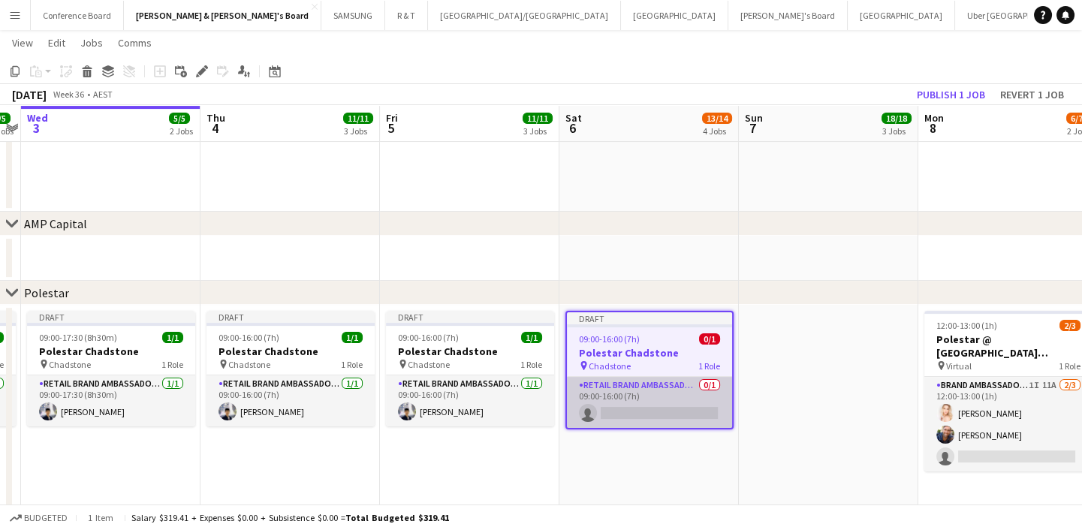
click at [661, 395] on app-card-role "RETAIL Brand Ambassador ([DATE]) 0/1 09:00-16:00 (7h) single-neutral-actions" at bounding box center [649, 402] width 165 height 51
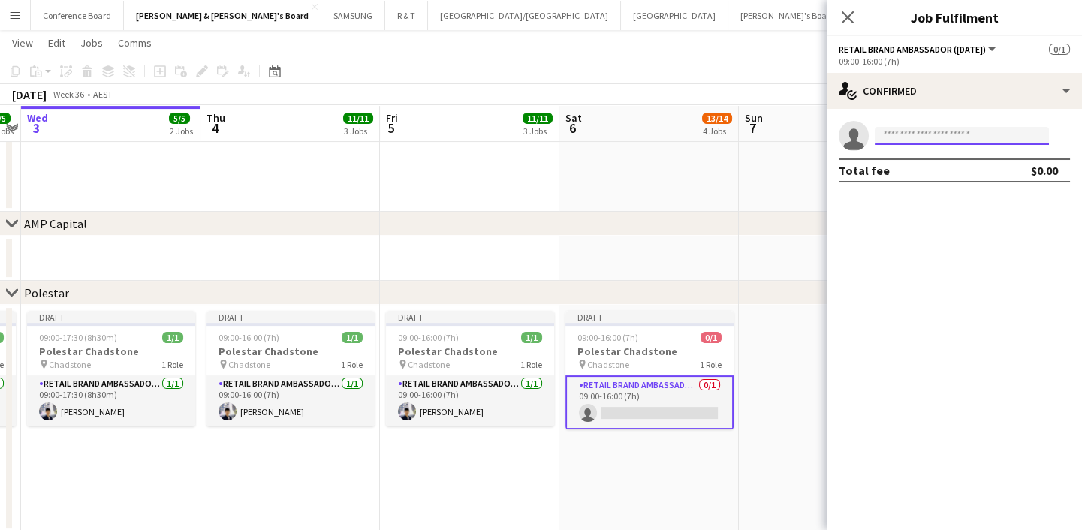
click at [886, 143] on input at bounding box center [962, 136] width 174 height 18
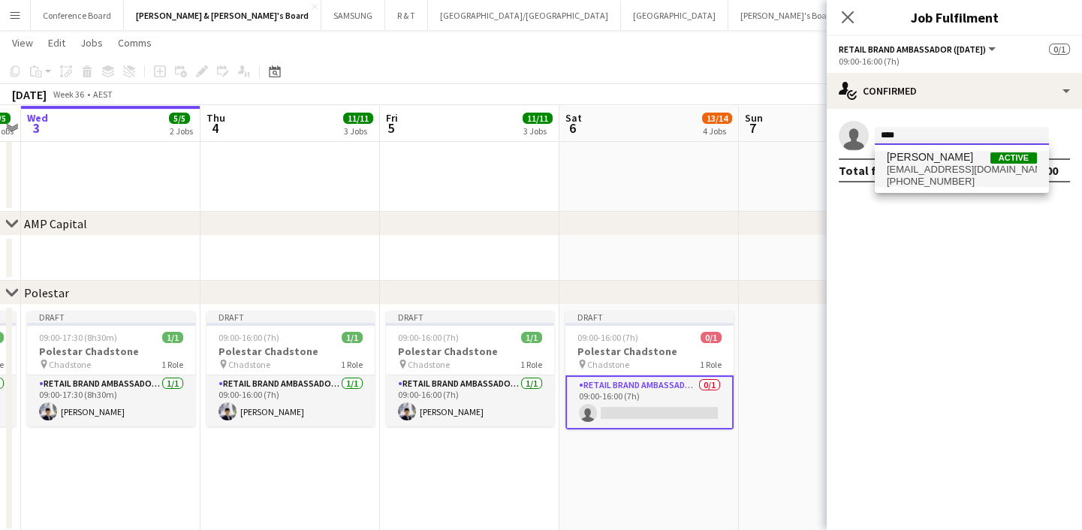
type input "****"
click at [897, 169] on span "[EMAIL_ADDRESS][DOMAIN_NAME]" at bounding box center [962, 170] width 150 height 12
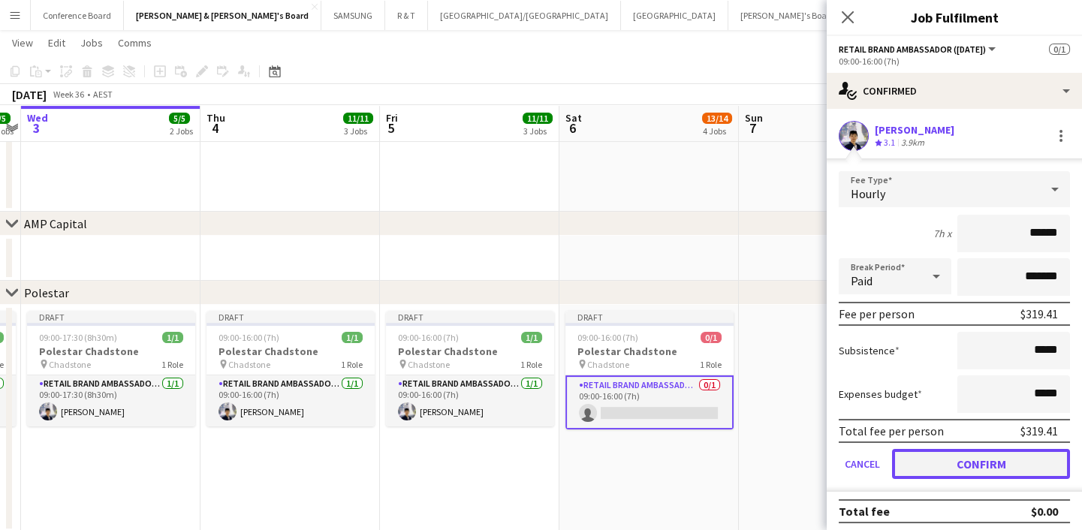
click at [977, 475] on button "Confirm" at bounding box center [981, 464] width 178 height 30
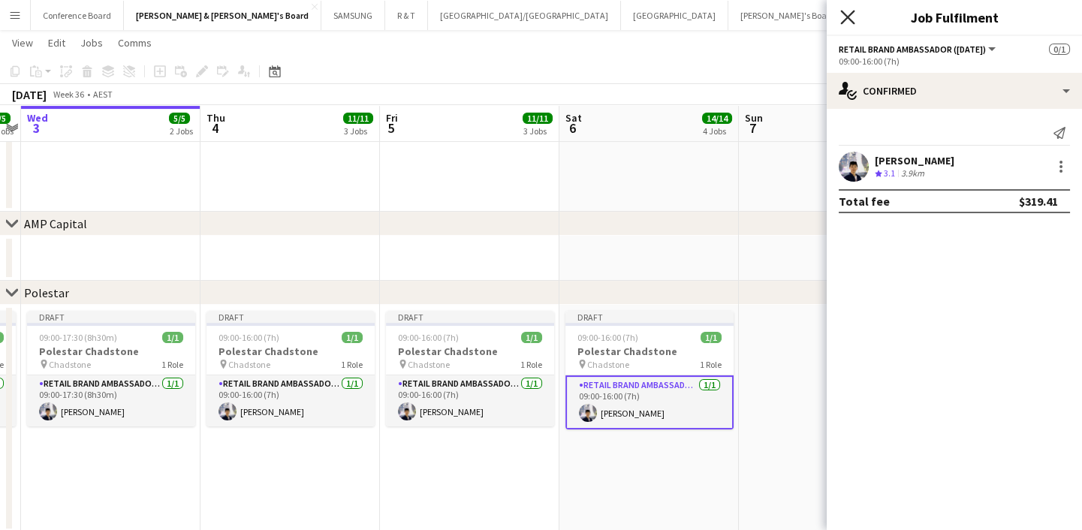
click at [850, 20] on icon at bounding box center [847, 17] width 14 height 14
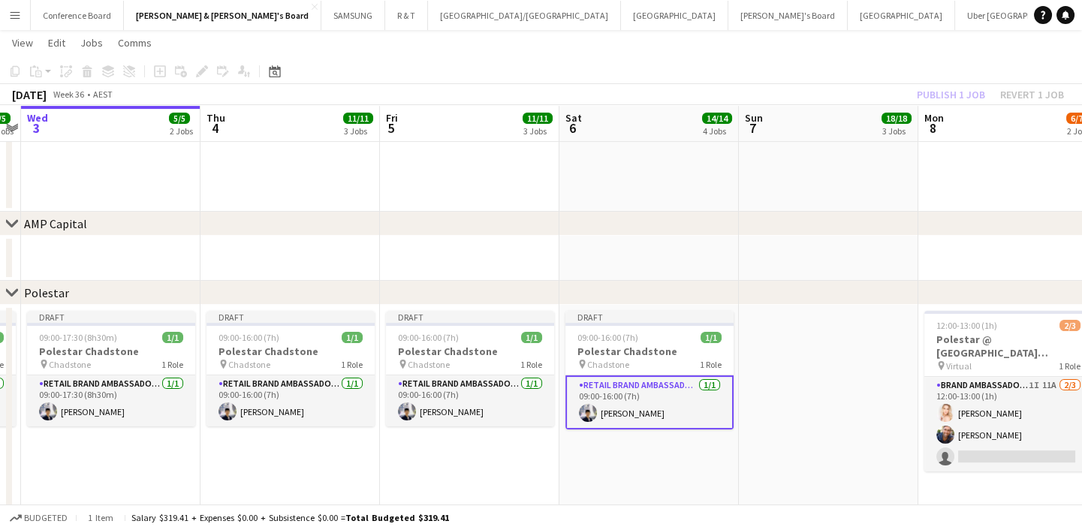
click at [791, 398] on app-date-cell at bounding box center [828, 418] width 179 height 227
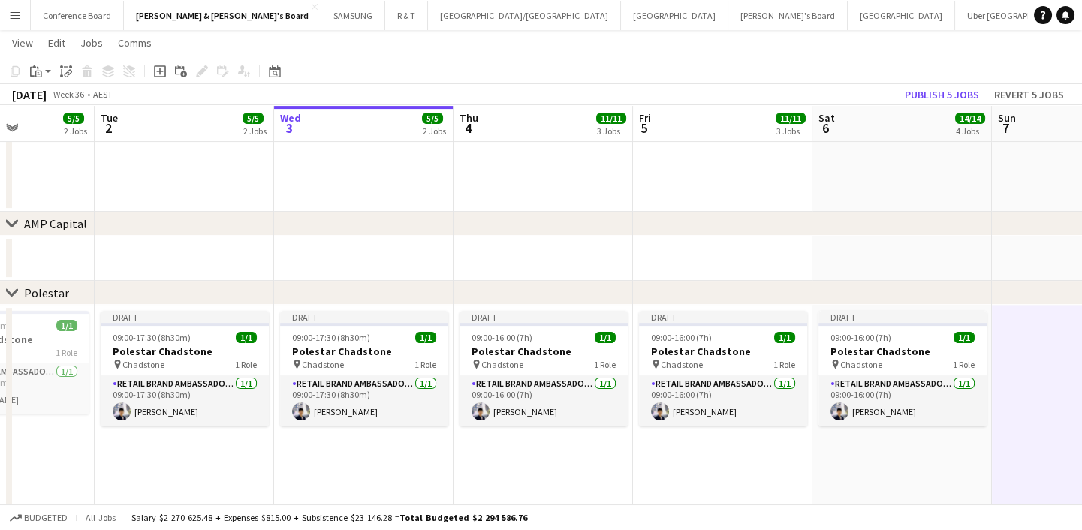
scroll to position [0, 396]
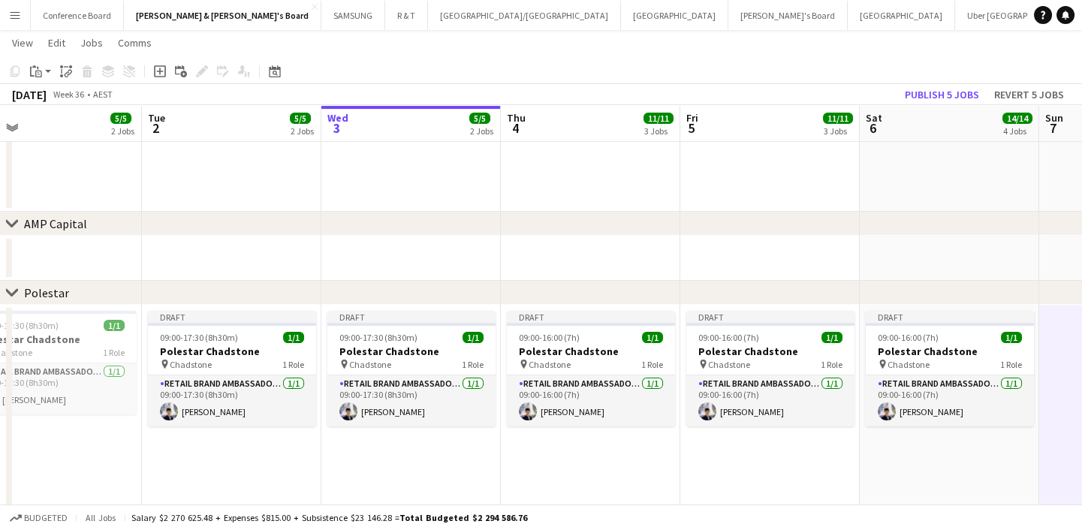
drag, startPoint x: 551, startPoint y: 467, endPoint x: 851, endPoint y: 449, distance: 300.8
click at [851, 449] on app-calendar-viewport "Sat 30 21/21 7 Jobs Sun 31 21/21 5 Jobs Mon 1 5/5 2 Jobs Tue 2 5/5 2 Jobs Wed 3…" at bounding box center [541, 270] width 1082 height 2332
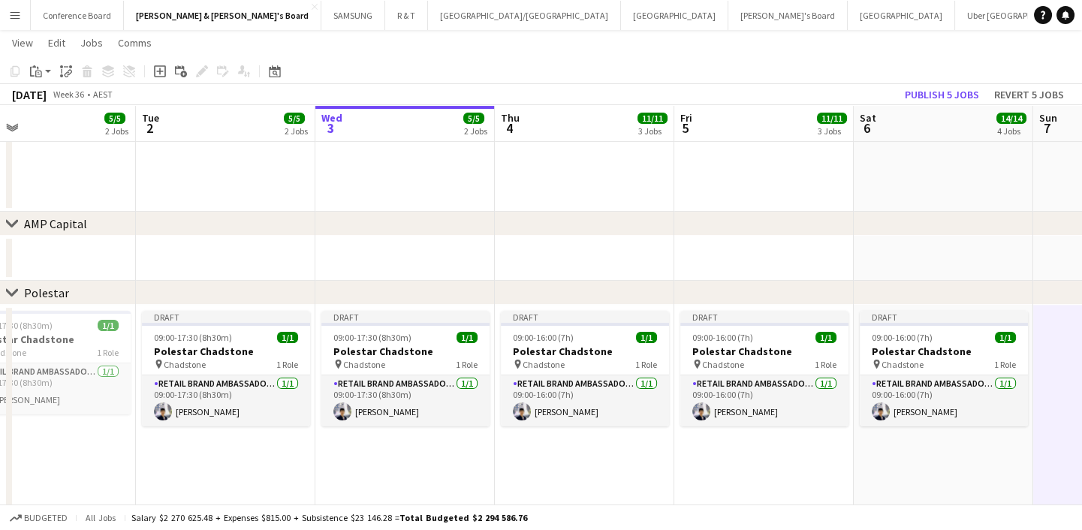
drag, startPoint x: 200, startPoint y: 446, endPoint x: 194, endPoint y: 439, distance: 9.0
click at [194, 439] on app-calendar-viewport "Fri 29 15/15 5 Jobs Sat 30 21/21 7 Jobs Sun 31 21/21 5 Jobs Mon 1 5/5 2 Jobs Tu…" at bounding box center [541, 270] width 1082 height 2332
click at [219, 335] on span "09:00-17:30 (8h30m)" at bounding box center [193, 337] width 78 height 11
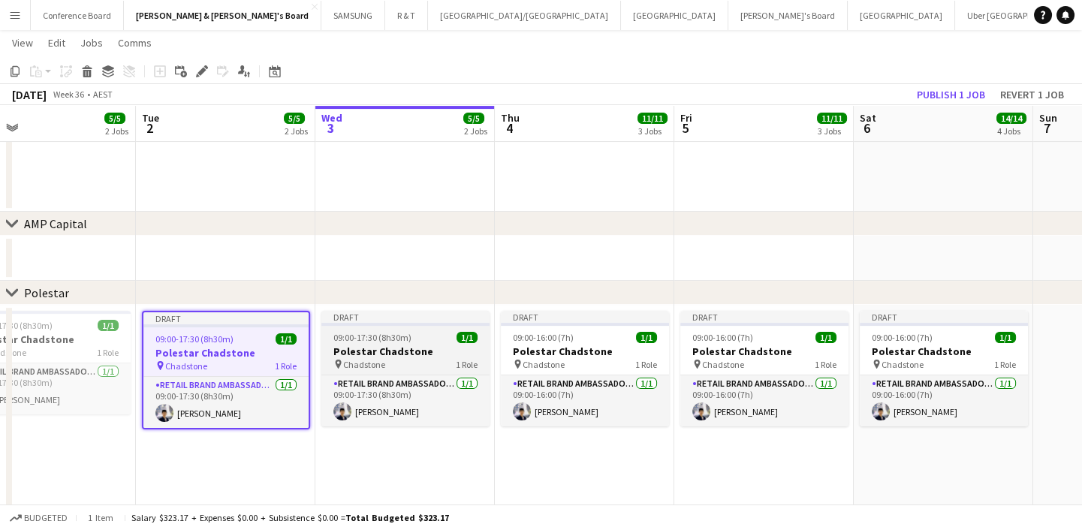
click at [398, 334] on span "09:00-17:30 (8h30m)" at bounding box center [372, 337] width 78 height 11
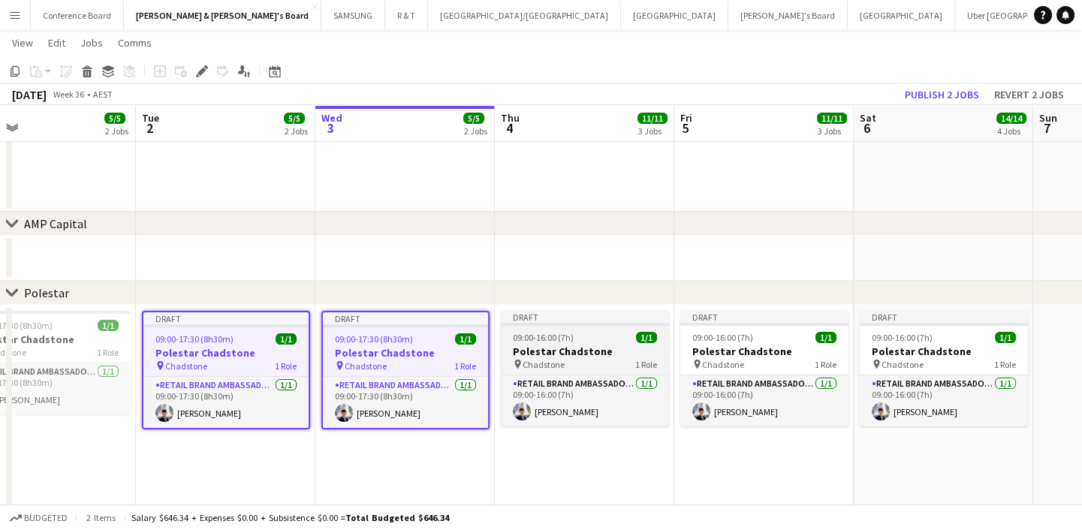
click at [531, 333] on span "09:00-16:00 (7h)" at bounding box center [543, 337] width 61 height 11
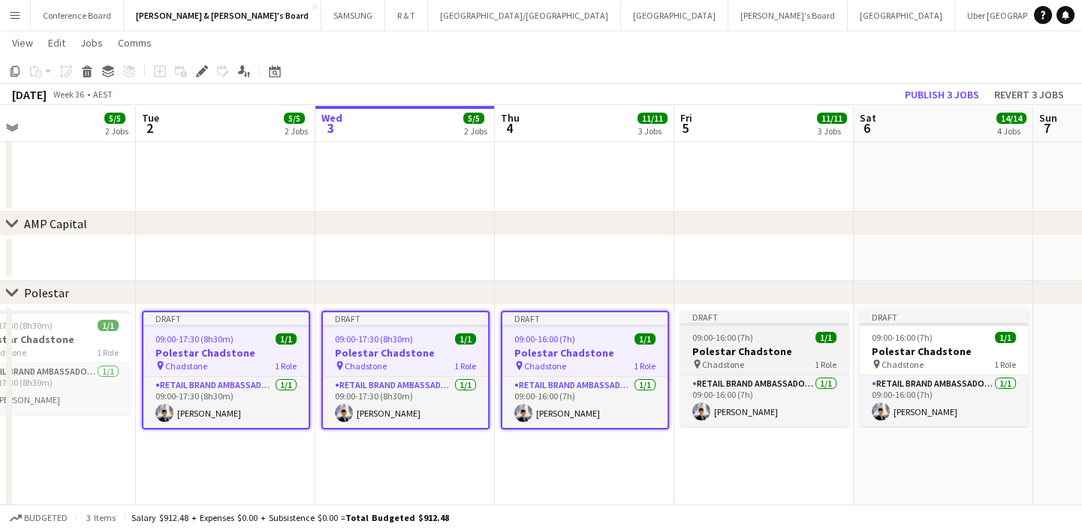
click at [733, 333] on span "09:00-16:00 (7h)" at bounding box center [722, 337] width 61 height 11
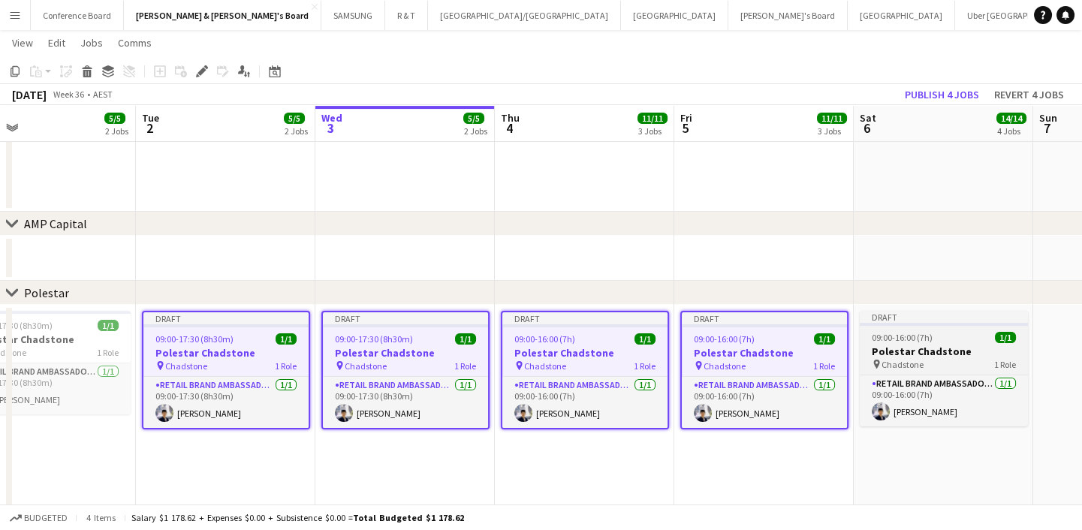
click at [939, 337] on div "09:00-16:00 (7h) 1/1" at bounding box center [944, 337] width 168 height 11
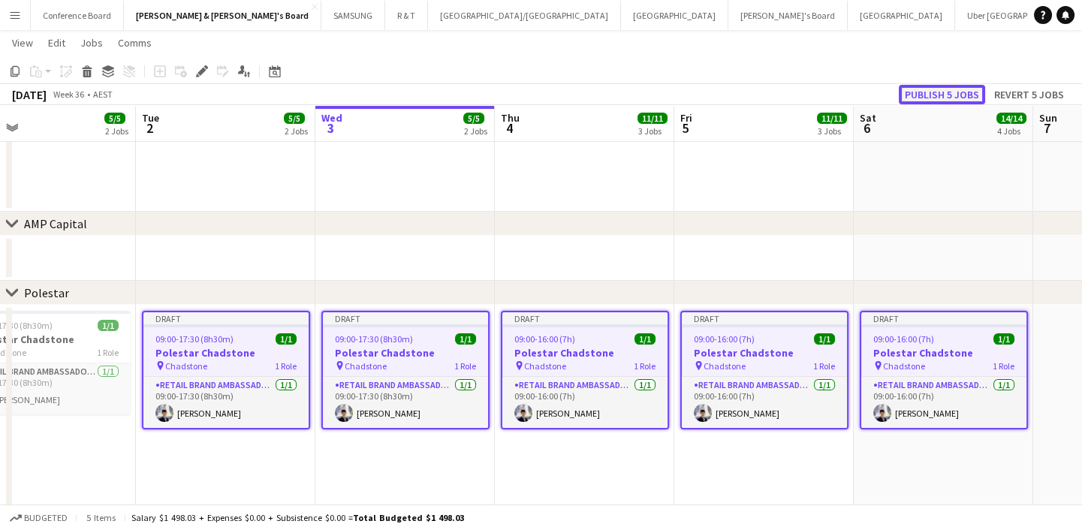
click at [926, 92] on button "Publish 5 jobs" at bounding box center [942, 95] width 86 height 20
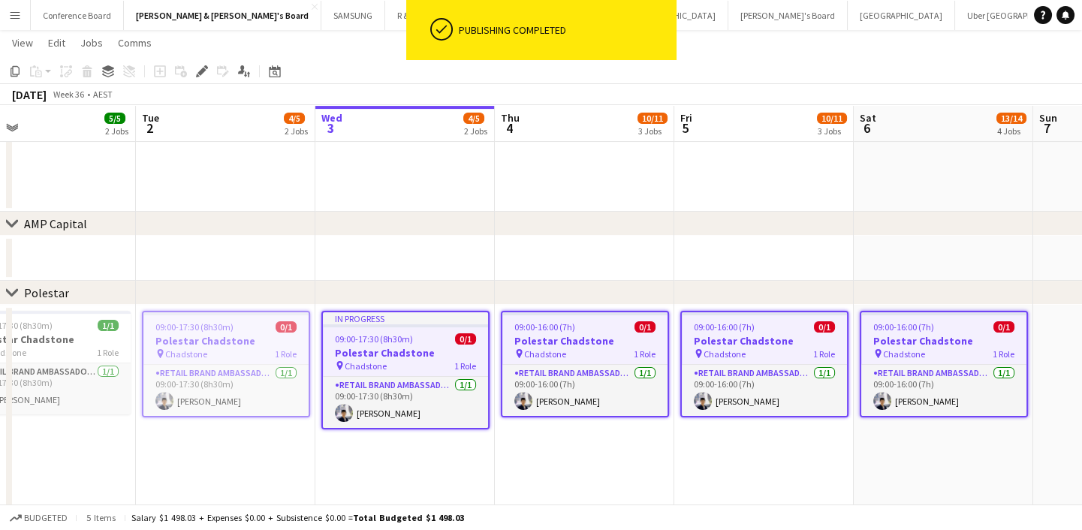
click at [641, 465] on app-date-cell "09:00-16:00 (7h) 0/1 [PERSON_NAME] pin Chadstone 1 Role RETAIL Brand Ambassador…" at bounding box center [584, 418] width 179 height 227
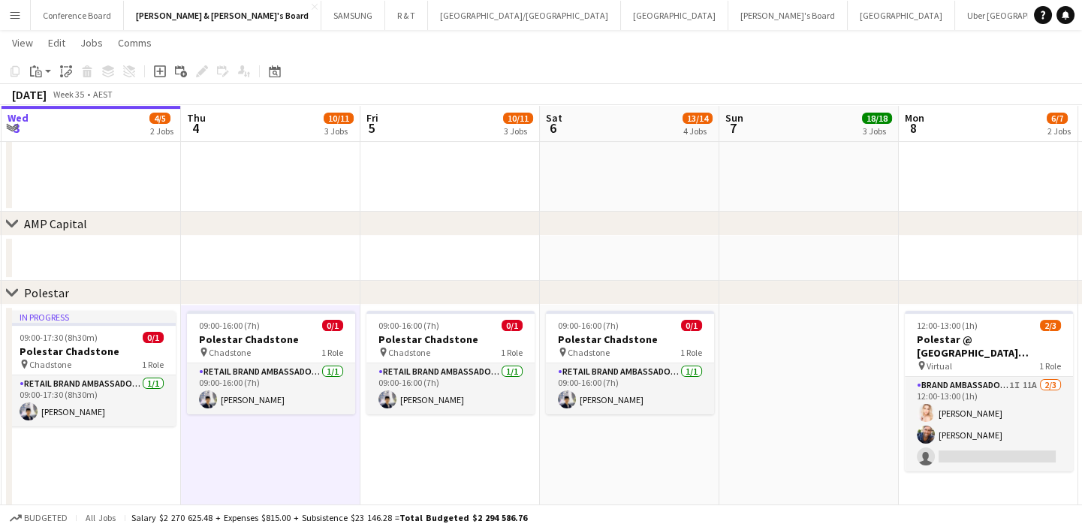
drag, startPoint x: 520, startPoint y: 468, endPoint x: 206, endPoint y: 427, distance: 317.1
click at [206, 427] on app-calendar-viewport "Sun 31 21/21 5 Jobs Mon 1 5/5 2 Jobs Tue 2 4/5 2 Jobs Wed 3 4/5 2 Jobs Thu 4 10…" at bounding box center [541, 270] width 1082 height 2332
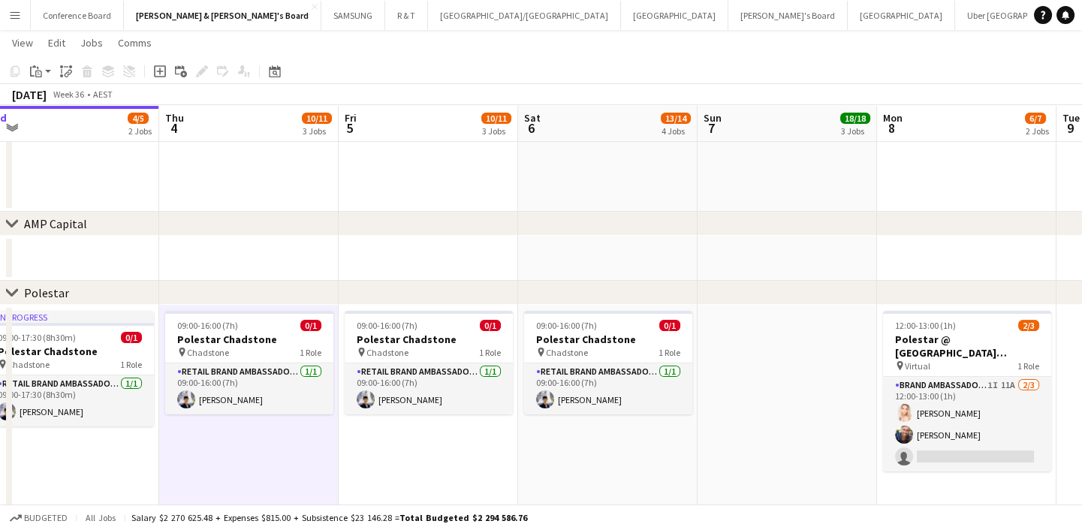
scroll to position [0, 561]
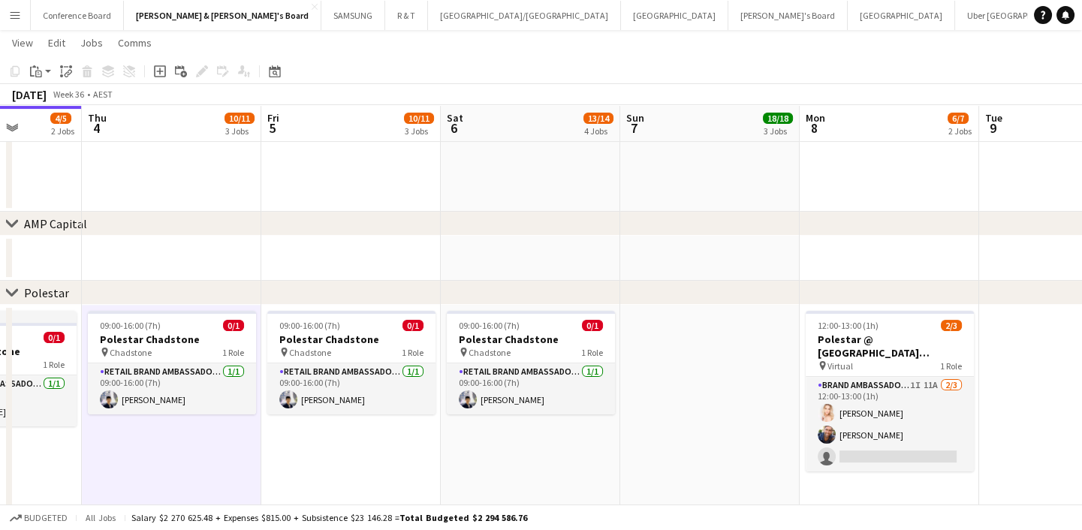
drag, startPoint x: 701, startPoint y: 432, endPoint x: 533, endPoint y: 435, distance: 168.2
click at [536, 435] on app-calendar-viewport "Sun 31 21/21 5 Jobs Mon 1 5/5 2 Jobs Tue 2 4/5 2 Jobs Wed 3 4/5 2 Jobs Thu 4 10…" at bounding box center [541, 270] width 1082 height 2332
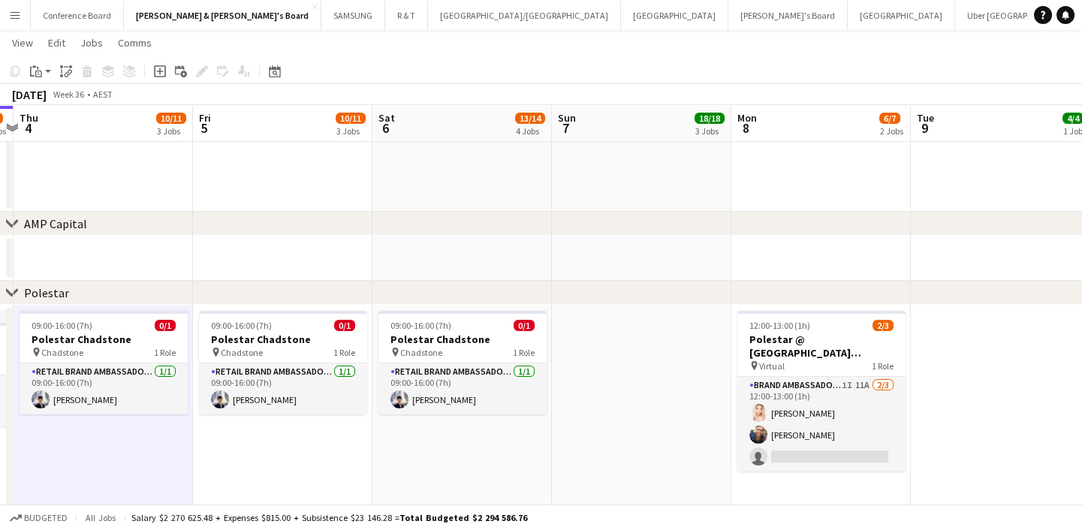
click at [529, 435] on app-date-cell "09:00-16:00 (7h) 0/1 [PERSON_NAME] pin Chadstone 1 Role RETAIL Brand Ambassador…" at bounding box center [461, 418] width 179 height 227
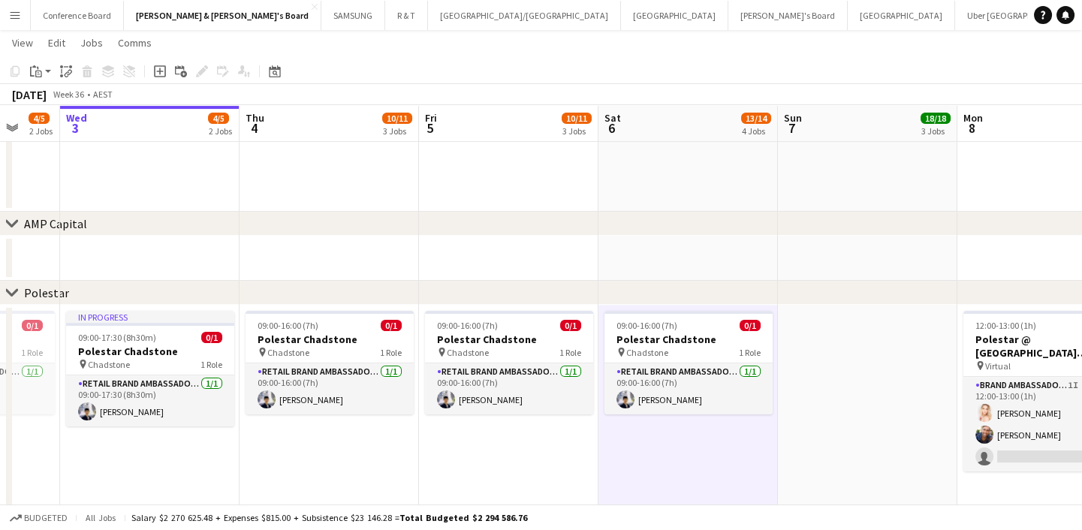
scroll to position [0, 477]
drag, startPoint x: 501, startPoint y: 439, endPoint x: 725, endPoint y: 442, distance: 224.5
click at [725, 442] on app-calendar-viewport "Sun 31 21/21 5 Jobs Mon 1 5/5 2 Jobs Tue 2 4/5 2 Jobs Wed 3 4/5 2 Jobs Thu 4 10…" at bounding box center [541, 270] width 1082 height 2332
click at [386, 320] on span "0/1" at bounding box center [391, 325] width 21 height 11
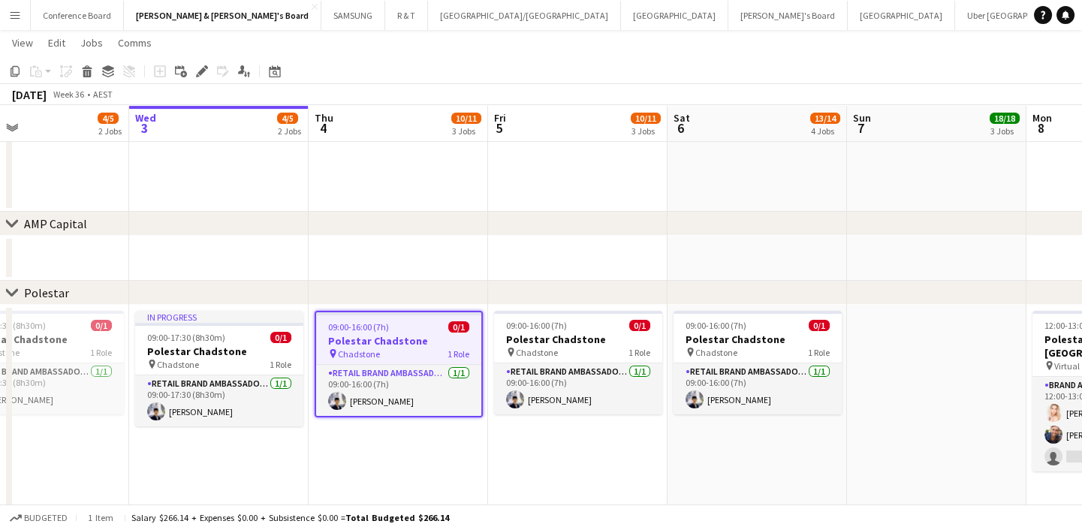
scroll to position [0, 327]
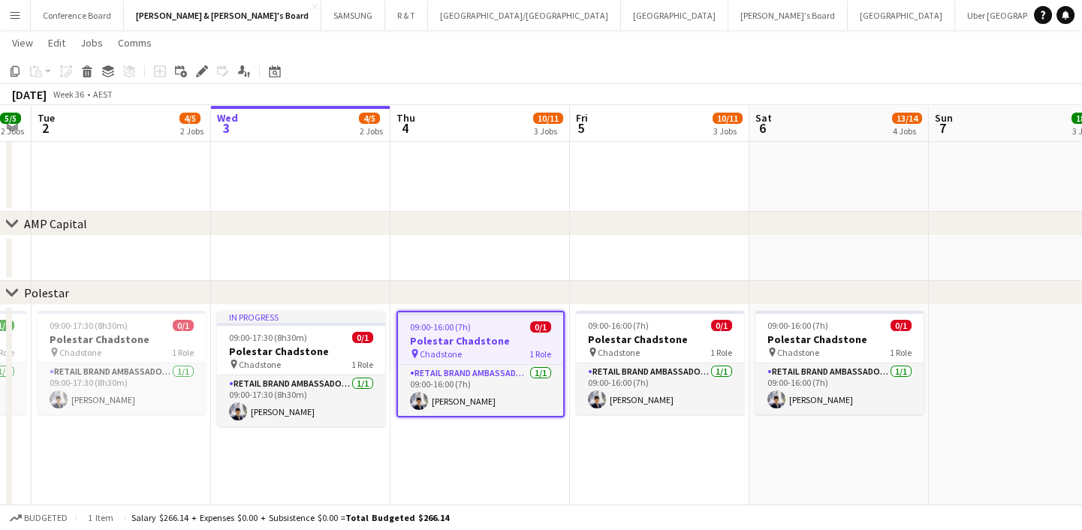
drag, startPoint x: 211, startPoint y: 441, endPoint x: 340, endPoint y: 443, distance: 129.1
click at [340, 443] on app-calendar-viewport "Sun 31 21/21 5 Jobs Mon 1 5/5 2 Jobs Tue 2 4/5 2 Jobs Wed 3 4/5 2 Jobs Thu 4 10…" at bounding box center [541, 270] width 1082 height 2332
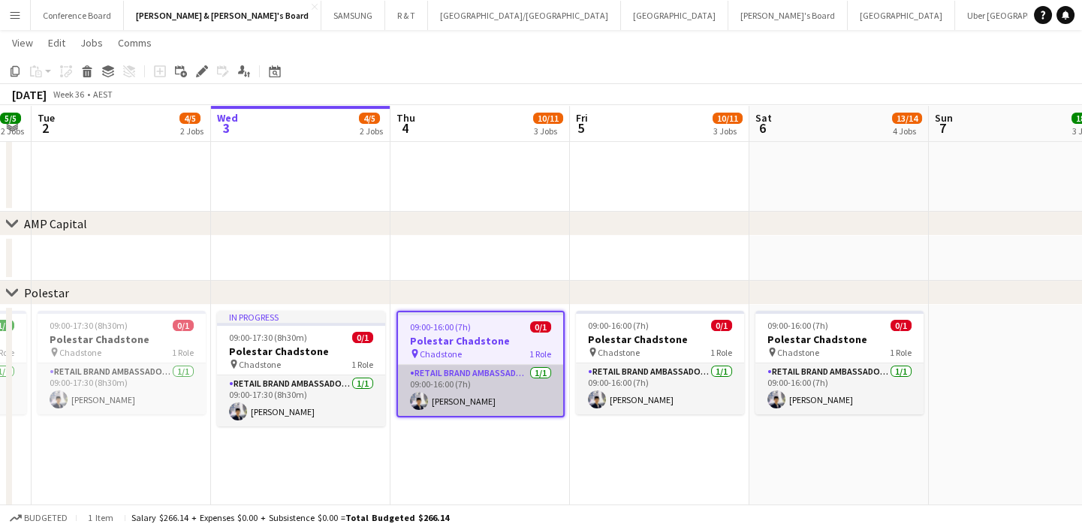
click at [503, 387] on app-card-role "RETAIL Brand Ambassador (Mon - Fri) [DATE] 09:00-16:00 (7h) [PERSON_NAME]" at bounding box center [480, 390] width 165 height 51
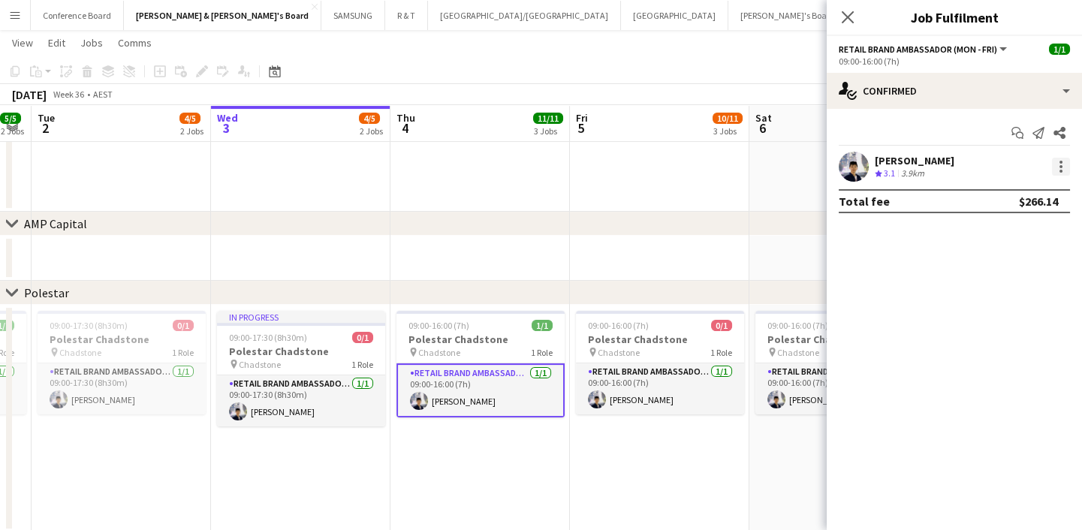
click at [1061, 168] on div at bounding box center [1061, 167] width 18 height 18
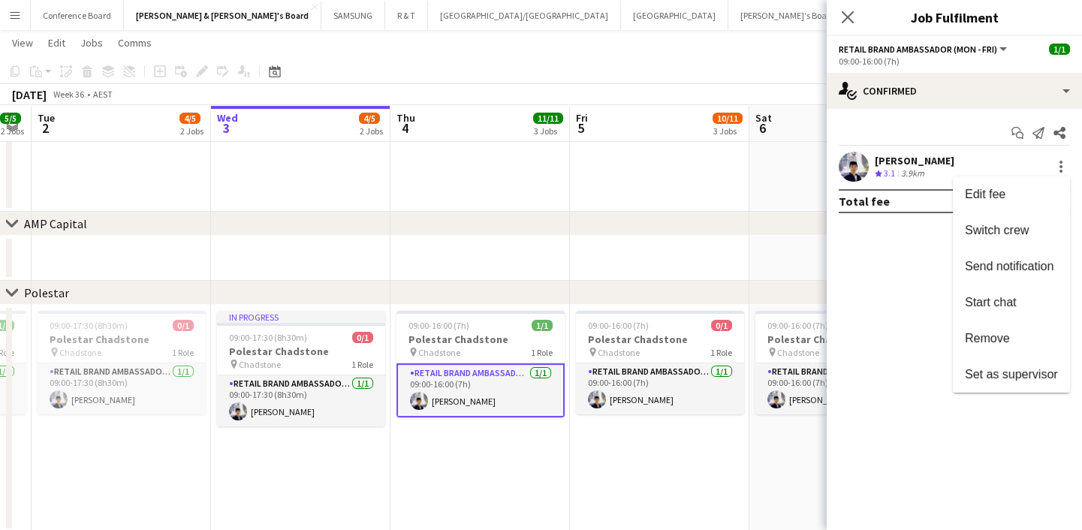
click at [421, 476] on div at bounding box center [541, 265] width 1082 height 530
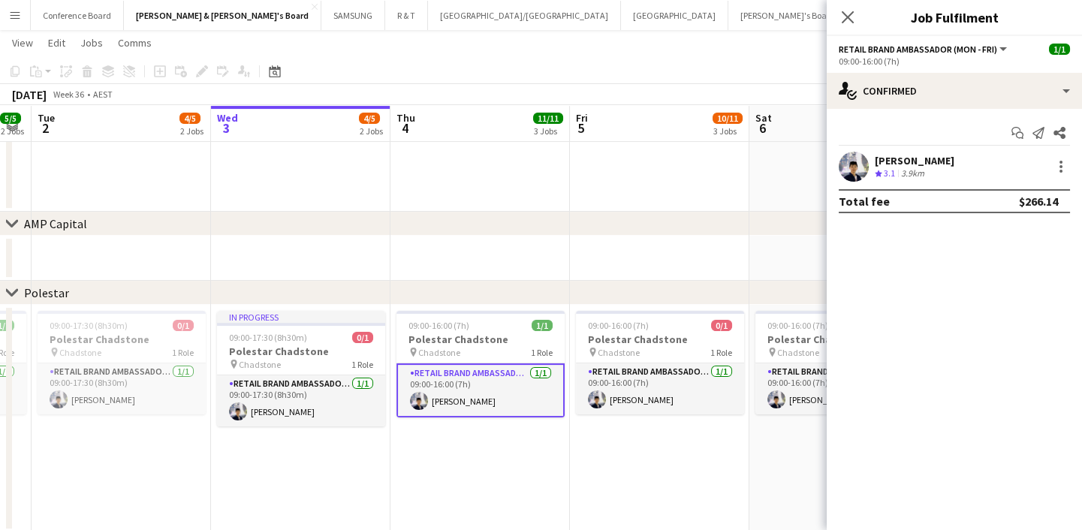
click at [450, 430] on app-date-cell "09:00-16:00 (7h) 1/1 Polestar Chadstone pin Chadstone 1 Role RETAIL Brand Ambas…" at bounding box center [479, 418] width 179 height 227
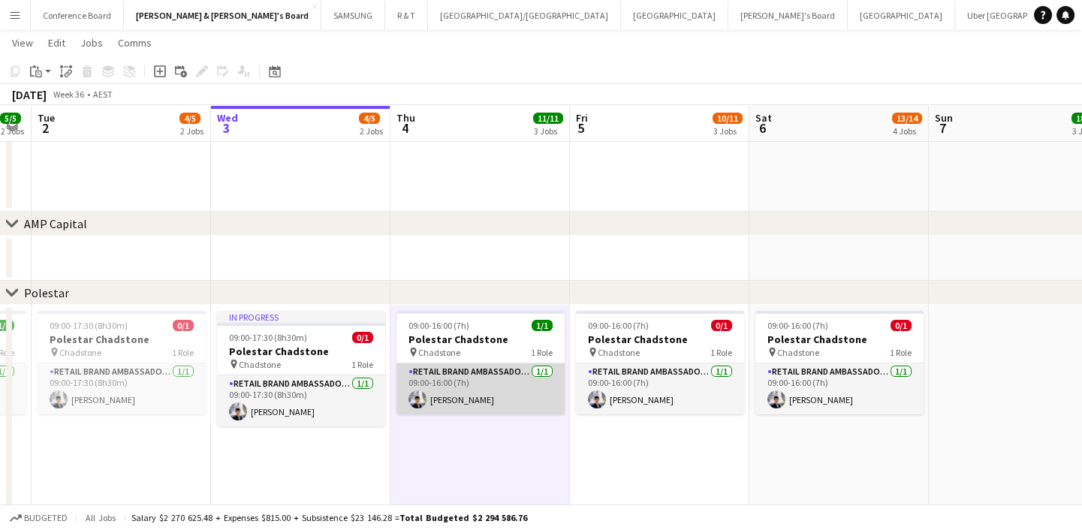
click at [479, 390] on app-card-role "RETAIL Brand Ambassador (Mon - Fri) [DATE] 09:00-16:00 (7h) [PERSON_NAME]" at bounding box center [480, 388] width 168 height 51
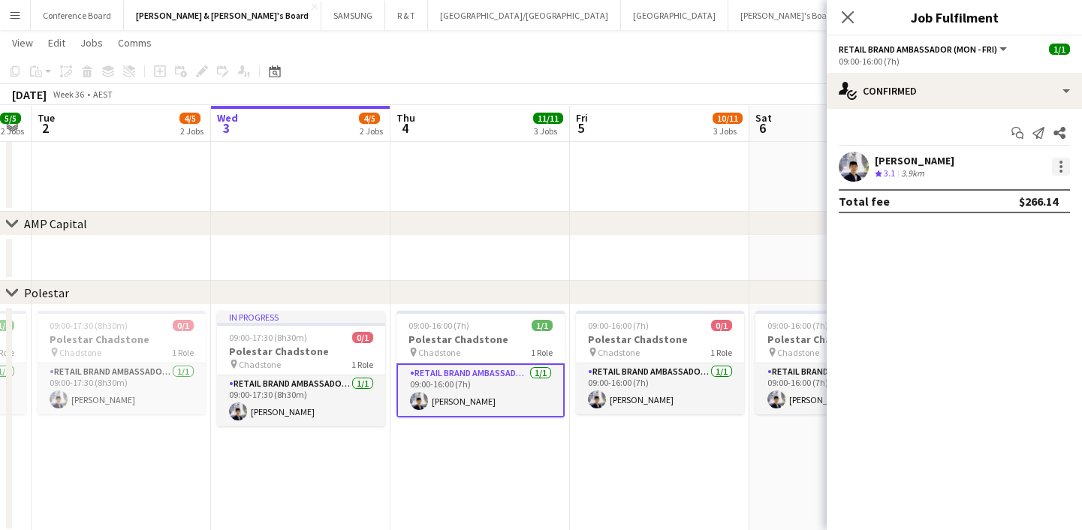
click at [1065, 160] on div at bounding box center [1061, 167] width 18 height 18
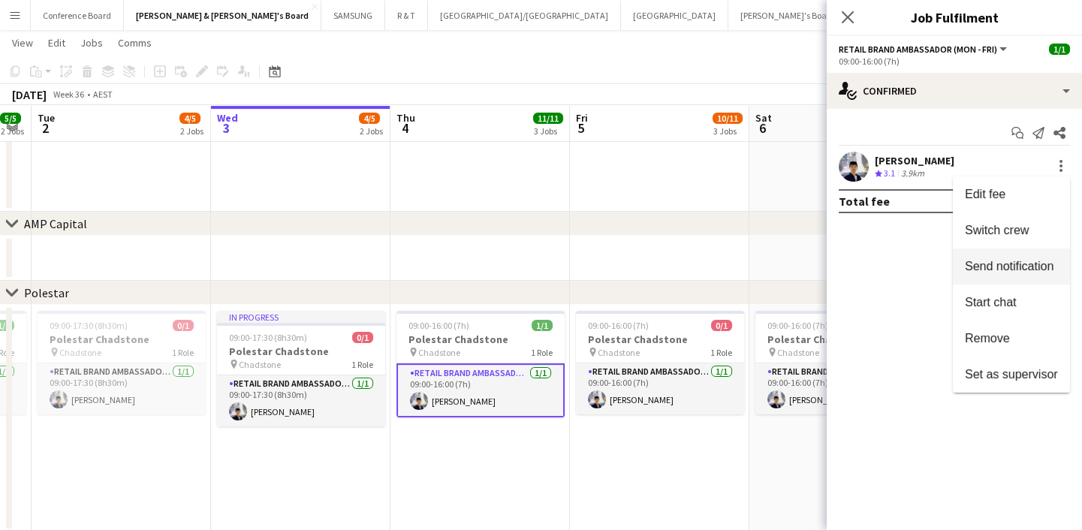
click at [1025, 260] on span "Send notification" at bounding box center [1009, 266] width 89 height 13
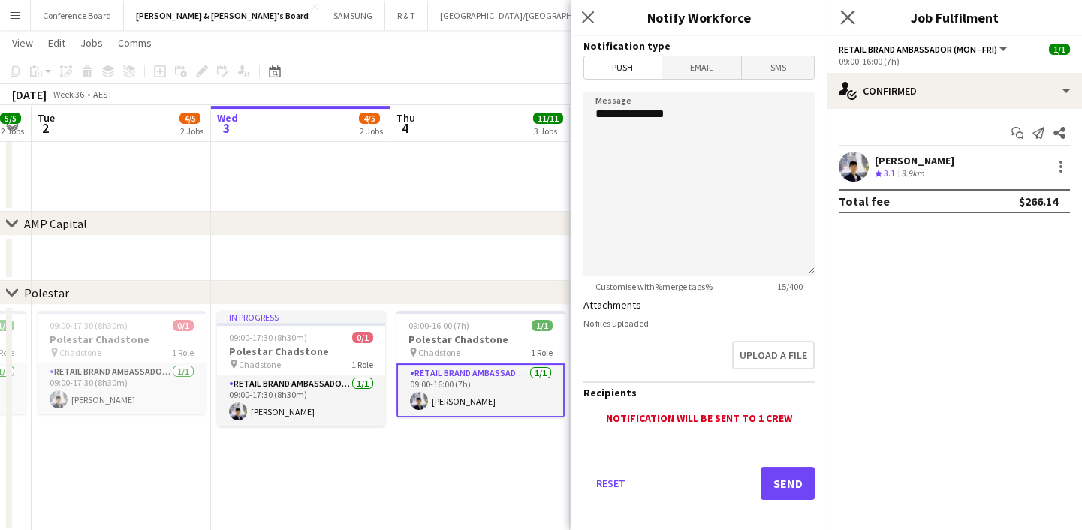
click at [843, 10] on icon "Close pop-in" at bounding box center [847, 17] width 14 height 14
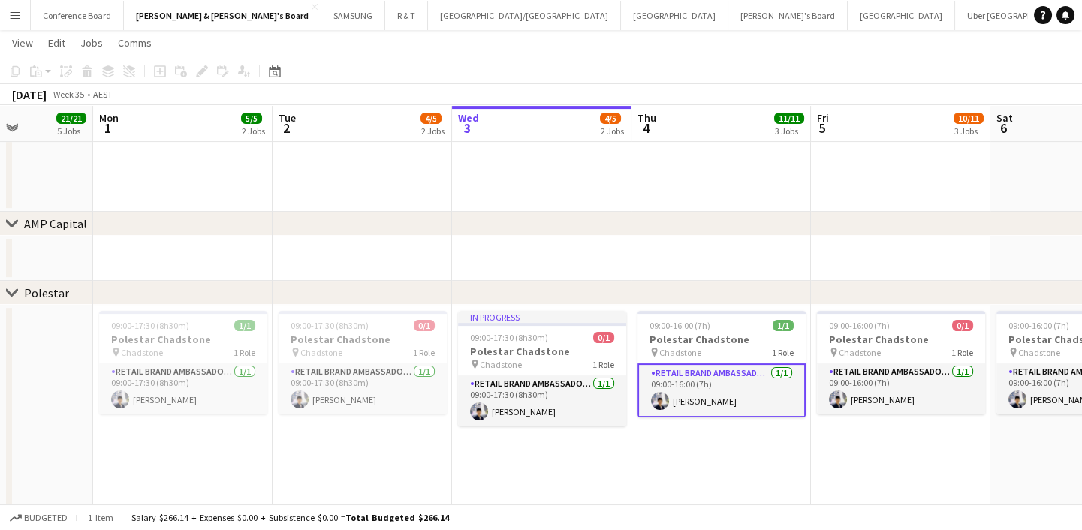
scroll to position [0, 444]
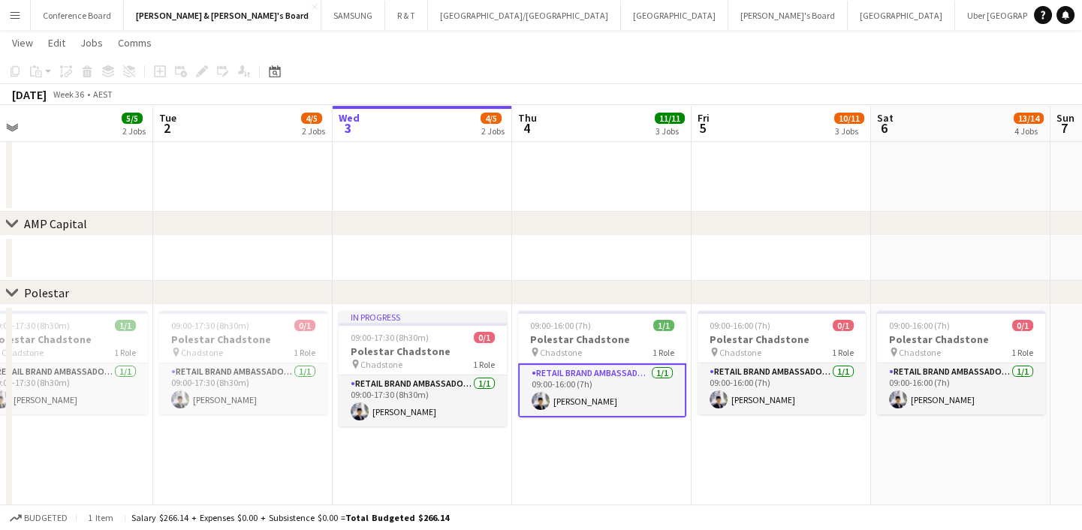
drag, startPoint x: 736, startPoint y: 438, endPoint x: 783, endPoint y: 448, distance: 47.7
click at [784, 448] on app-calendar-viewport "Fri 29 15/15 5 Jobs Sat 30 21/21 7 Jobs Sun 31 21/21 5 Jobs Mon 1 5/5 2 Jobs Tu…" at bounding box center [541, 270] width 1082 height 2332
click at [777, 448] on app-date-cell "09:00-16:00 (7h) 0/1 [PERSON_NAME] pin Chadstone 1 Role RETAIL Brand Ambassador…" at bounding box center [777, 418] width 179 height 227
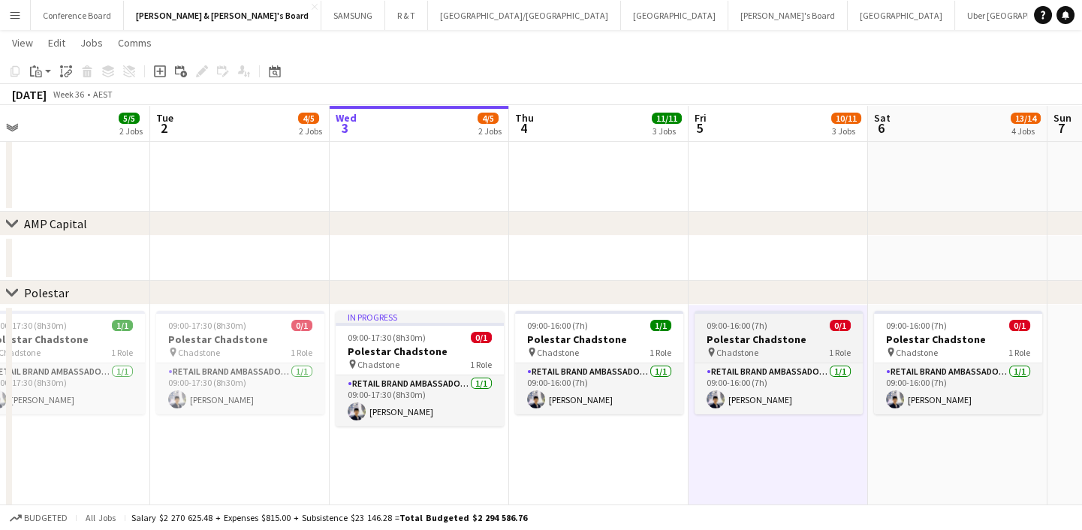
click at [816, 330] on app-job-card "09:00-16:00 (7h) 0/1 [PERSON_NAME] pin Chadstone 1 Role RETAIL Brand Ambassador…" at bounding box center [778, 363] width 168 height 104
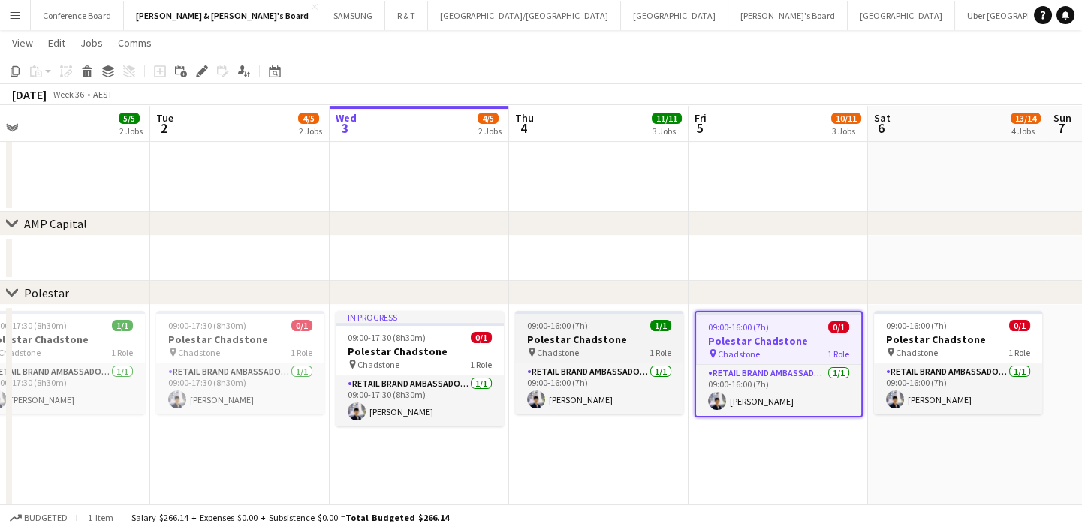
click at [639, 330] on div "09:00-16:00 (7h) 1/1" at bounding box center [599, 325] width 168 height 11
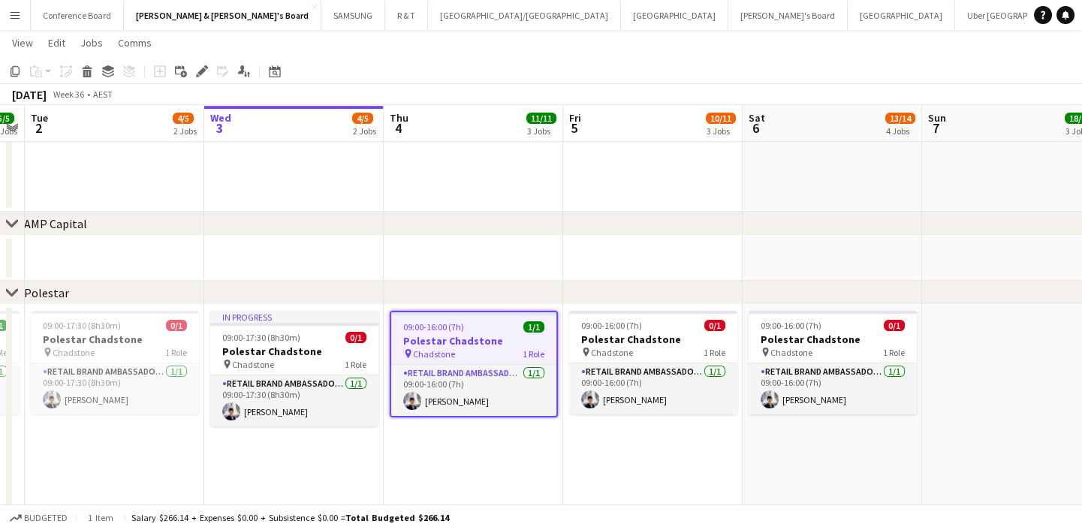
drag, startPoint x: 884, startPoint y: 470, endPoint x: 757, endPoint y: 472, distance: 126.9
click at [758, 472] on app-calendar-viewport "Fri 29 15/15 5 Jobs Sat 30 21/21 7 Jobs Sun 31 21/21 5 Jobs Mon 1 5/5 2 Jobs Tu…" at bounding box center [541, 270] width 1082 height 2332
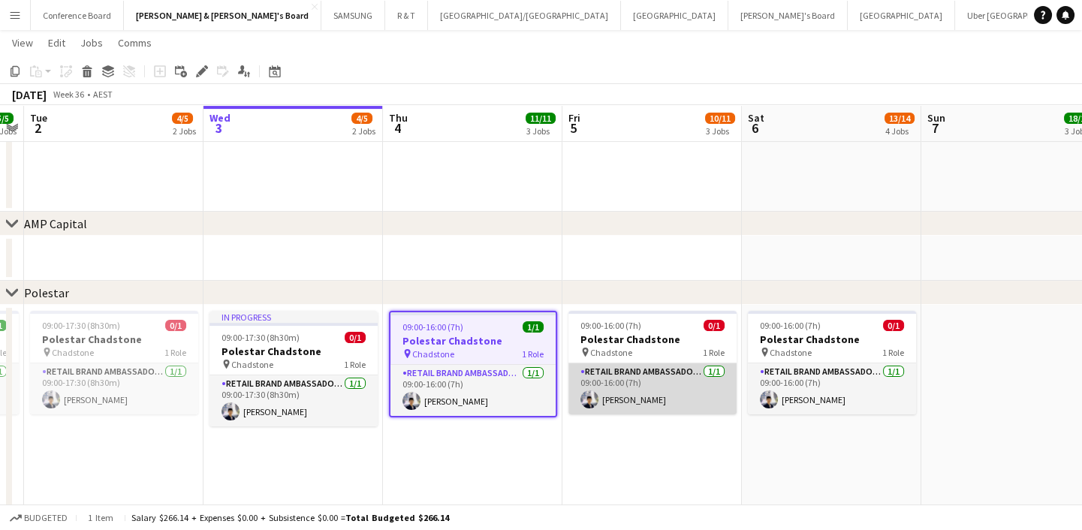
click at [690, 369] on app-card-role "RETAIL Brand Ambassador (Mon - Fri) [DATE] 09:00-16:00 (7h) [PERSON_NAME]" at bounding box center [652, 388] width 168 height 51
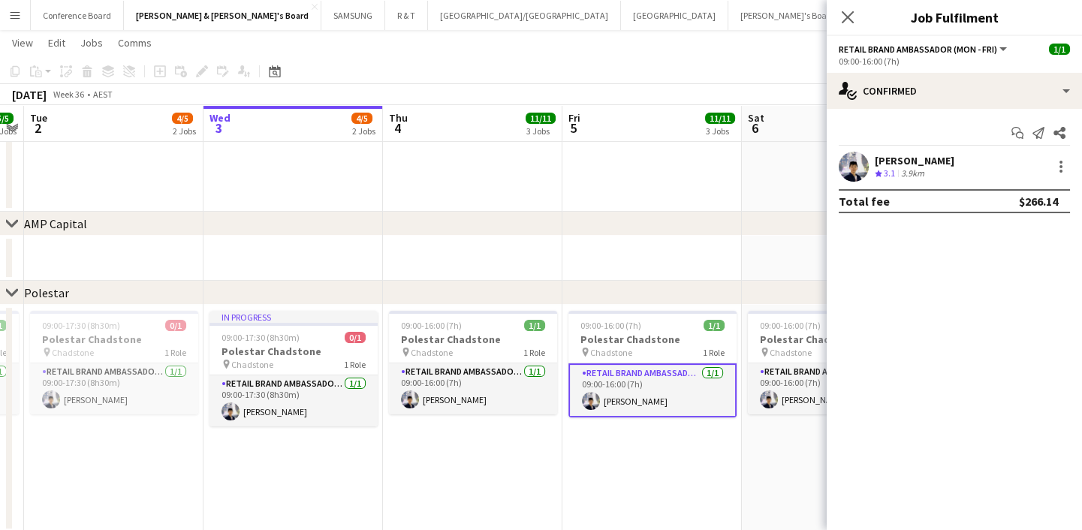
click at [750, 463] on app-date-cell "09:00-16:00 (7h) 0/1 [PERSON_NAME] pin Chadstone 1 Role RETAIL Brand Ambassador…" at bounding box center [831, 418] width 179 height 227
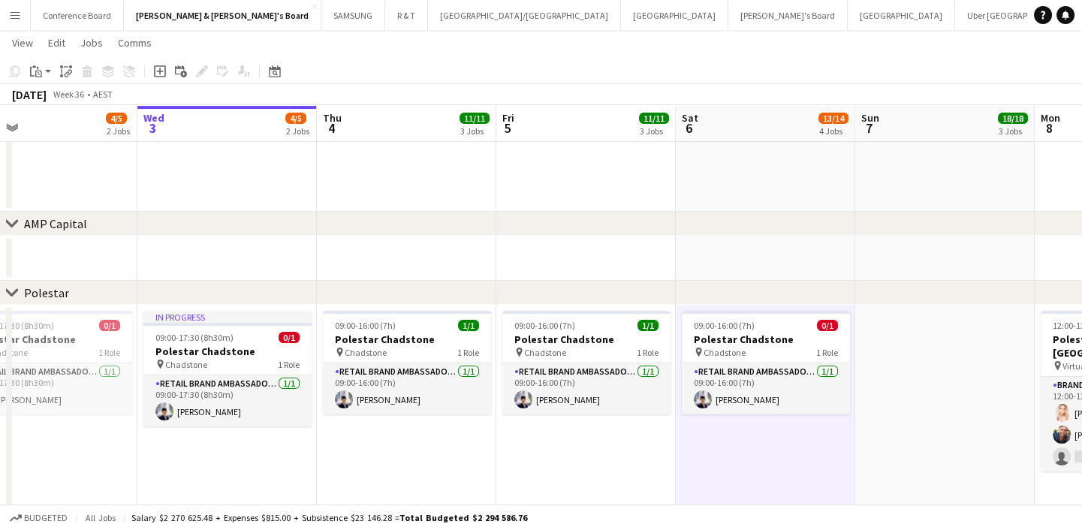
drag, startPoint x: 770, startPoint y: 461, endPoint x: 676, endPoint y: 440, distance: 96.2
click at [660, 458] on app-calendar-viewport "Fri 29 15/15 5 Jobs Sat 30 21/21 7 Jobs Sun 31 21/21 5 Jobs Mon 1 5/5 2 Jobs Tu…" at bounding box center [541, 270] width 1082 height 2332
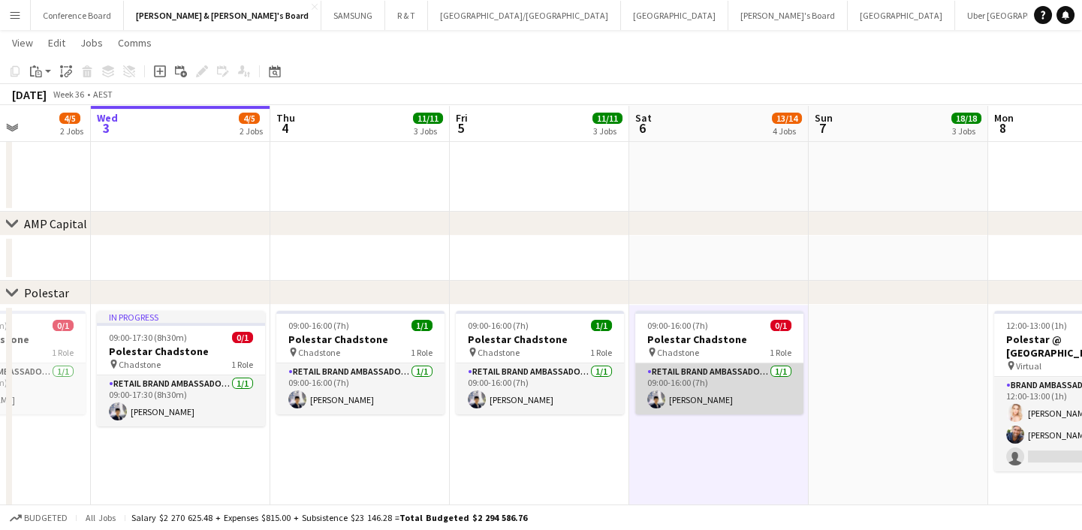
click at [770, 383] on app-card-role "RETAIL Brand Ambassador ([DATE]) [DATE] 09:00-16:00 (7h) [PERSON_NAME]" at bounding box center [719, 388] width 168 height 51
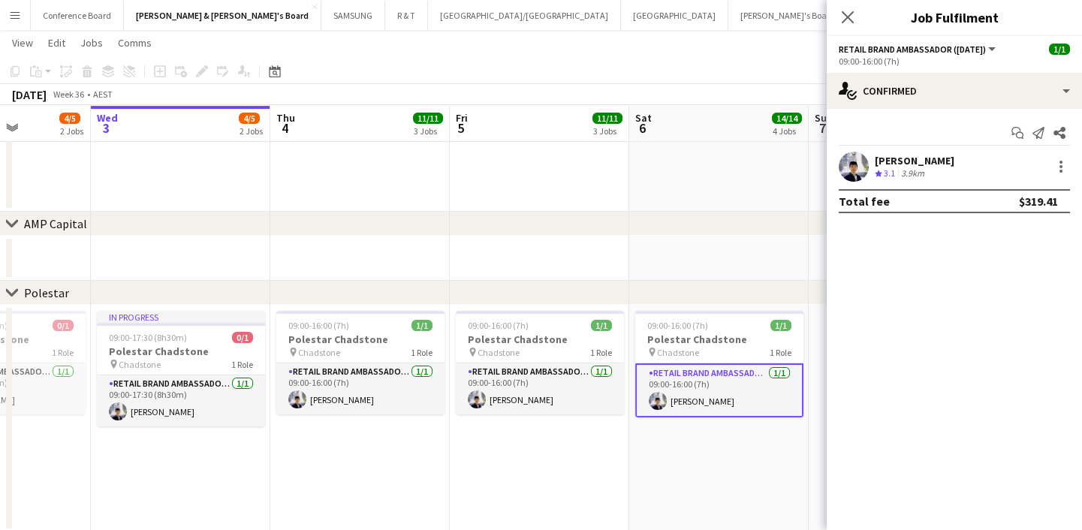
click at [715, 452] on app-date-cell "09:00-16:00 (7h) 1/1 Polestar Chadstone pin Chadstone 1 Role RETAIL Brand Ambas…" at bounding box center [718, 418] width 179 height 227
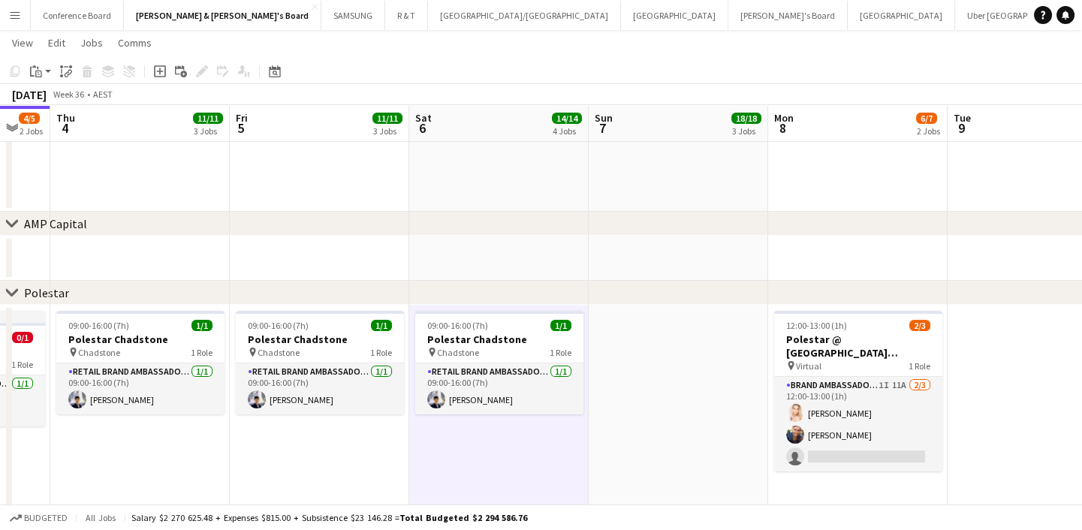
drag, startPoint x: 769, startPoint y: 462, endPoint x: 550, endPoint y: 471, distance: 219.3
click at [550, 471] on app-calendar-viewport "Sun 31 21/21 5 Jobs Mon 1 5/5 2 Jobs Tue 2 4/5 2 Jobs Wed 3 4/5 2 Jobs Thu 4 11…" at bounding box center [541, 270] width 1082 height 2332
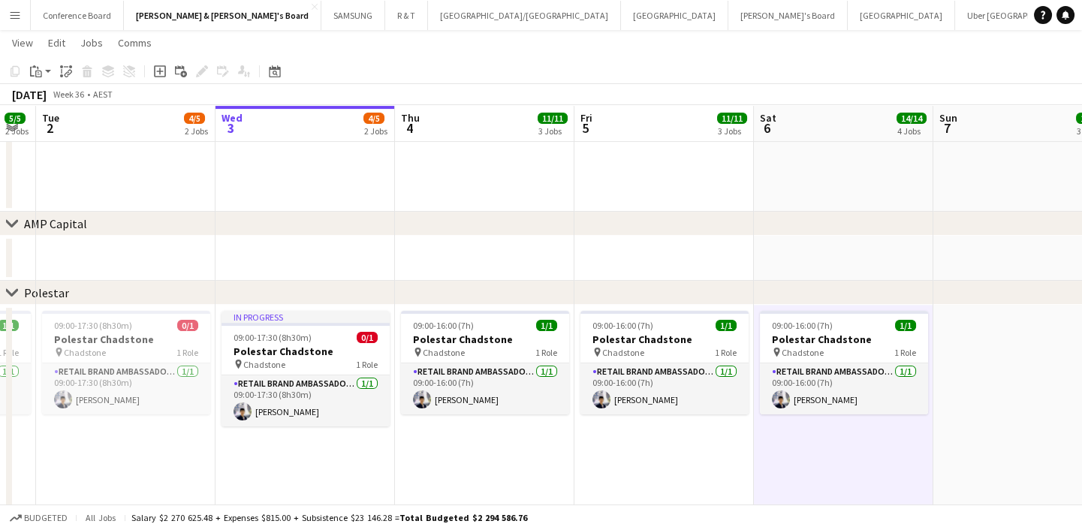
drag, startPoint x: 550, startPoint y: 471, endPoint x: 894, endPoint y: 452, distance: 344.3
click at [894, 452] on app-calendar-viewport "Sun 31 21/21 5 Jobs Mon 1 5/5 2 Jobs Tue 2 4/5 2 Jobs Wed 3 4/5 2 Jobs Thu 4 11…" at bounding box center [541, 270] width 1082 height 2332
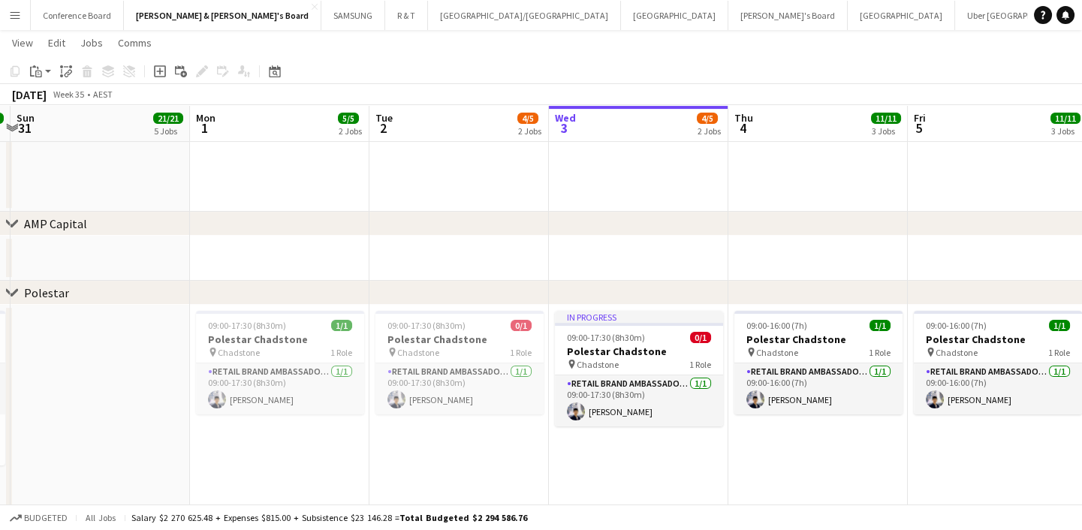
scroll to position [0, 437]
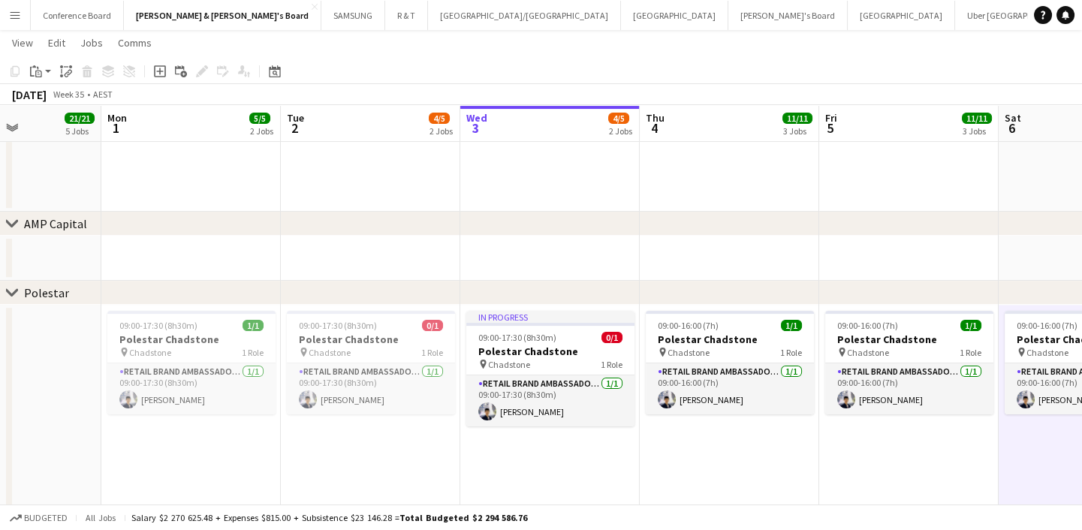
drag, startPoint x: 691, startPoint y: 473, endPoint x: 936, endPoint y: 464, distance: 244.9
click at [936, 464] on app-calendar-viewport "Fri 29 15/15 5 Jobs Sat 30 21/21 7 Jobs Sun 31 21/21 5 Jobs Mon 1 5/5 2 Jobs Tu…" at bounding box center [541, 270] width 1082 height 2332
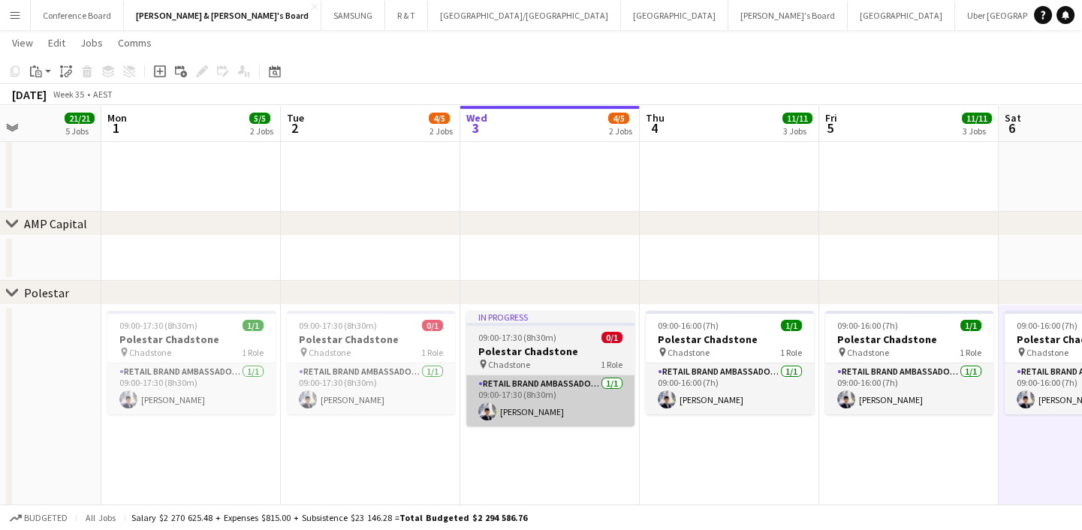
click at [581, 405] on app-card-role "RETAIL Brand Ambassador (Mon - Fri) [DATE] 09:00-17:30 (8h30m) [PERSON_NAME]" at bounding box center [550, 400] width 168 height 51
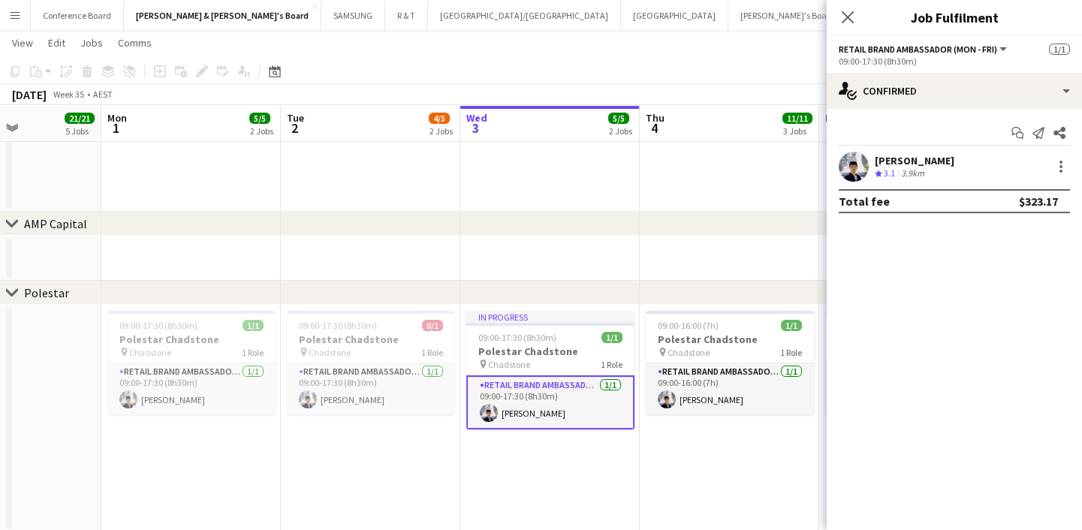
click at [586, 478] on app-date-cell "In progress 09:00-17:30 (8h30m) 1/1 Polestar Chadstone pin Chadstone 1 Role RET…" at bounding box center [549, 418] width 179 height 227
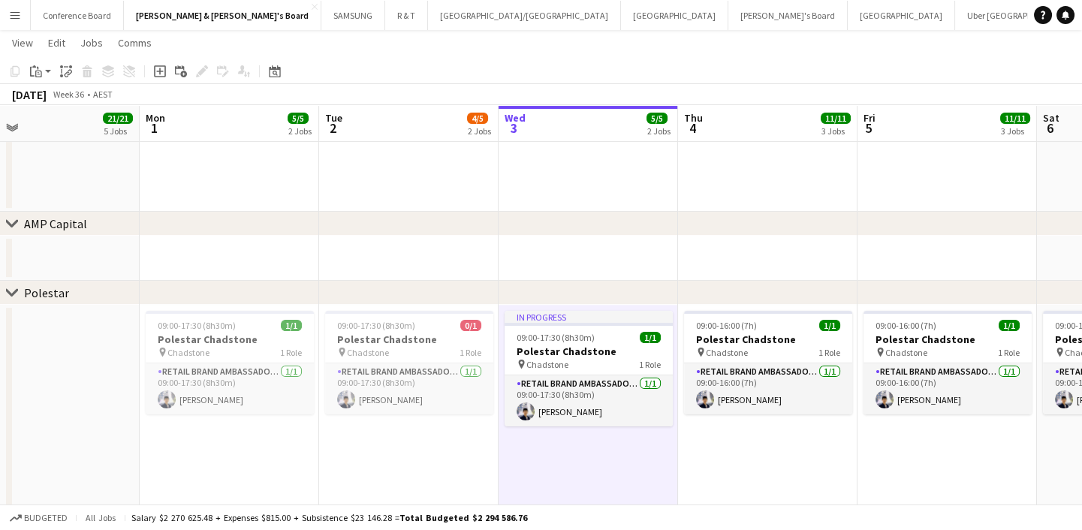
scroll to position [0, 577]
drag, startPoint x: 732, startPoint y: 481, endPoint x: 769, endPoint y: 420, distance: 71.5
click at [769, 420] on app-calendar-viewport "Thu 28 15/15 5 Jobs Fri 29 15/15 5 Jobs Sat 30 21/21 7 Jobs Sun 31 21/21 5 Jobs…" at bounding box center [541, 270] width 1082 height 2332
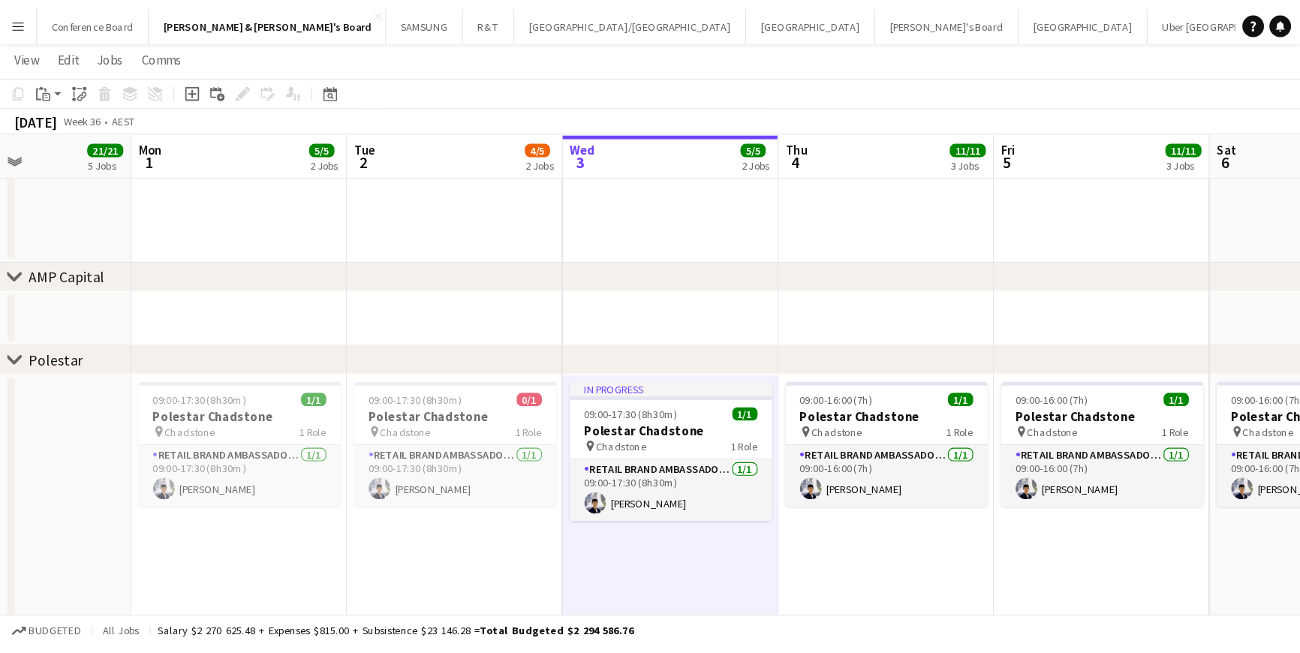
scroll to position [0, 628]
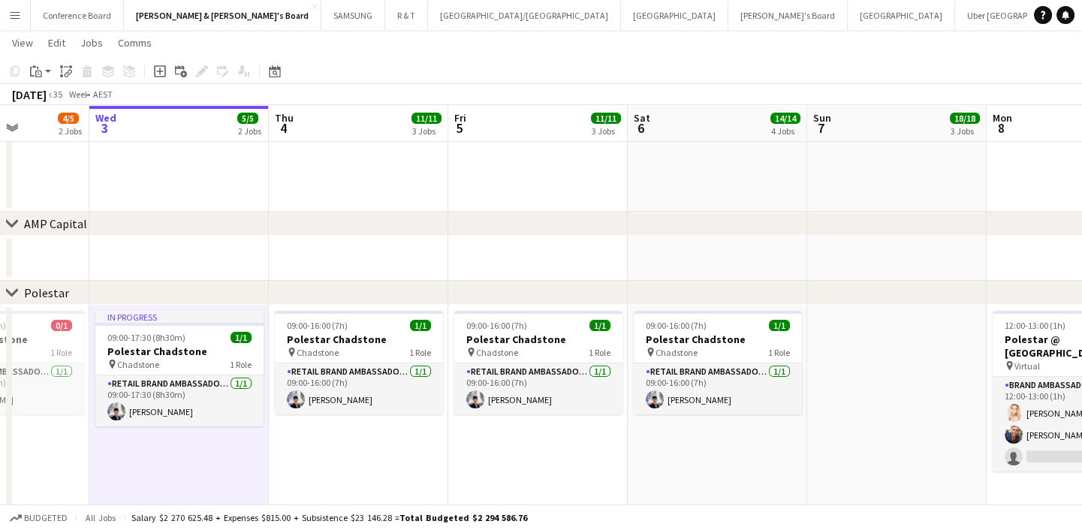
drag, startPoint x: 837, startPoint y: 457, endPoint x: 427, endPoint y: 470, distance: 410.1
click at [427, 470] on app-calendar-viewport "Sat 30 21/21 7 Jobs Sun 31 21/21 5 Jobs Mon 1 5/5 2 Jobs Tue 2 4/5 2 Jobs Wed 3…" at bounding box center [541, 270] width 1082 height 2332
click at [718, 295] on div "chevron-right Polestar" at bounding box center [541, 293] width 1082 height 24
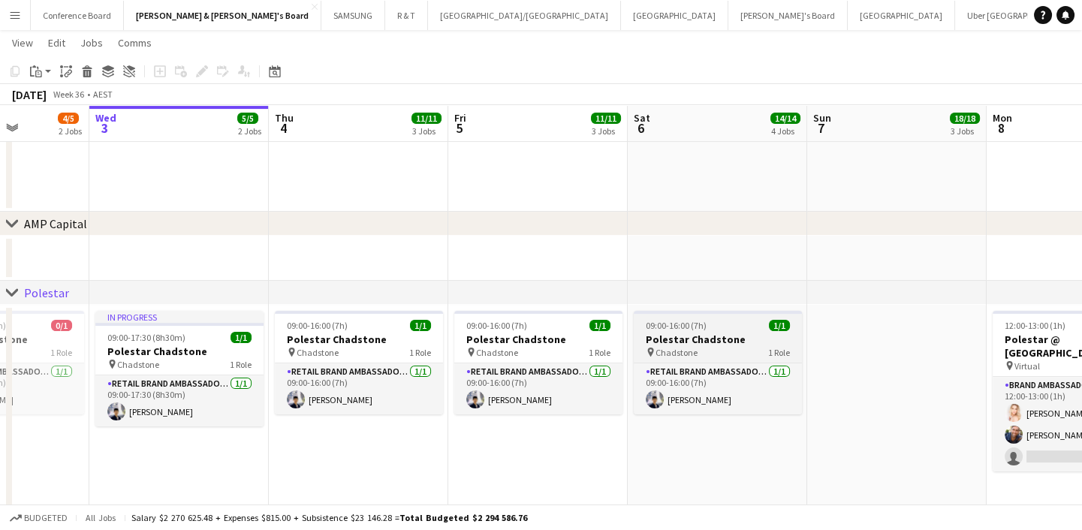
click at [731, 346] on div "pin Chadstone 1 Role" at bounding box center [718, 352] width 168 height 12
